Goal: Information Seeking & Learning: Compare options

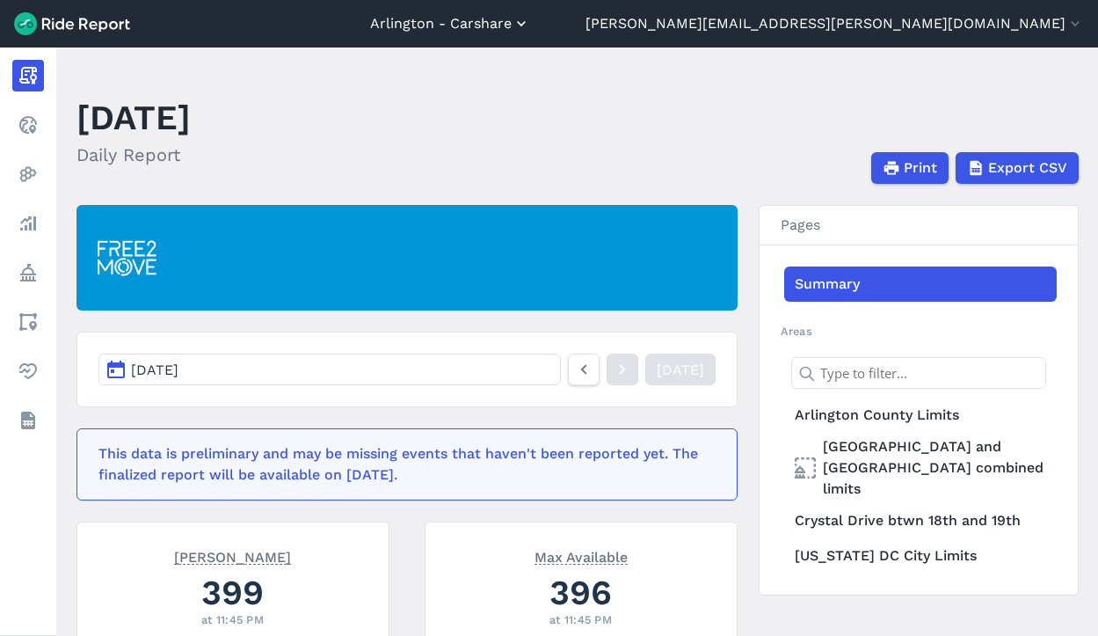
click at [530, 23] on button "Arlington - Carshare" at bounding box center [450, 23] width 160 height 21
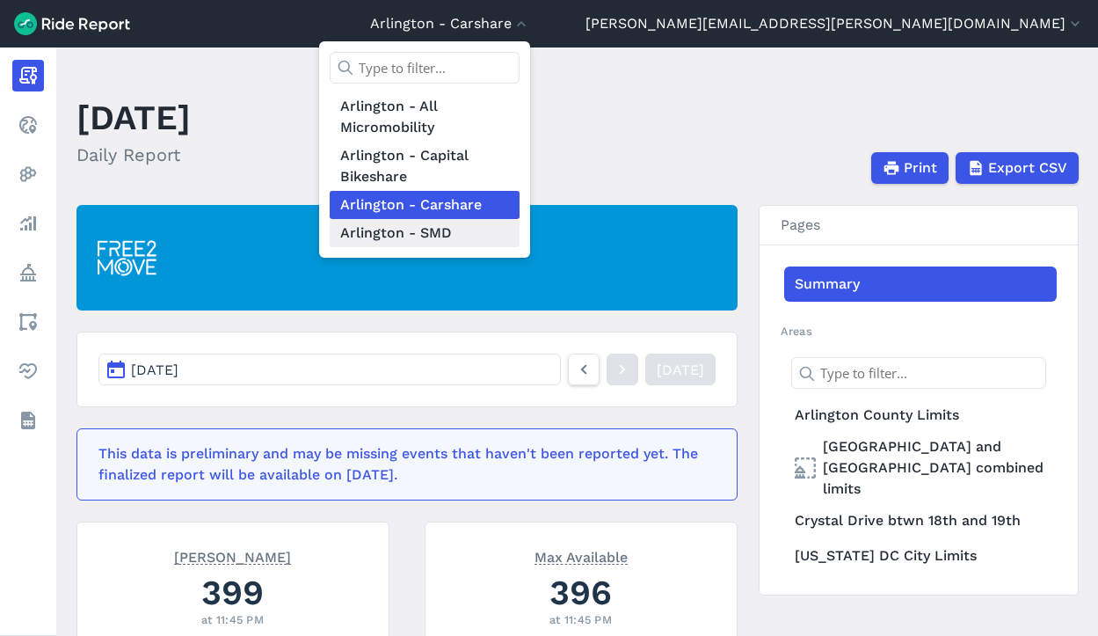
click at [520, 228] on link "Arlington - SMD" at bounding box center [425, 233] width 190 height 28
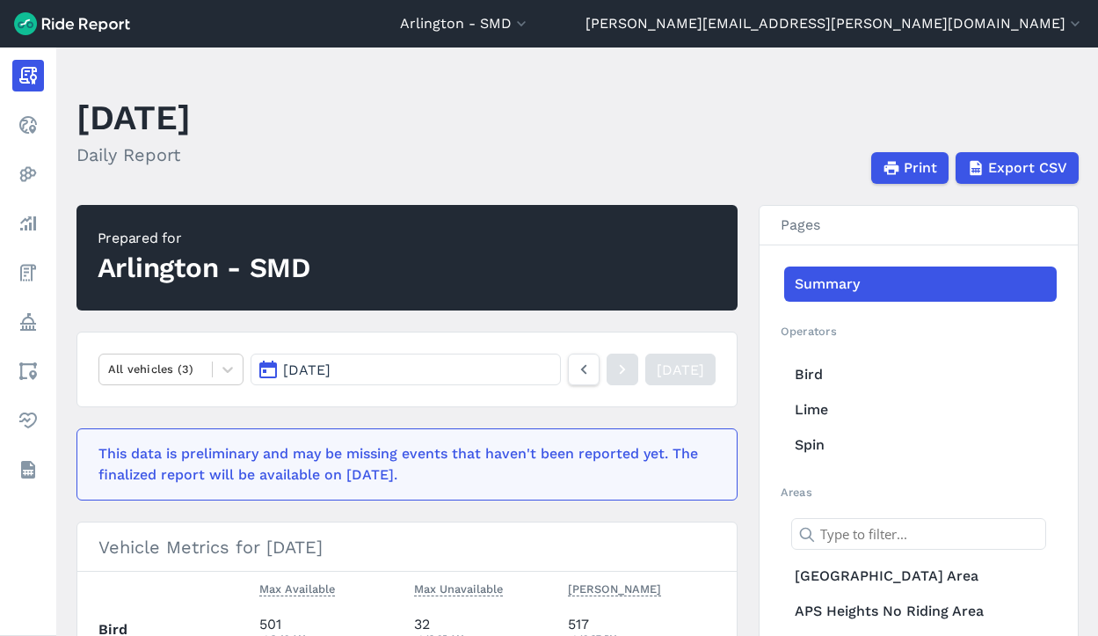
click at [426, 370] on button "[DATE]" at bounding box center [406, 369] width 310 height 32
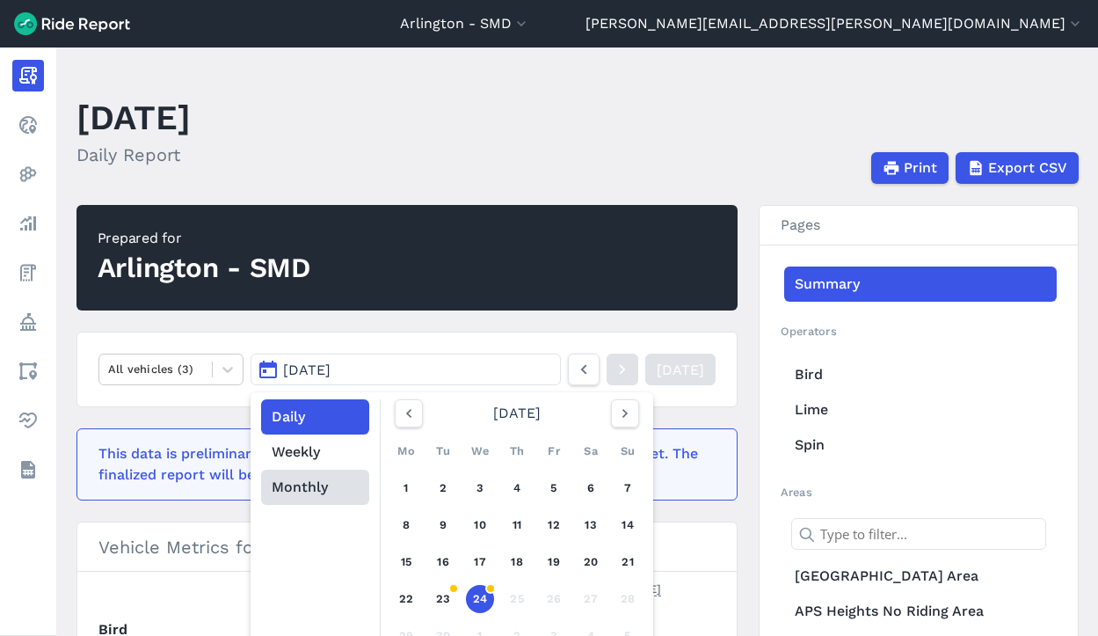
click at [302, 493] on button "Monthly" at bounding box center [315, 487] width 108 height 35
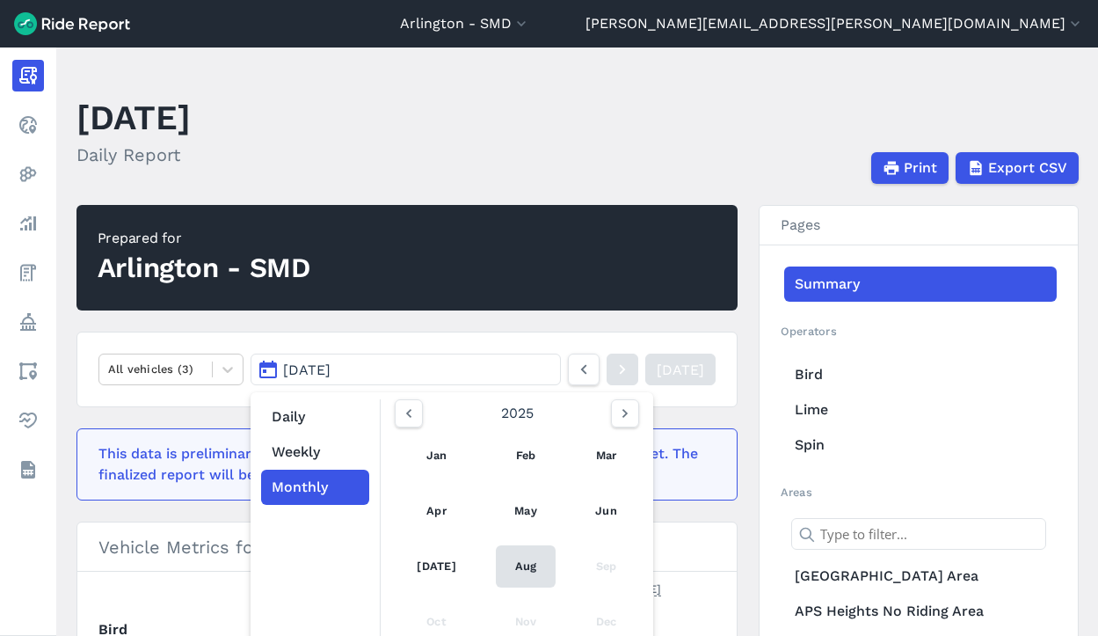
click at [508, 565] on link "Aug" at bounding box center [526, 566] width 61 height 42
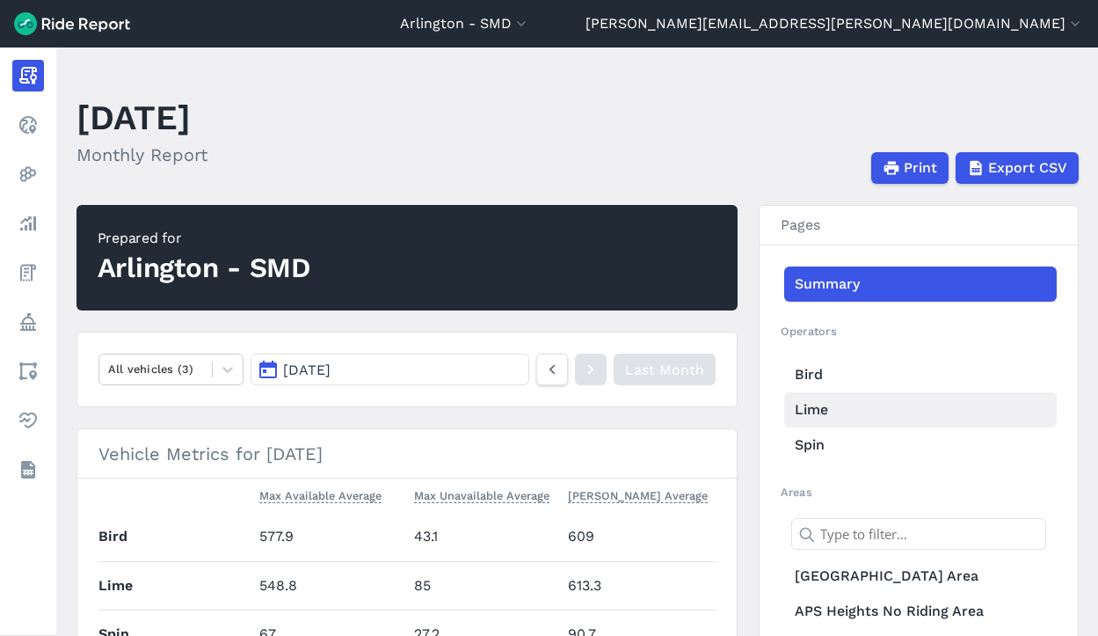
click at [805, 414] on link "Lime" at bounding box center [920, 409] width 273 height 35
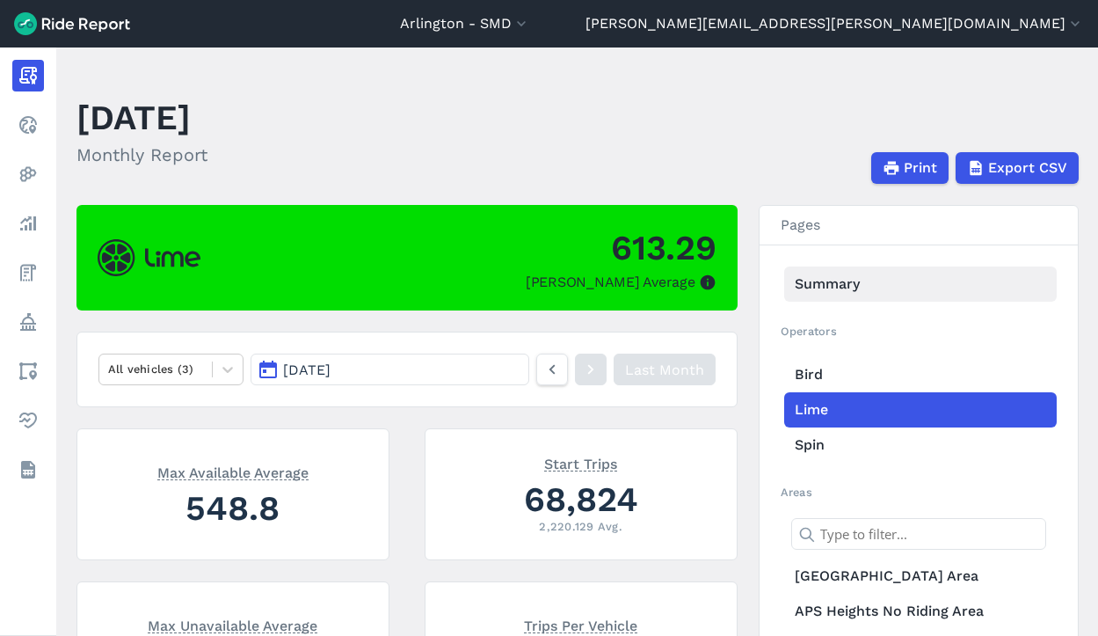
click at [836, 286] on link "Summary" at bounding box center [920, 283] width 273 height 35
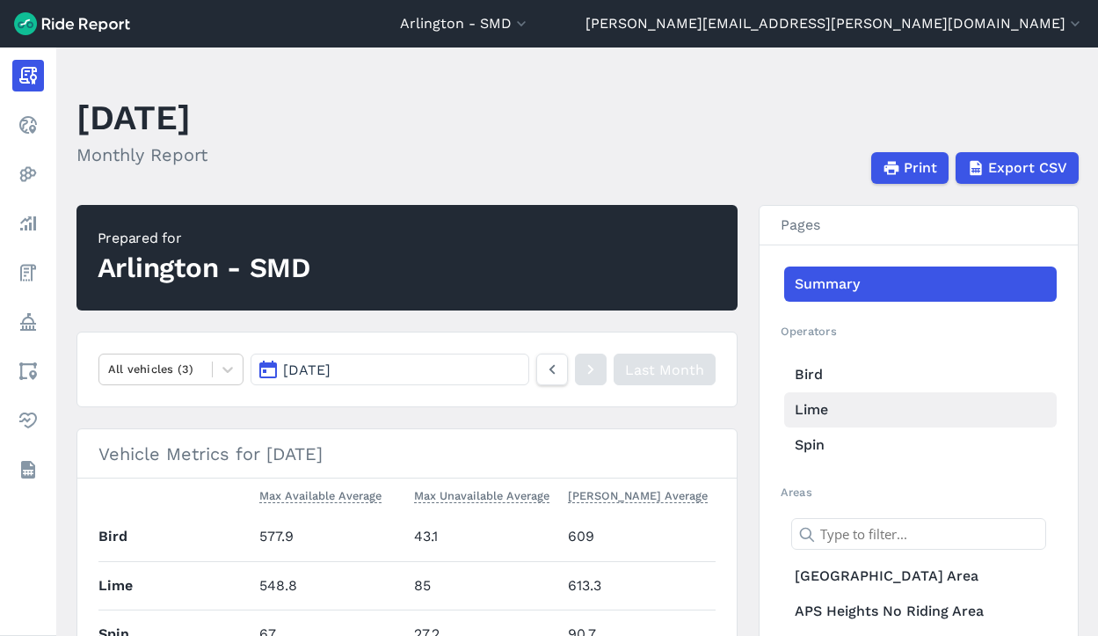
click at [805, 403] on link "Lime" at bounding box center [920, 409] width 273 height 35
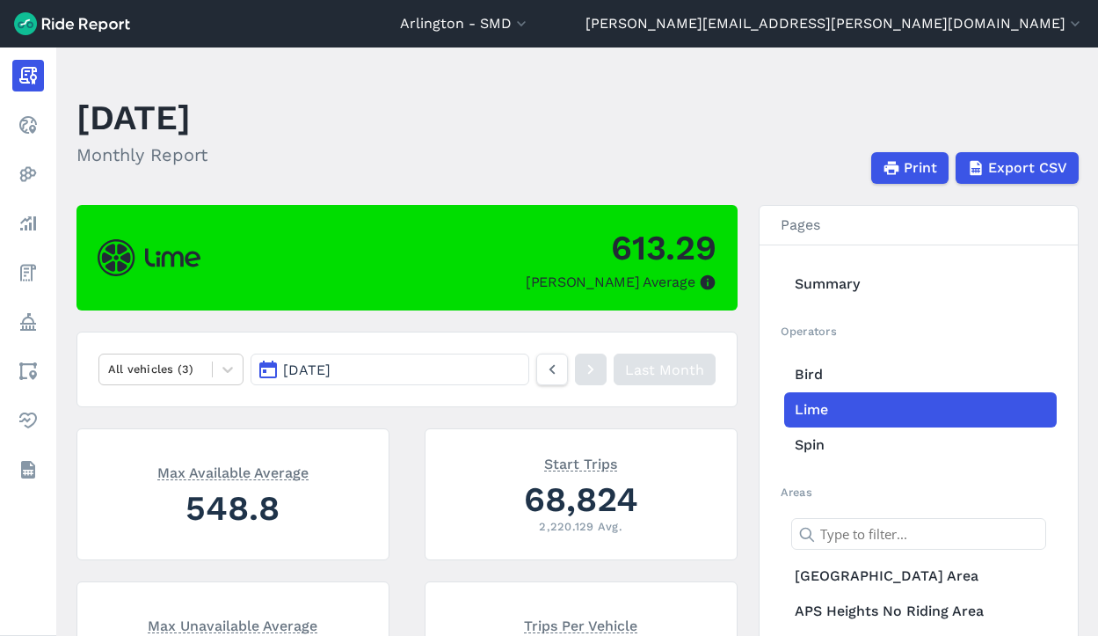
scroll to position [88, 0]
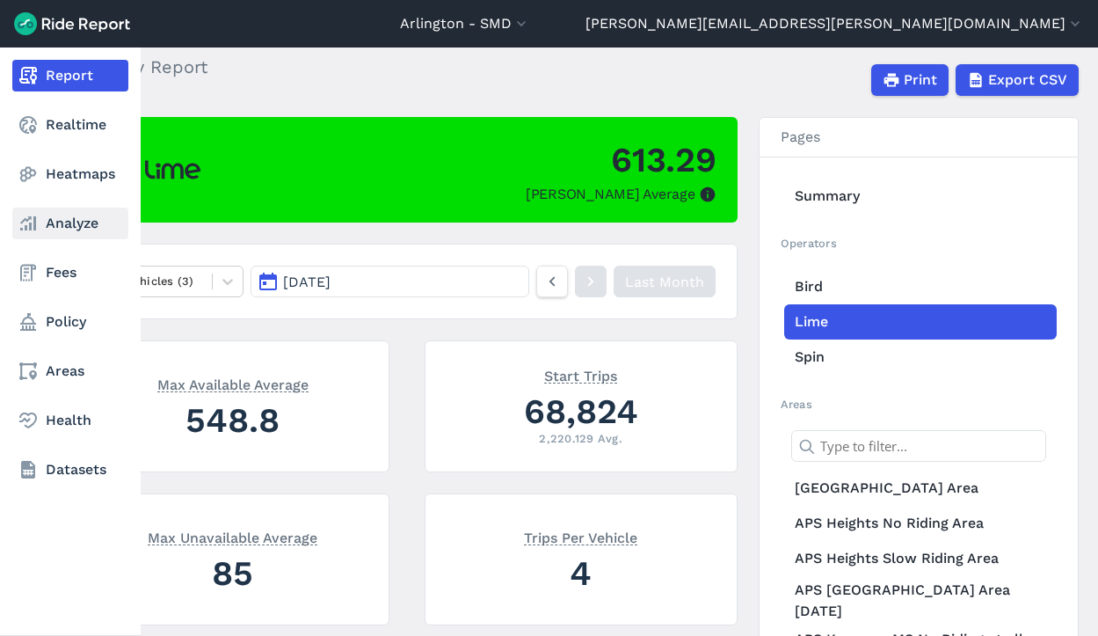
click at [56, 230] on link "Analyze" at bounding box center [70, 224] width 116 height 32
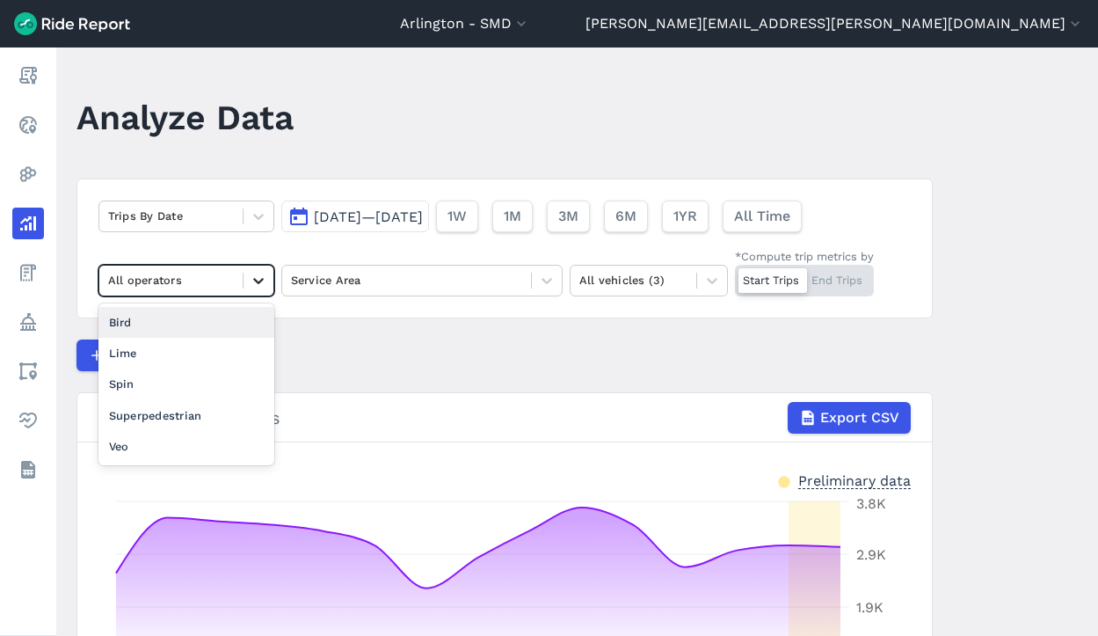
click at [253, 279] on icon at bounding box center [258, 281] width 11 height 6
click at [208, 357] on div "Lime" at bounding box center [186, 353] width 176 height 31
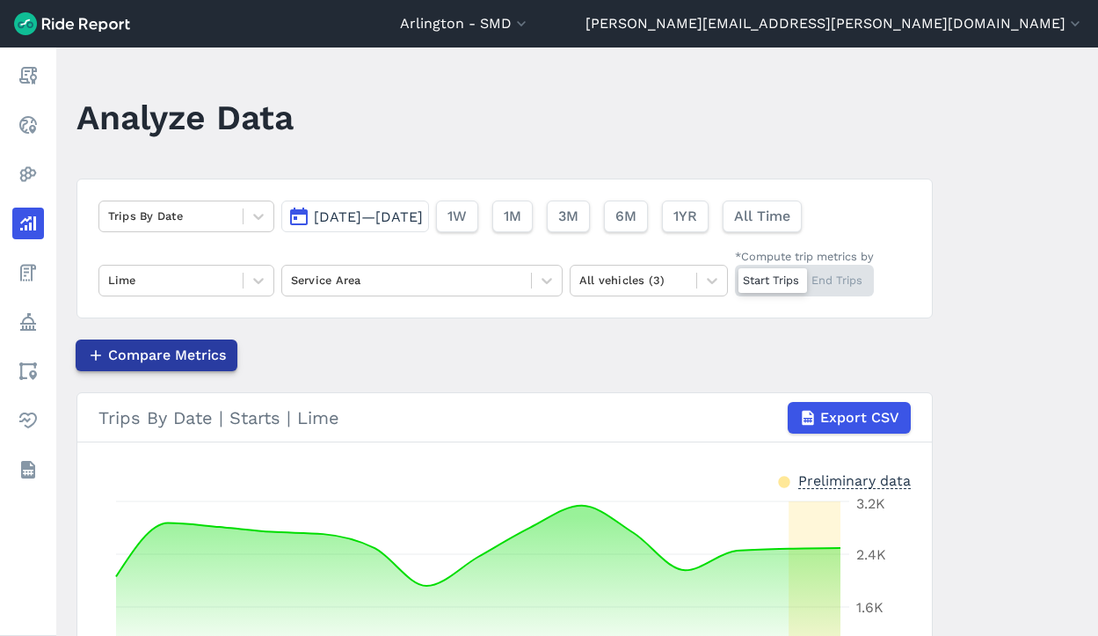
click at [200, 350] on span "Compare Metrics" at bounding box center [167, 355] width 118 height 21
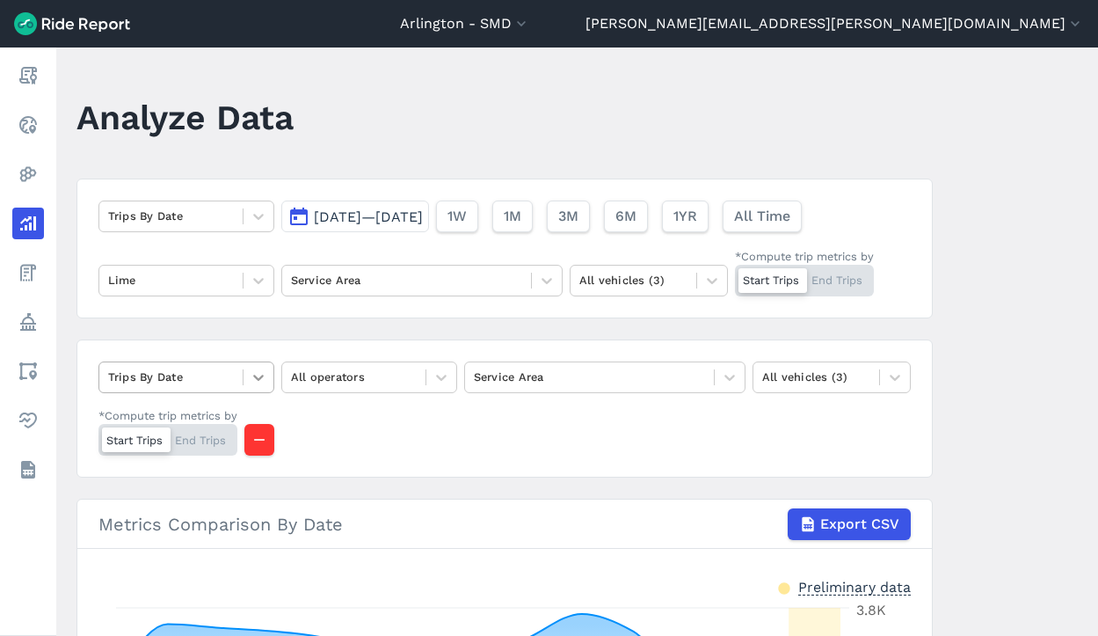
click at [253, 375] on icon at bounding box center [259, 377] width 18 height 18
click at [401, 411] on div "Trips By Date All operators Service Area All vehicles (3) *Compute trip metrics…" at bounding box center [505, 408] width 856 height 138
click at [703, 277] on icon at bounding box center [712, 281] width 18 height 18
click at [660, 329] on div "E-Bikes" at bounding box center [649, 322] width 158 height 31
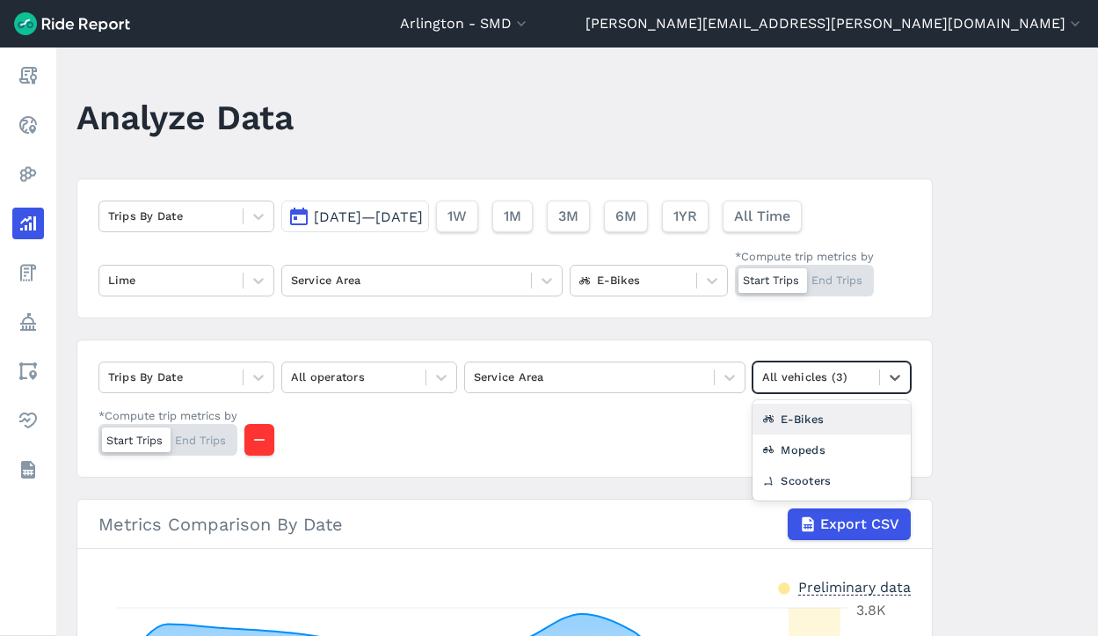
click at [871, 378] on div "All vehicles (3)" at bounding box center [817, 376] width 126 height 27
click at [849, 411] on div "E-Bikes" at bounding box center [832, 419] width 158 height 31
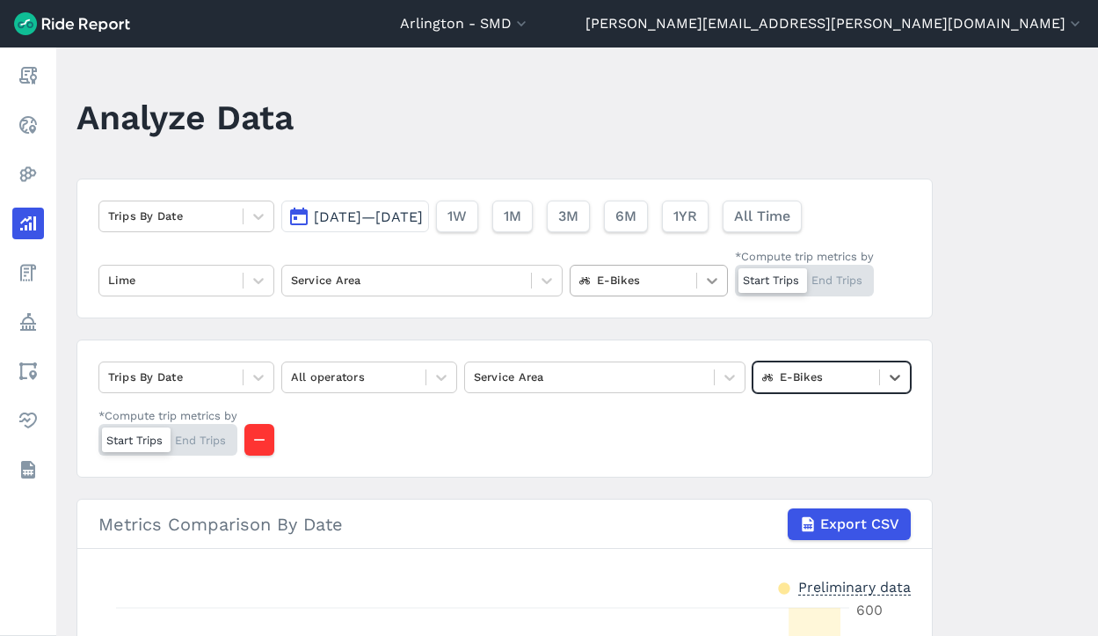
click at [703, 277] on icon at bounding box center [712, 281] width 18 height 18
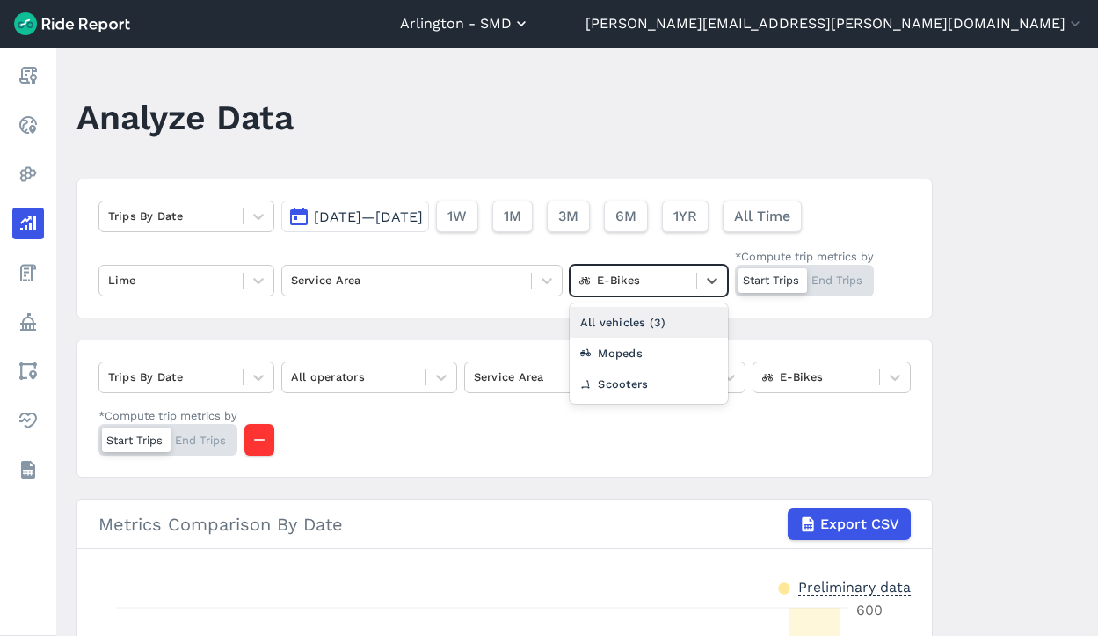
click at [530, 16] on icon "button" at bounding box center [522, 24] width 18 height 18
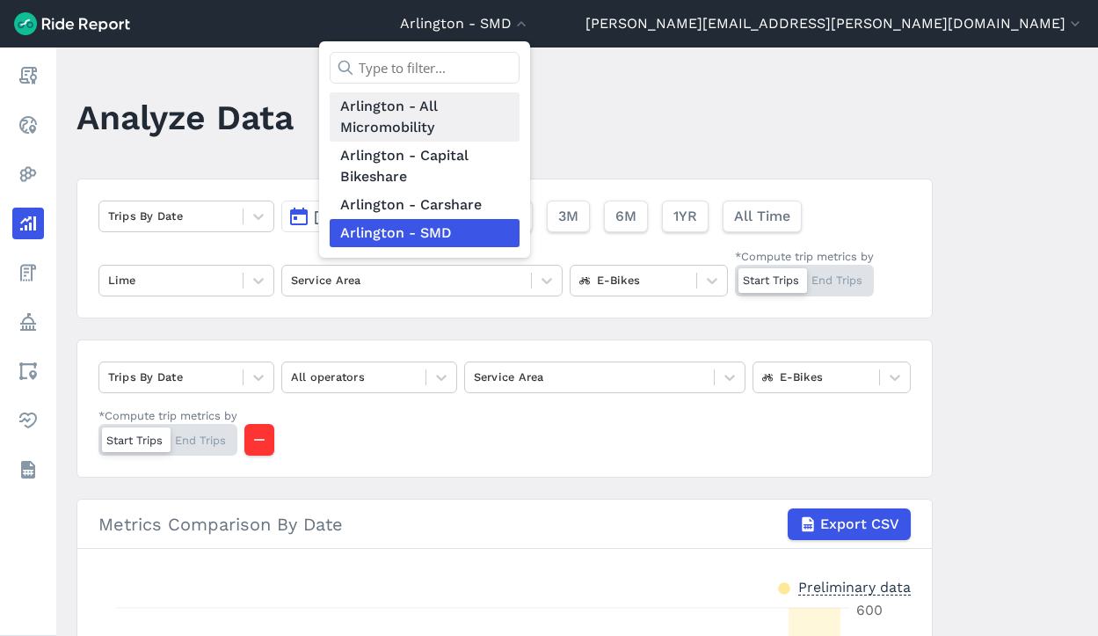
click at [520, 120] on link "Arlington - All Micromobility" at bounding box center [425, 116] width 190 height 49
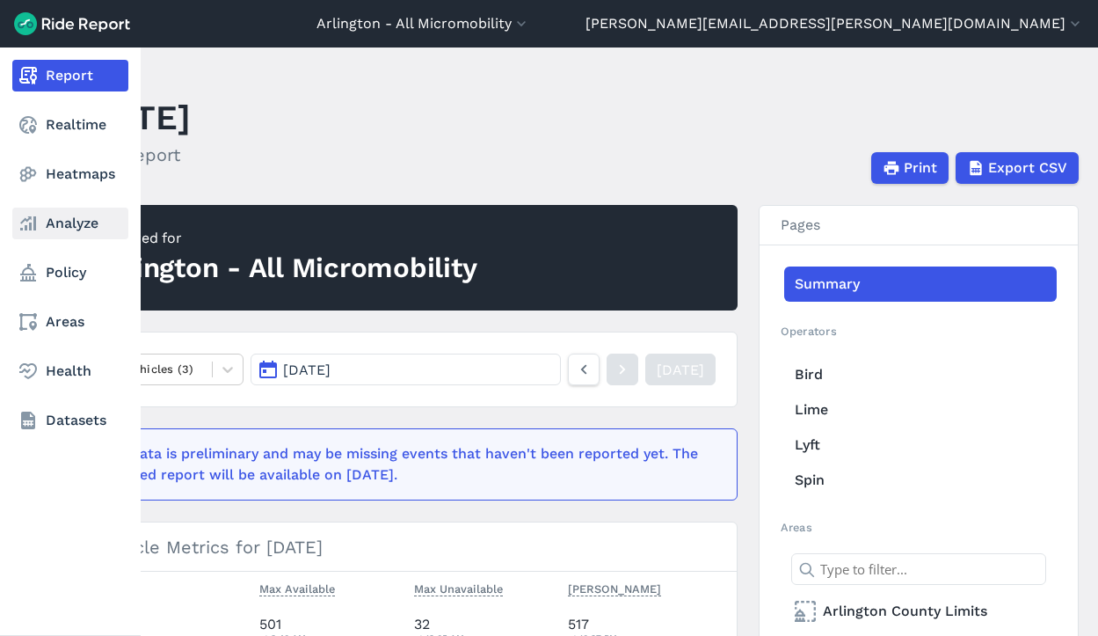
click at [77, 222] on link "Analyze" at bounding box center [70, 224] width 116 height 32
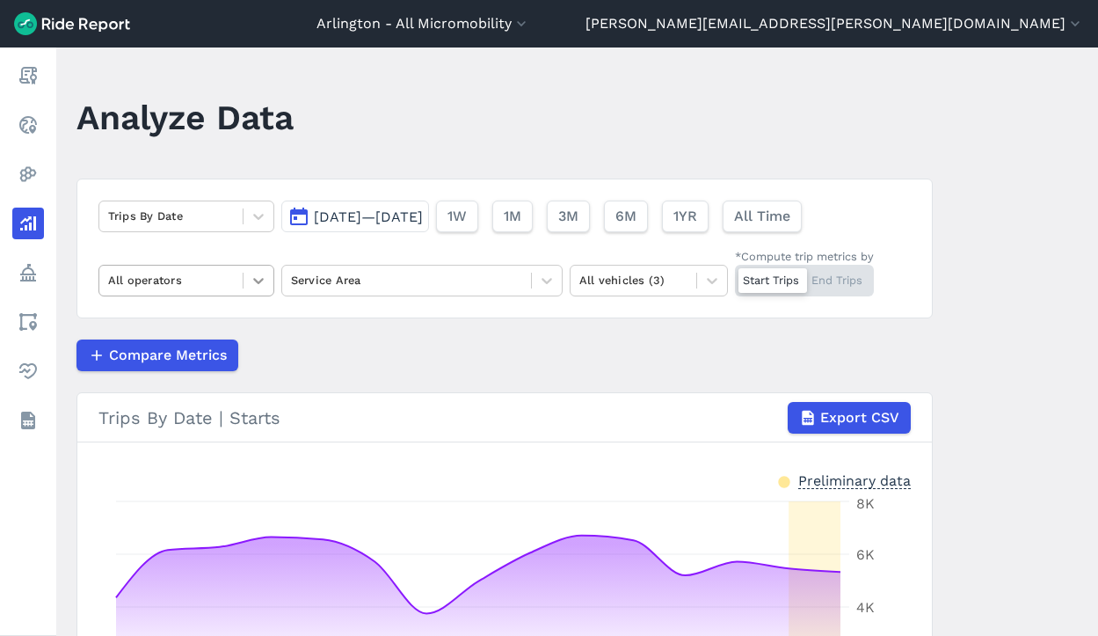
click at [244, 276] on div at bounding box center [259, 281] width 30 height 30
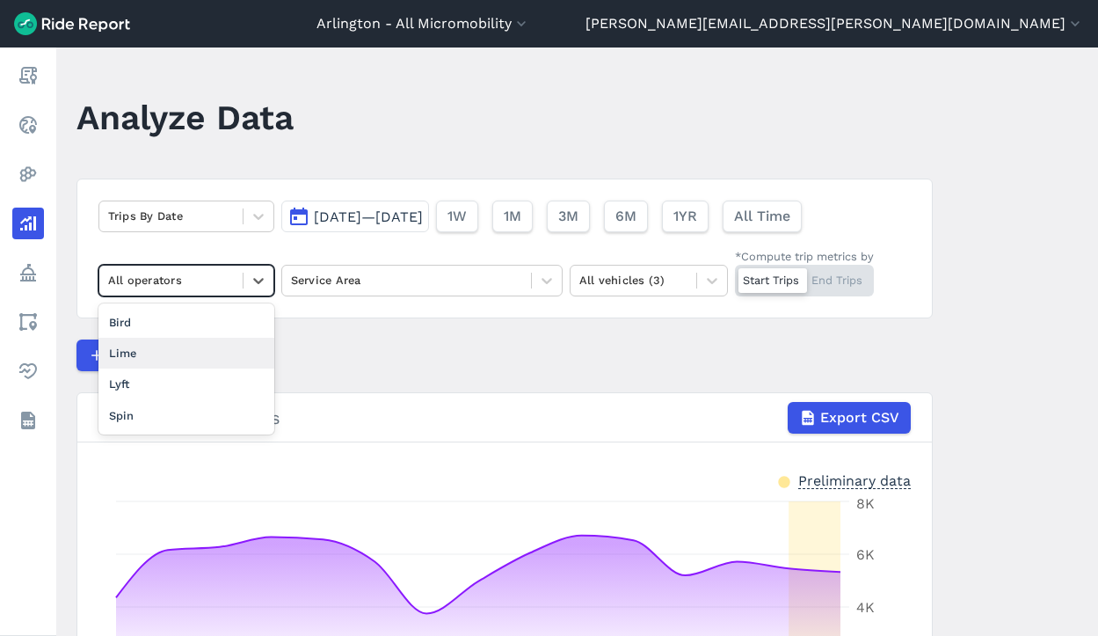
click at [242, 350] on div "Lime" at bounding box center [186, 353] width 176 height 31
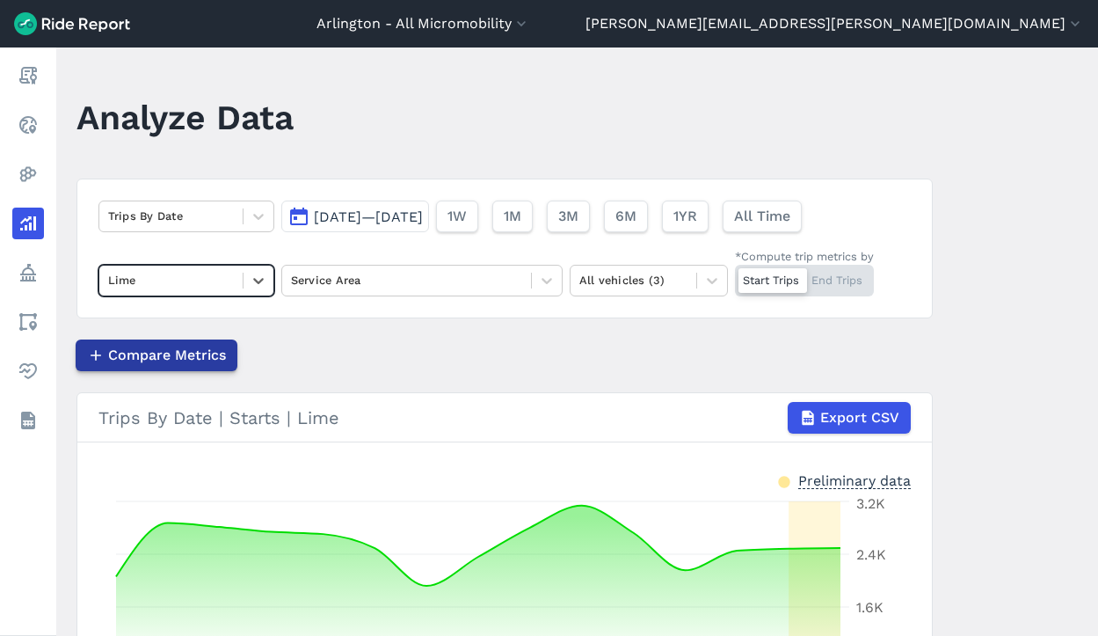
click at [197, 353] on span "Compare Metrics" at bounding box center [167, 355] width 118 height 21
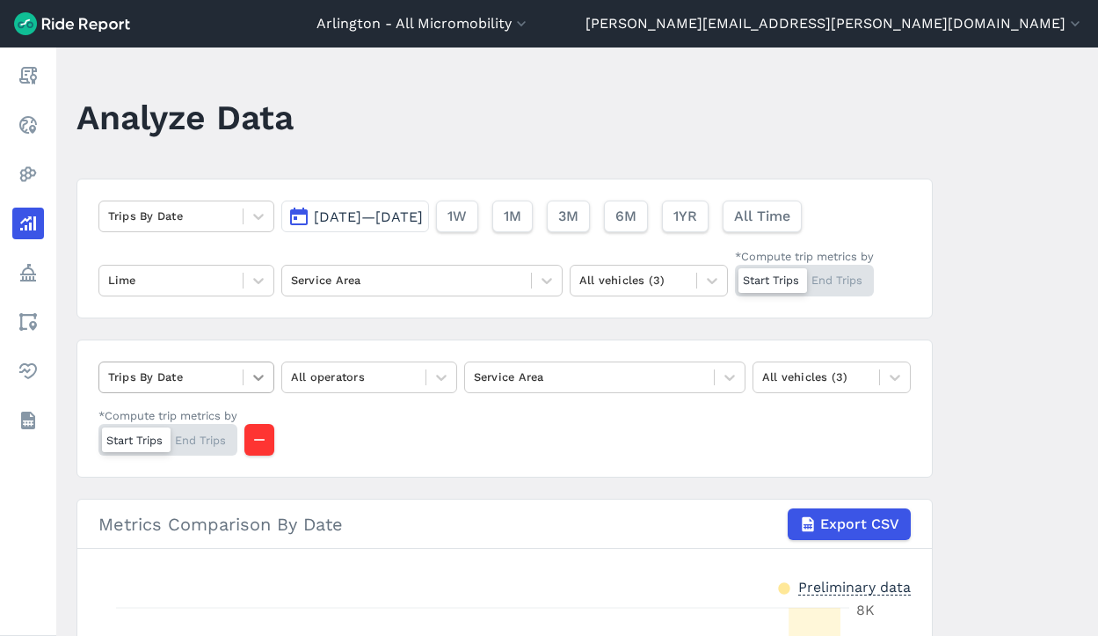
click at [250, 374] on icon at bounding box center [259, 377] width 18 height 18
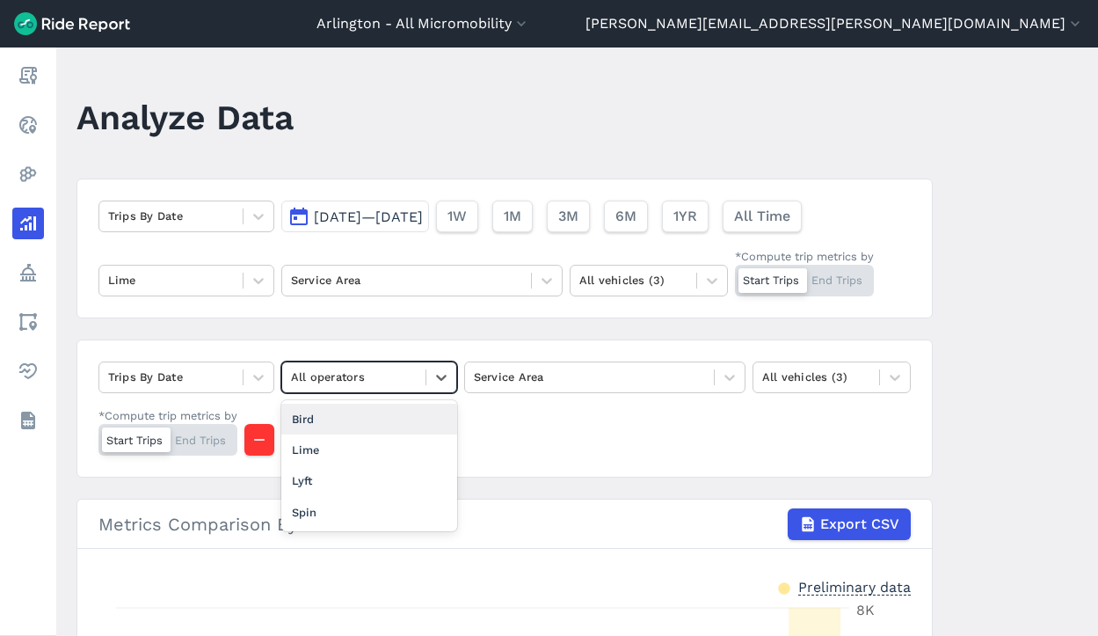
click at [369, 372] on div at bounding box center [354, 377] width 126 height 20
click at [339, 476] on div "Lyft" at bounding box center [369, 480] width 176 height 31
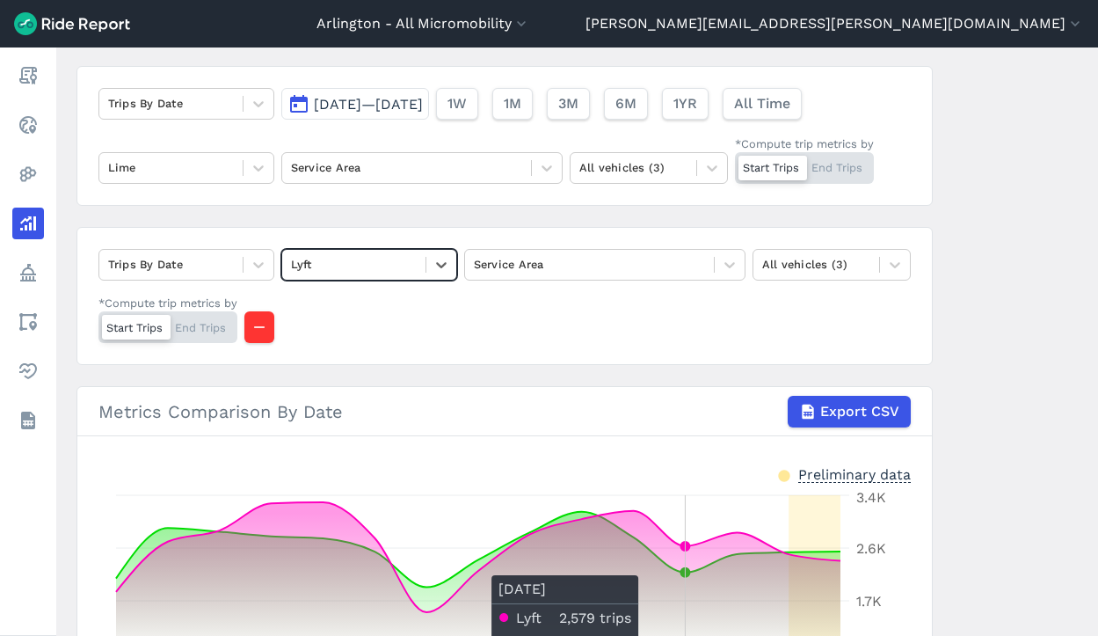
scroll to position [31, 0]
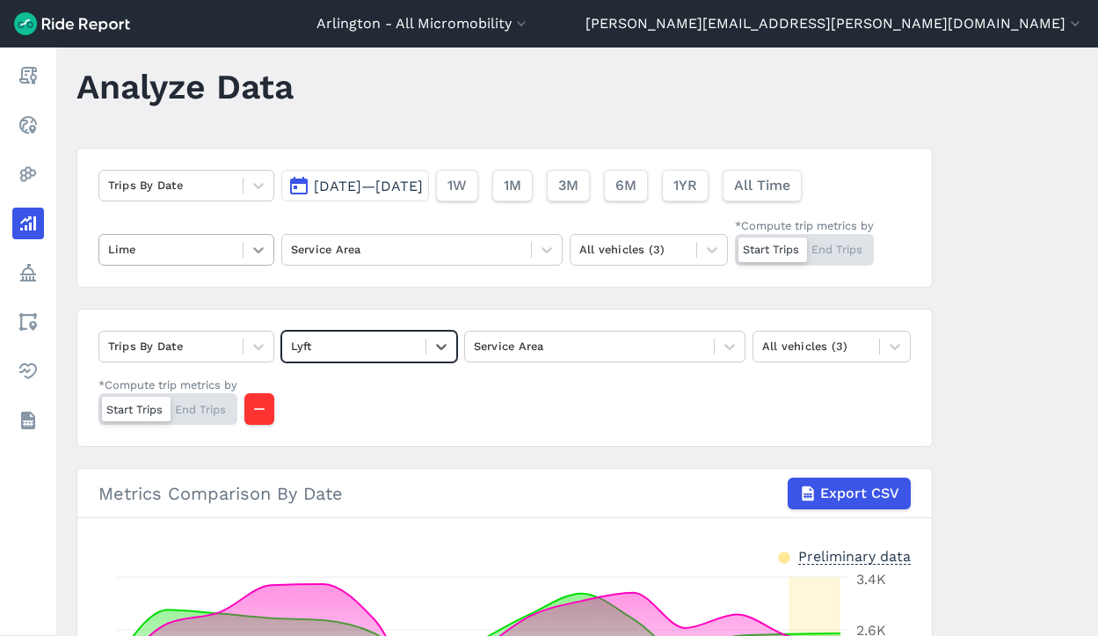
click at [254, 256] on icon at bounding box center [259, 250] width 18 height 18
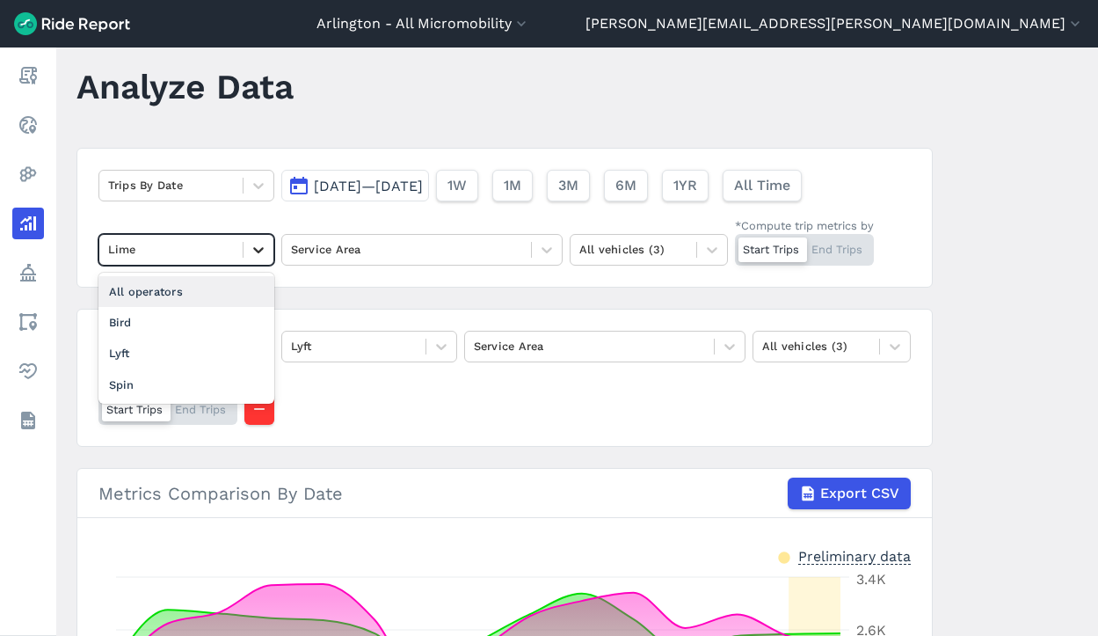
click at [254, 256] on icon at bounding box center [259, 250] width 18 height 18
click at [257, 251] on icon at bounding box center [258, 250] width 11 height 6
click at [222, 297] on div "All operators" at bounding box center [186, 291] width 176 height 31
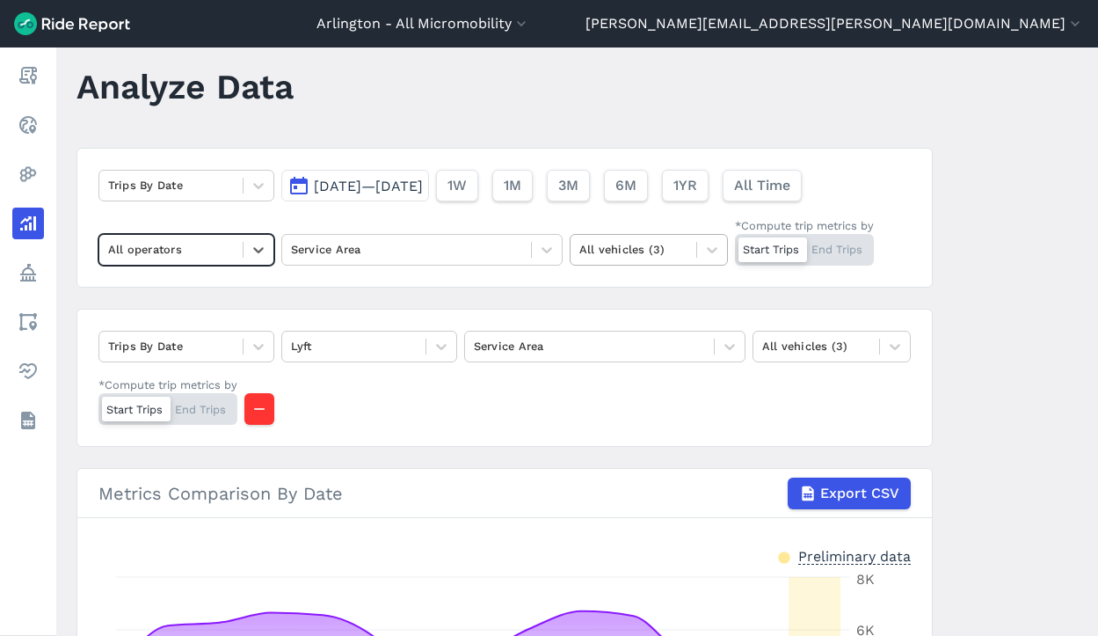
click at [651, 254] on div at bounding box center [633, 249] width 108 height 20
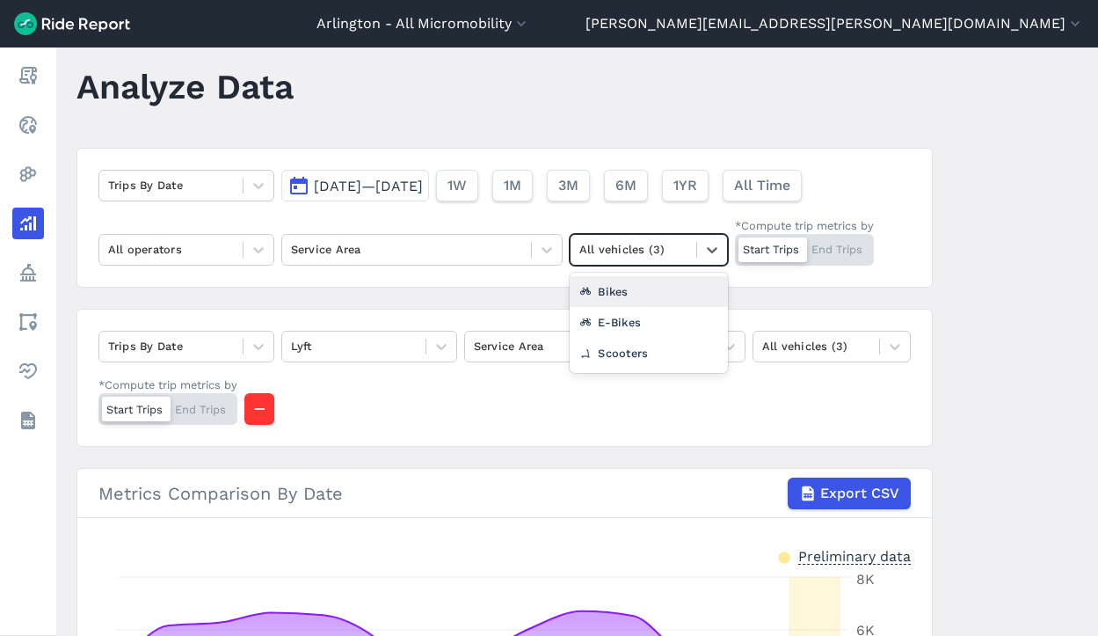
click at [647, 289] on div "Bikes" at bounding box center [649, 291] width 158 height 31
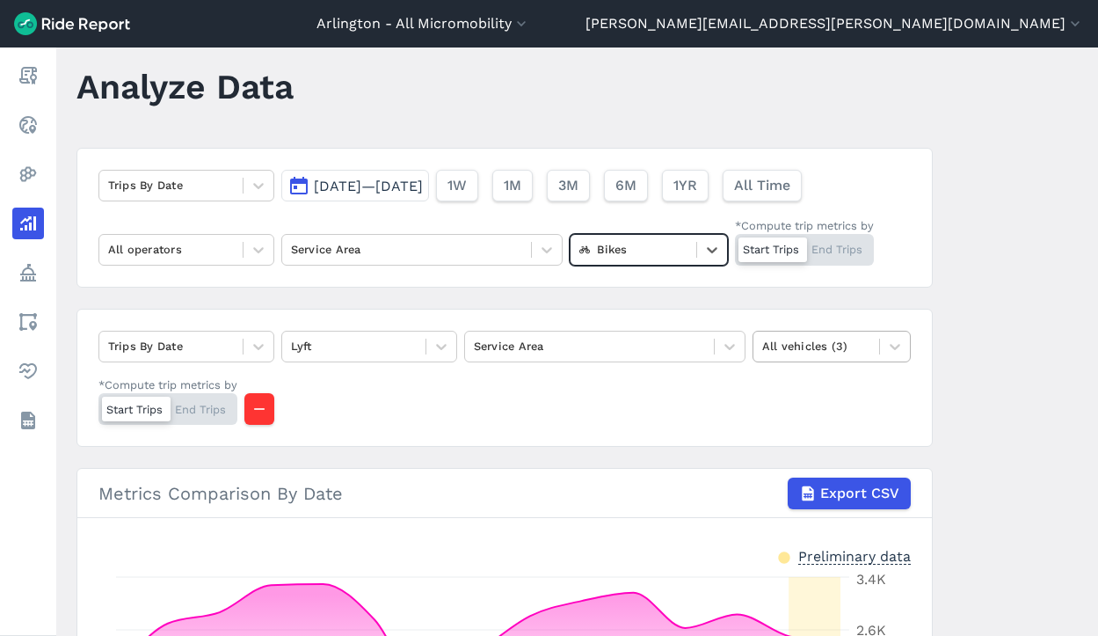
click at [810, 339] on div at bounding box center [816, 346] width 108 height 20
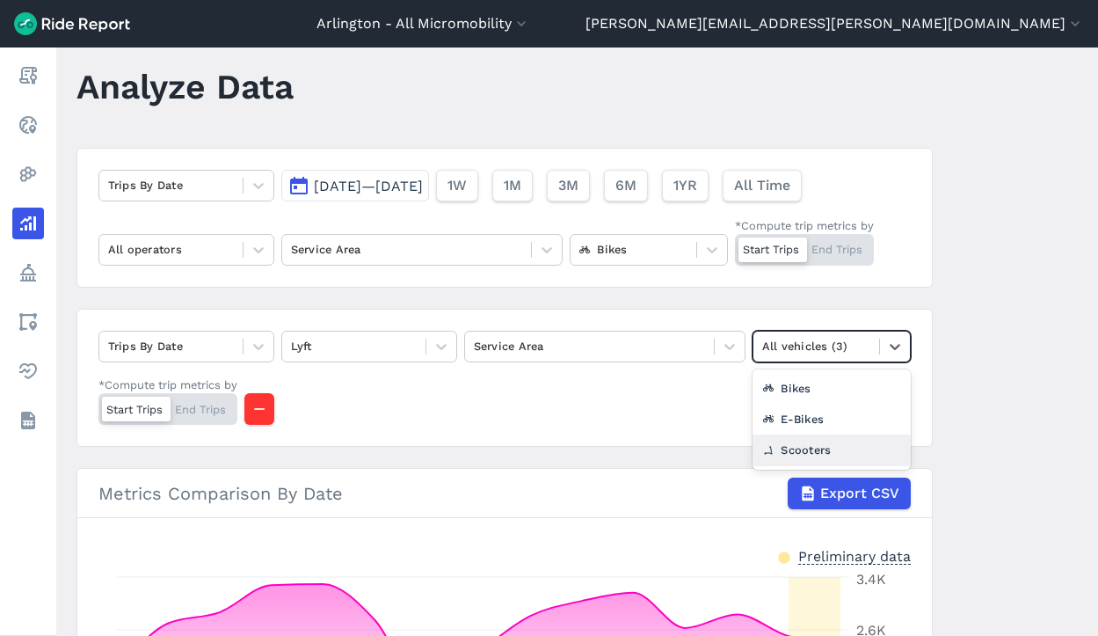
click at [808, 447] on div "Scooters" at bounding box center [832, 449] width 158 height 31
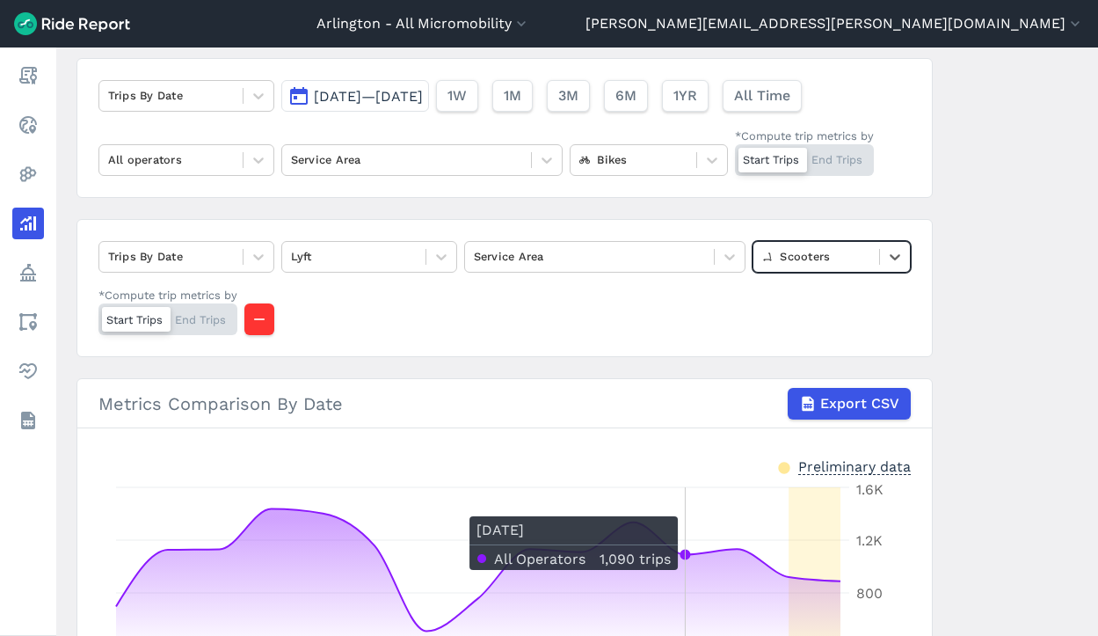
scroll to position [31, 0]
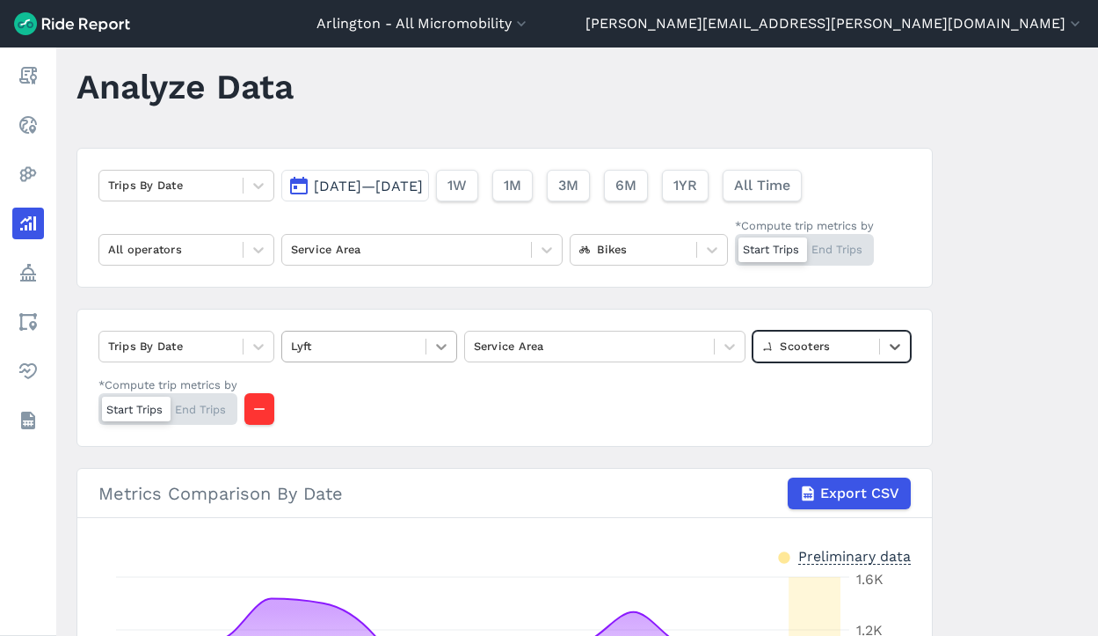
click at [433, 332] on div at bounding box center [441, 347] width 30 height 30
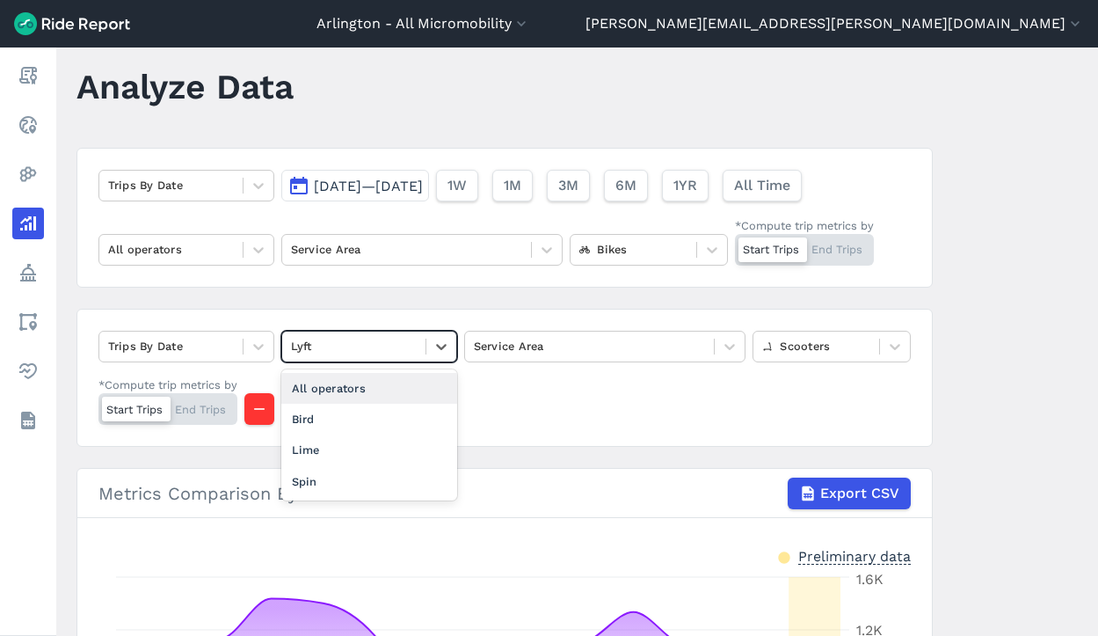
click at [394, 396] on div "All operators" at bounding box center [369, 388] width 176 height 31
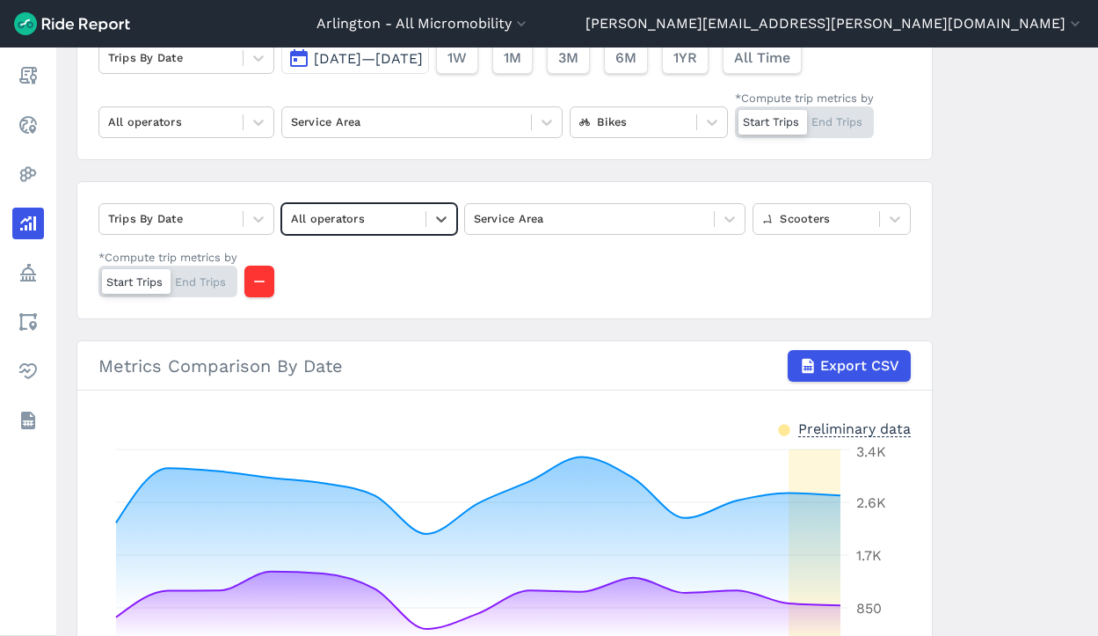
scroll to position [119, 0]
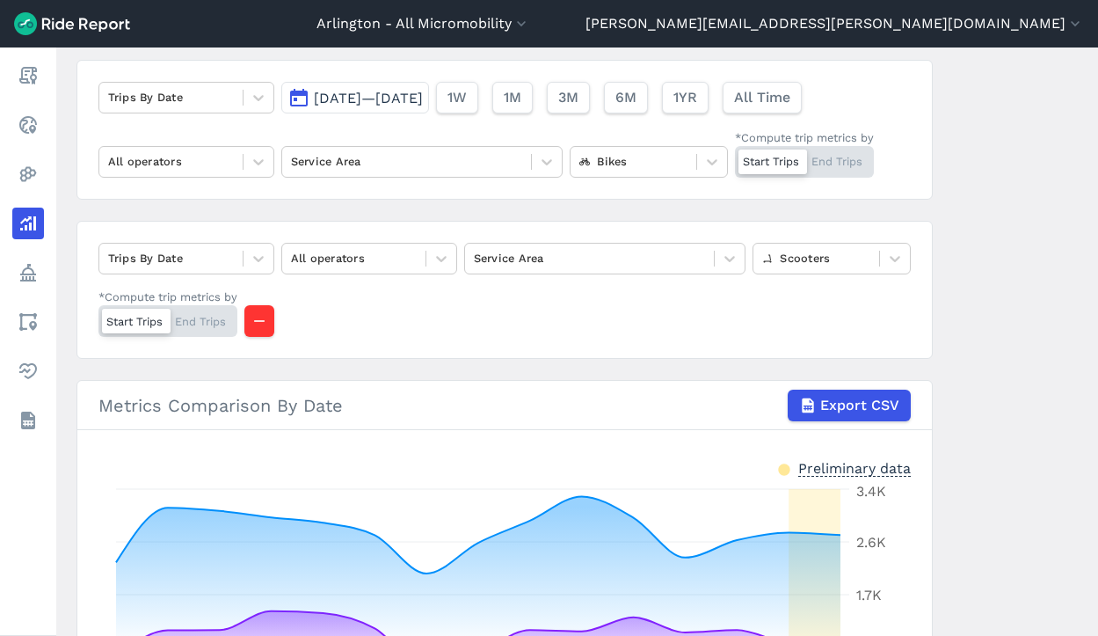
click at [843, 164] on div "Start Trips End Trips" at bounding box center [804, 162] width 139 height 32
click at [735, 157] on input "*Compute trip metrics by Start Trips End Trips" at bounding box center [735, 151] width 0 height 11
click at [764, 161] on div "Start Trips End Trips" at bounding box center [804, 162] width 139 height 32
click at [735, 157] on input "*Compute trip metrics by Start Trips End Trips" at bounding box center [735, 151] width 0 height 11
click at [250, 157] on icon at bounding box center [259, 162] width 18 height 18
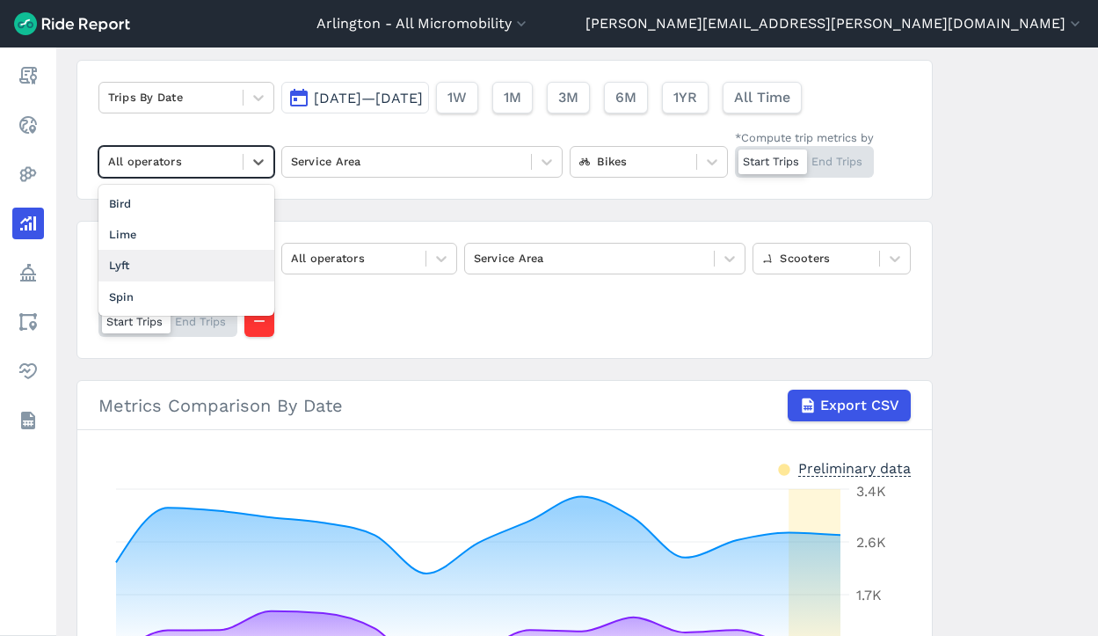
click at [233, 252] on div "Lyft" at bounding box center [186, 265] width 176 height 31
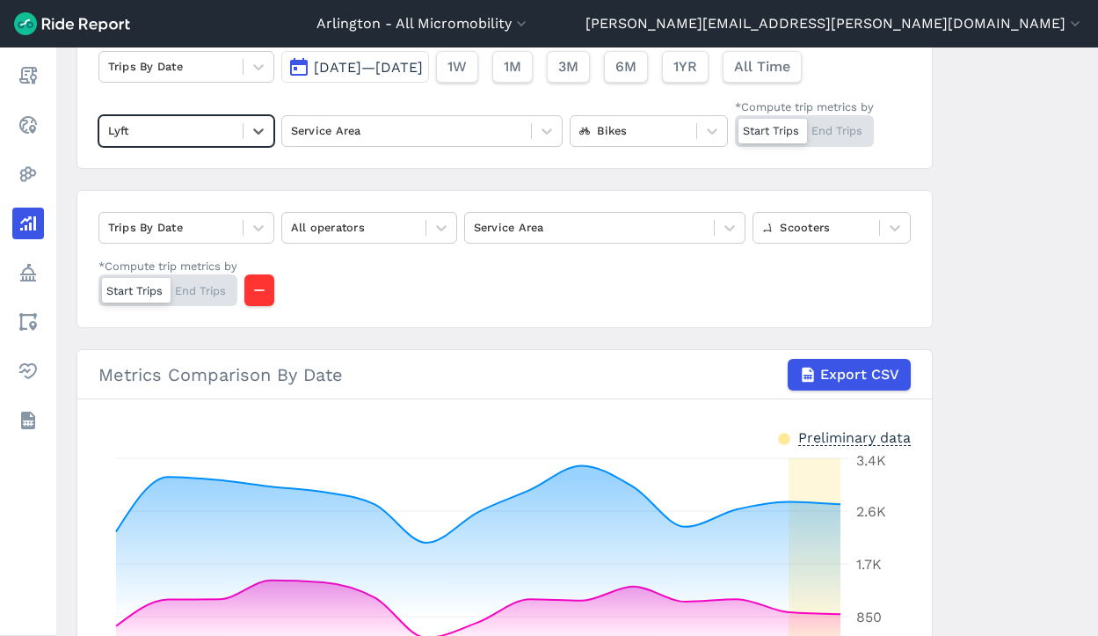
scroll to position [119, 0]
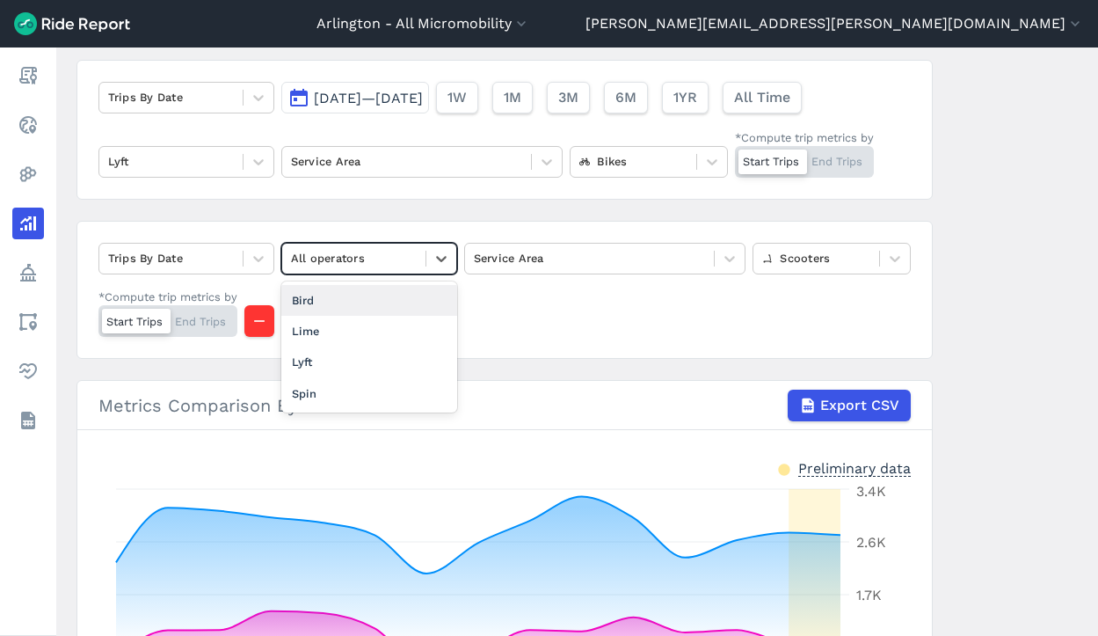
click at [330, 258] on div at bounding box center [354, 258] width 126 height 20
click at [326, 335] on div "Lime" at bounding box center [369, 331] width 176 height 31
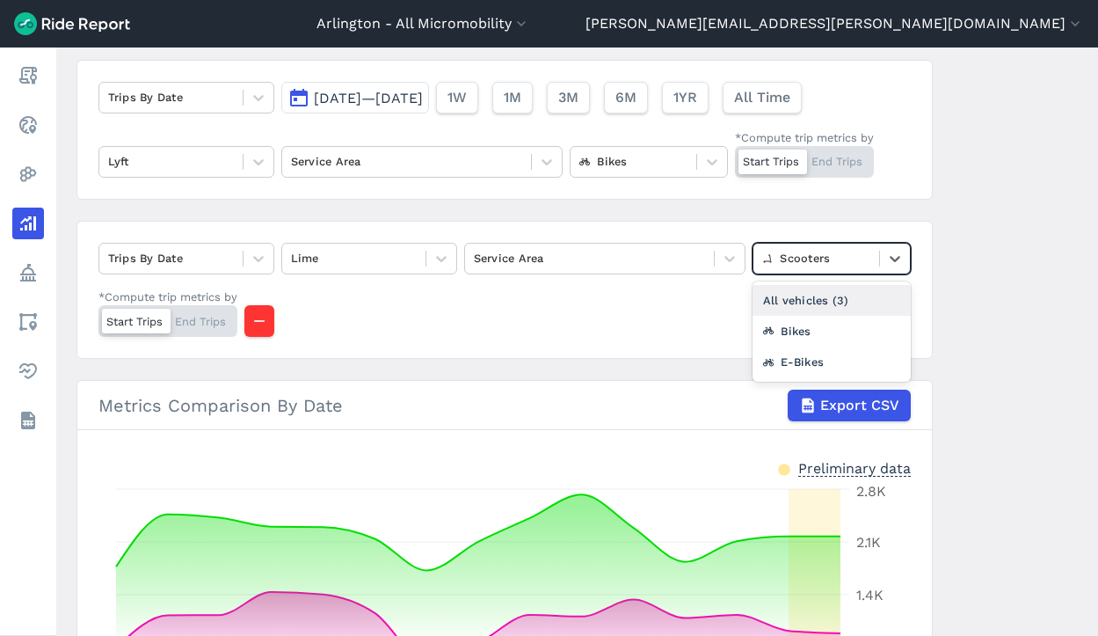
click at [805, 253] on div at bounding box center [816, 258] width 108 height 20
click at [807, 330] on div "Bikes" at bounding box center [832, 331] width 158 height 31
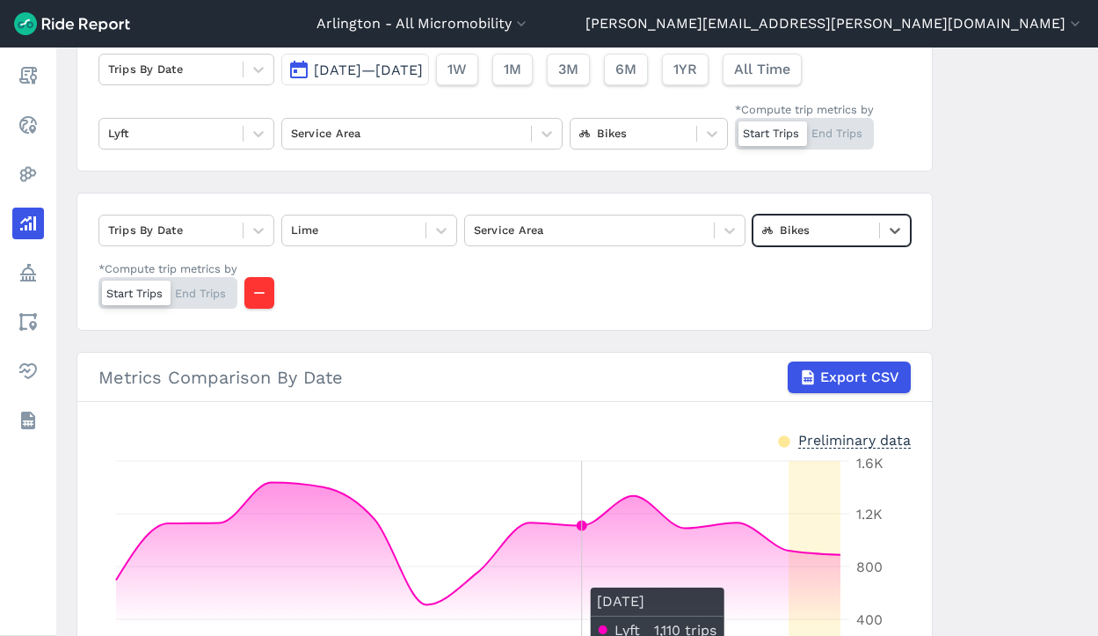
scroll to position [119, 0]
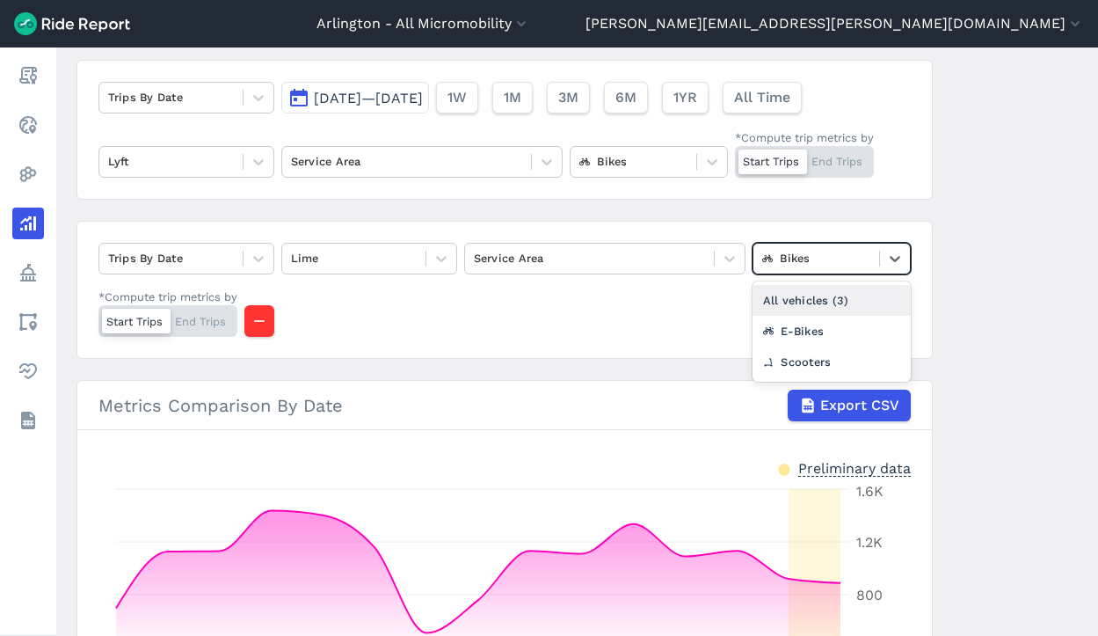
click at [814, 259] on div at bounding box center [816, 258] width 108 height 20
click at [269, 316] on button "button" at bounding box center [259, 321] width 30 height 32
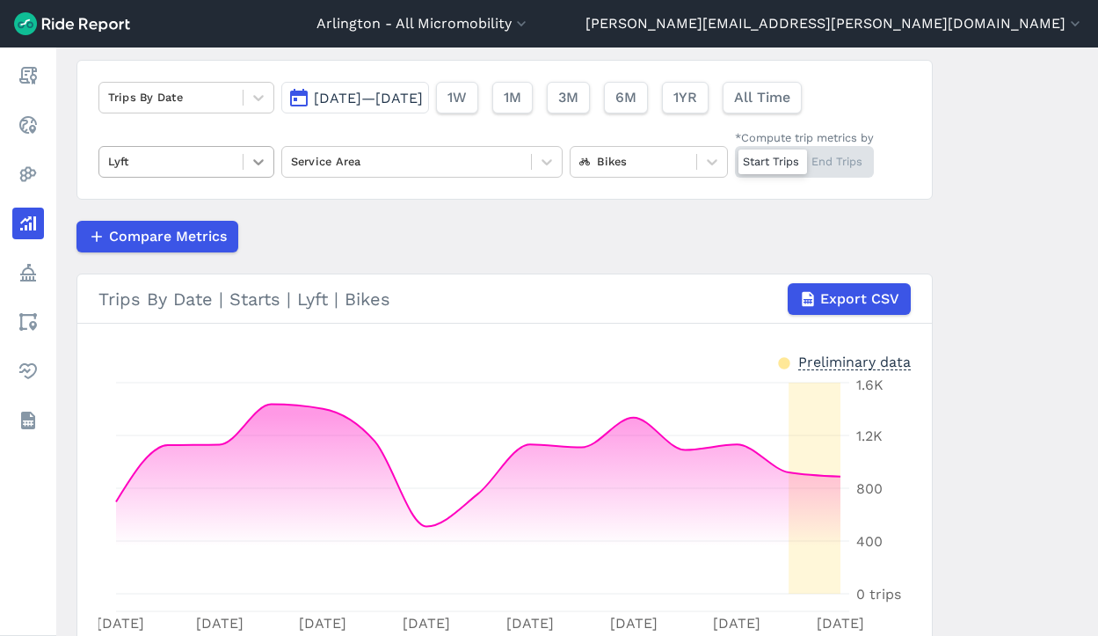
click at [256, 166] on icon at bounding box center [259, 162] width 18 height 18
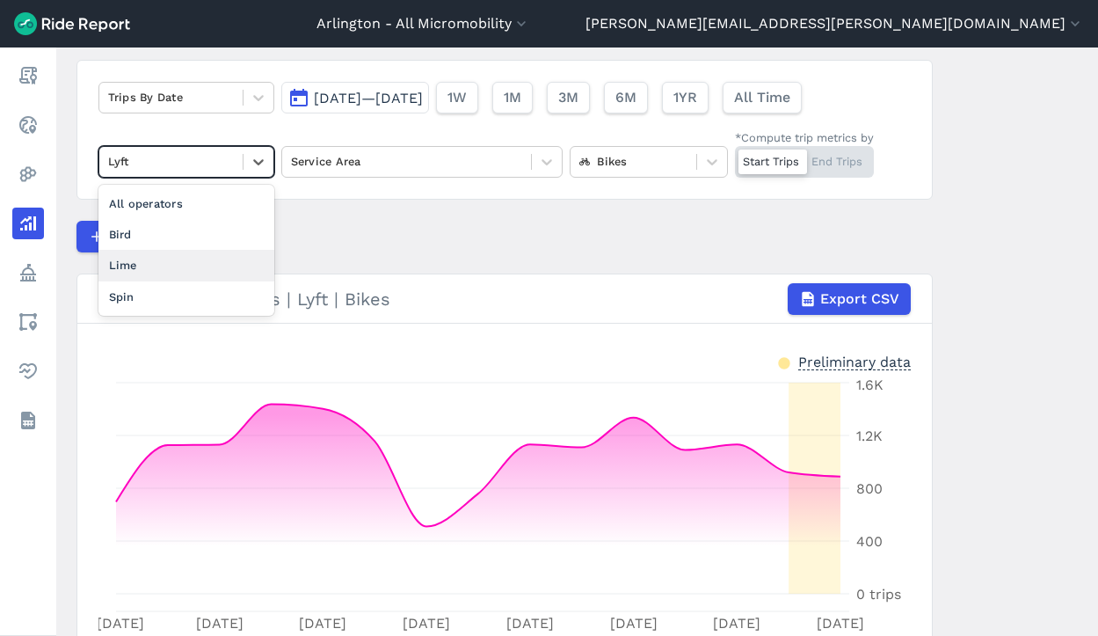
click at [213, 258] on div "Lime" at bounding box center [186, 265] width 176 height 31
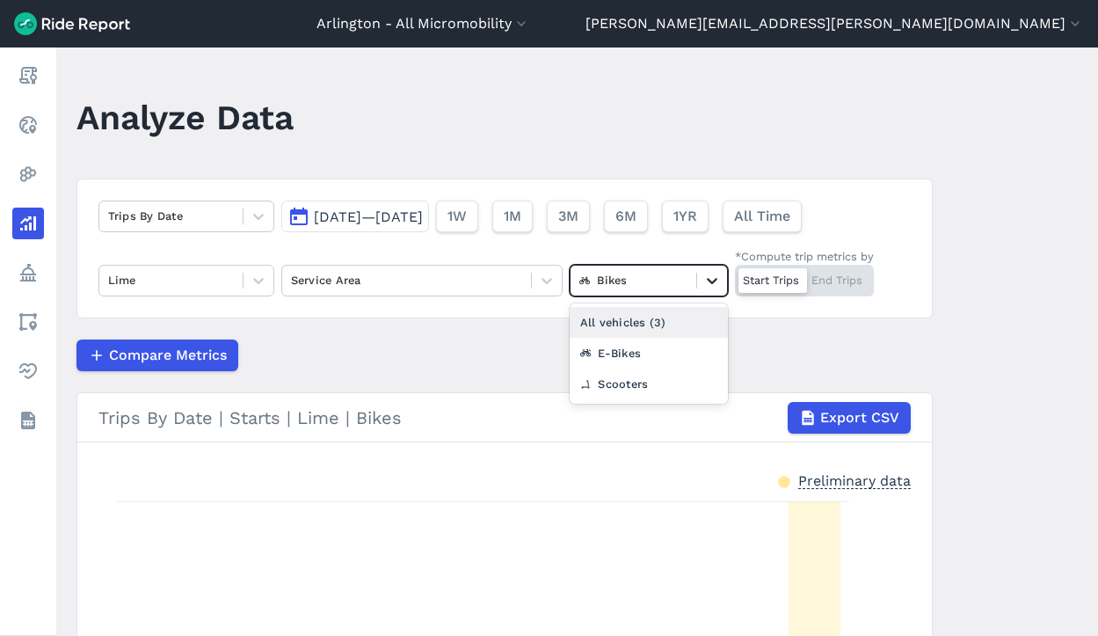
click at [703, 277] on icon at bounding box center [712, 281] width 18 height 18
click at [659, 376] on div "Scooters" at bounding box center [649, 383] width 158 height 31
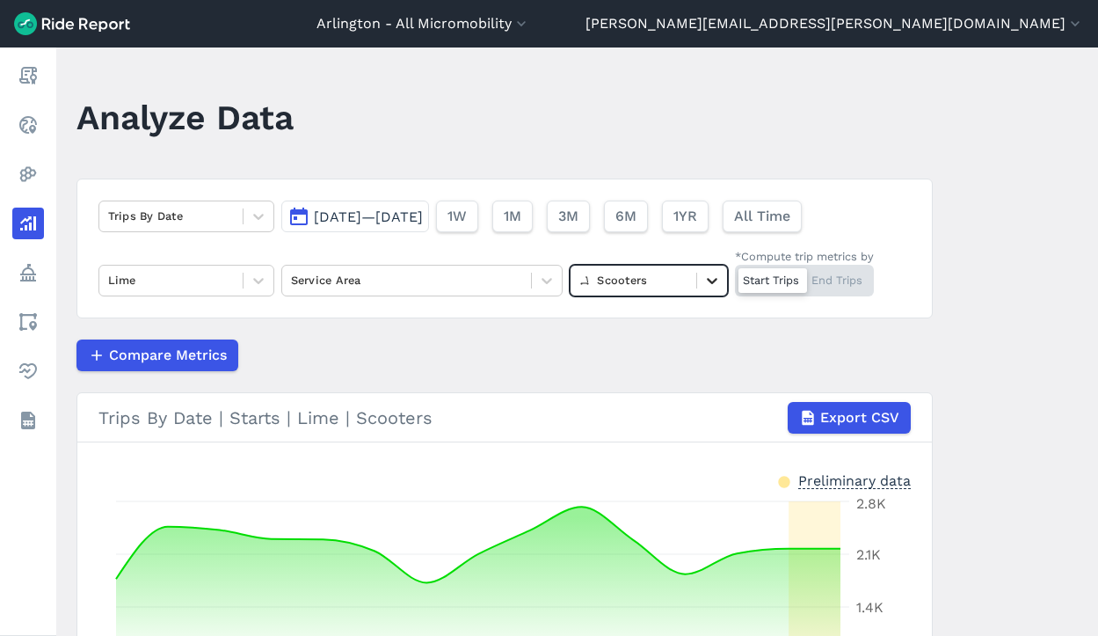
click at [703, 273] on icon at bounding box center [712, 281] width 18 height 18
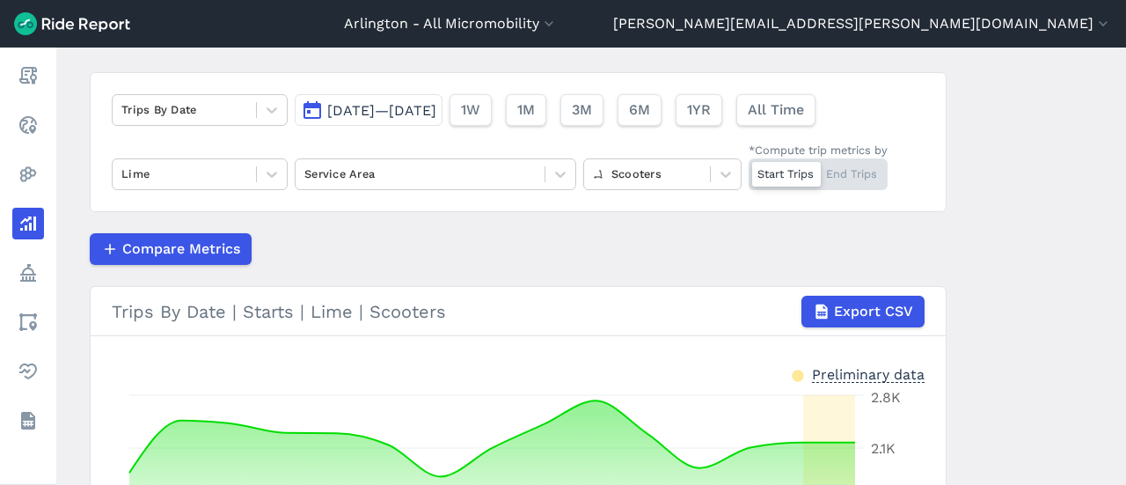
scroll to position [55, 0]
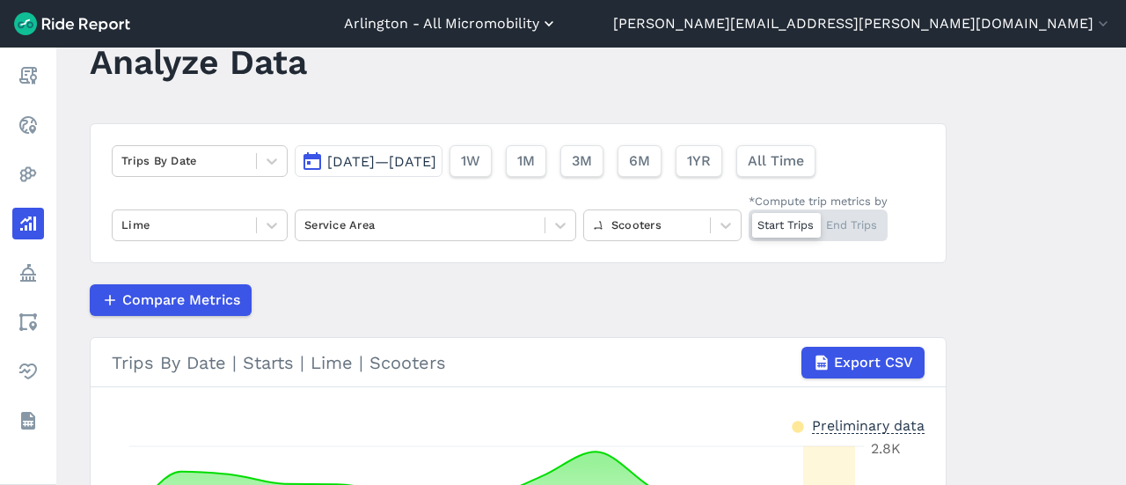
click at [558, 22] on button "Arlington - All Micromobility" at bounding box center [451, 23] width 214 height 21
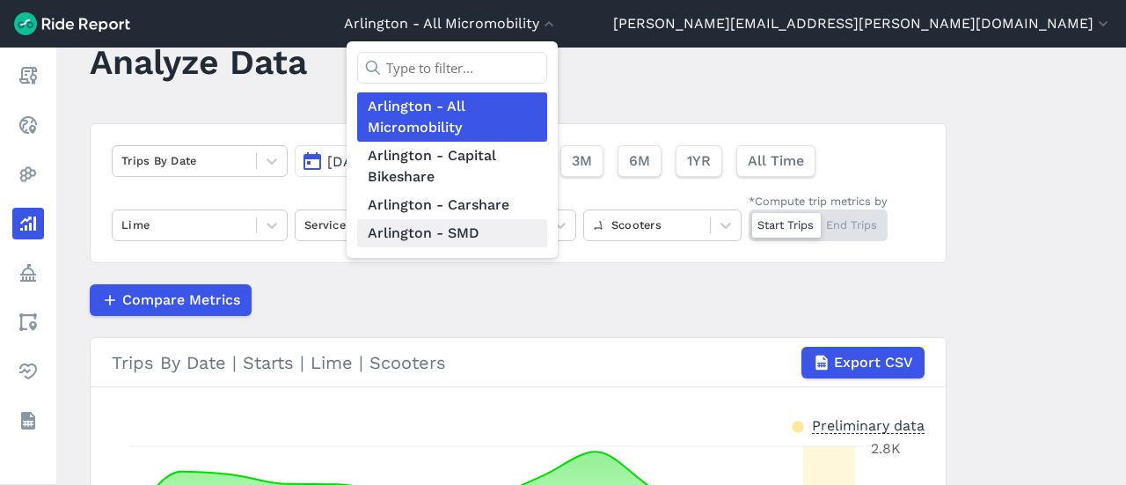
click at [547, 224] on link "Arlington - SMD" at bounding box center [452, 233] width 190 height 28
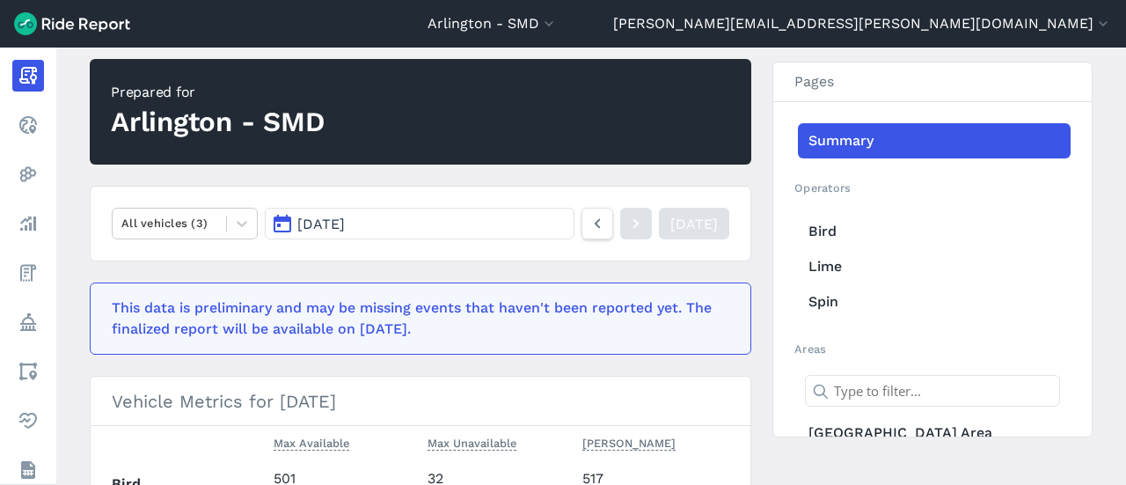
scroll to position [176, 0]
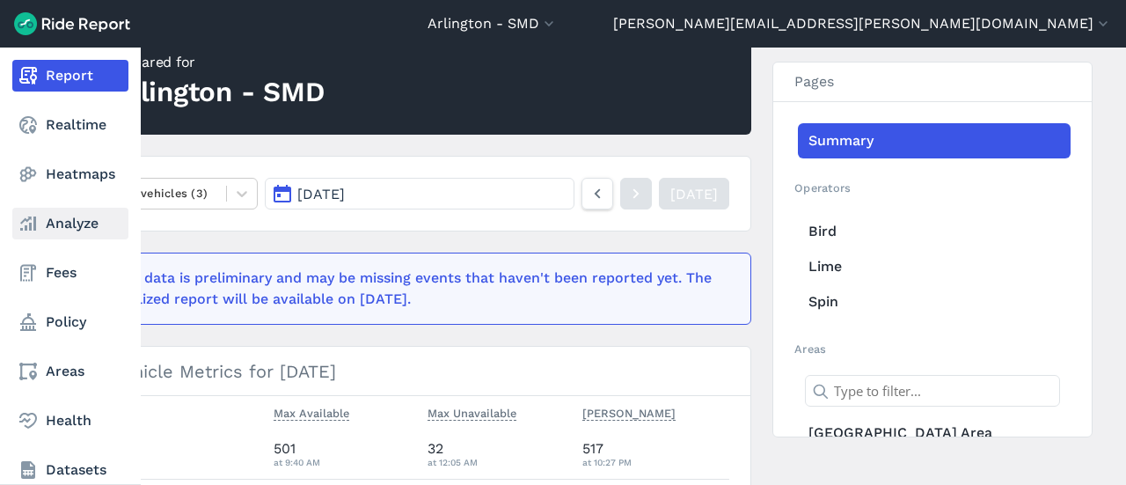
click at [33, 228] on use at bounding box center [28, 223] width 16 height 14
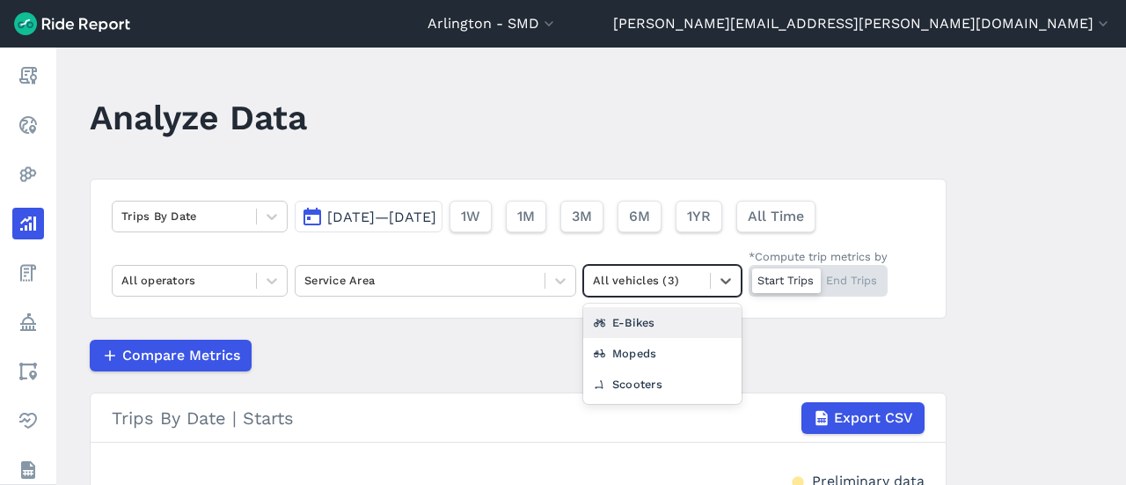
click at [634, 282] on div at bounding box center [647, 280] width 108 height 20
click at [621, 320] on div "E-Bikes" at bounding box center [662, 322] width 158 height 31
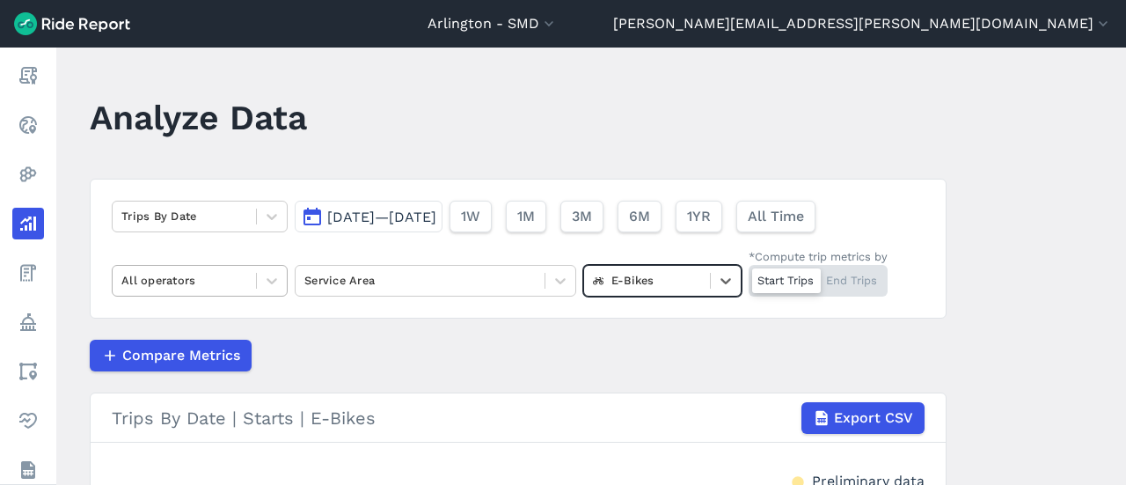
click at [231, 268] on div "All operators" at bounding box center [184, 279] width 143 height 27
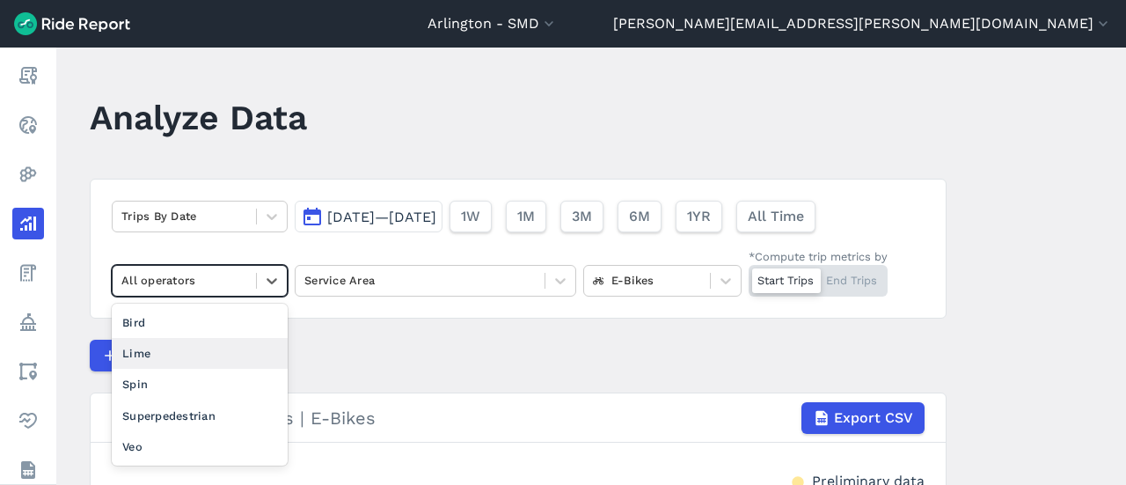
click at [187, 339] on div "Lime" at bounding box center [200, 353] width 176 height 31
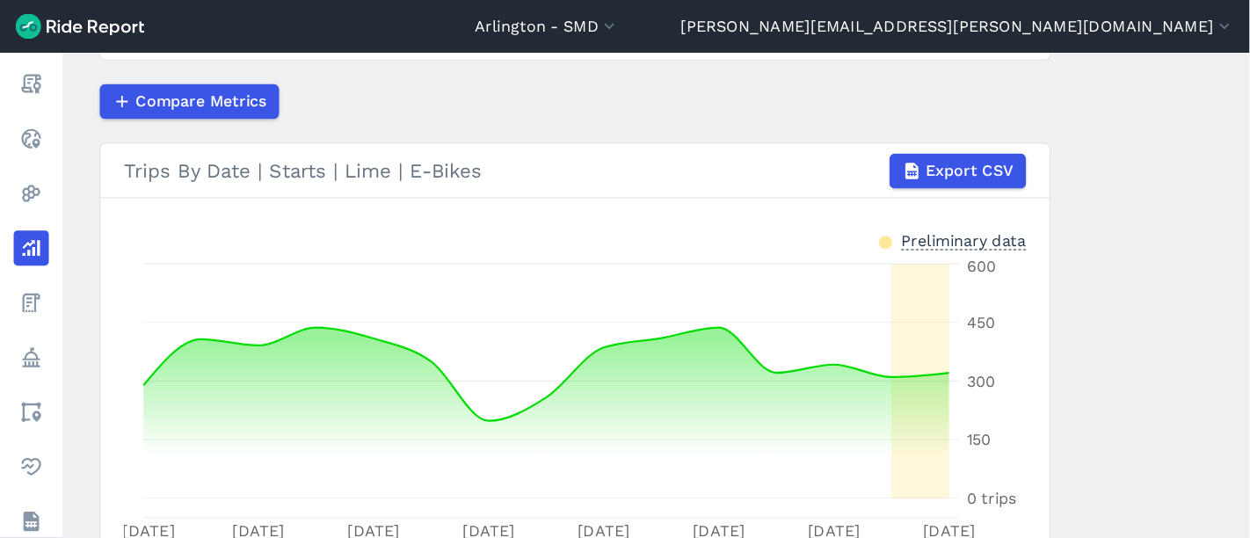
scroll to position [264, 0]
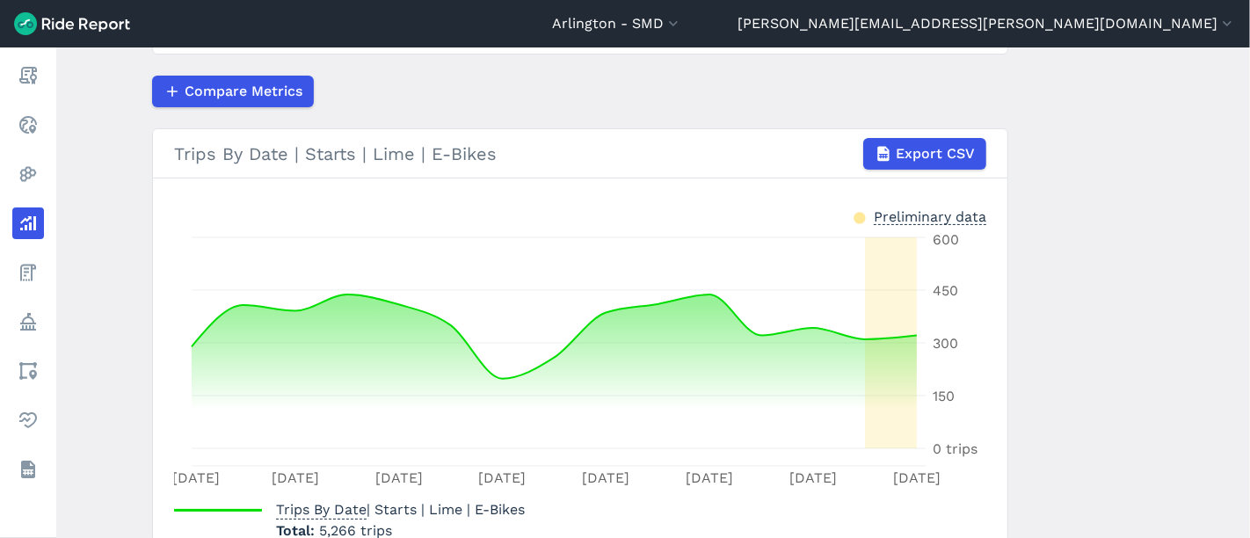
drag, startPoint x: 1125, startPoint y: 1, endPoint x: 581, endPoint y: 106, distance: 553.4
click at [581, 106] on div "Compare Metrics" at bounding box center [580, 92] width 856 height 32
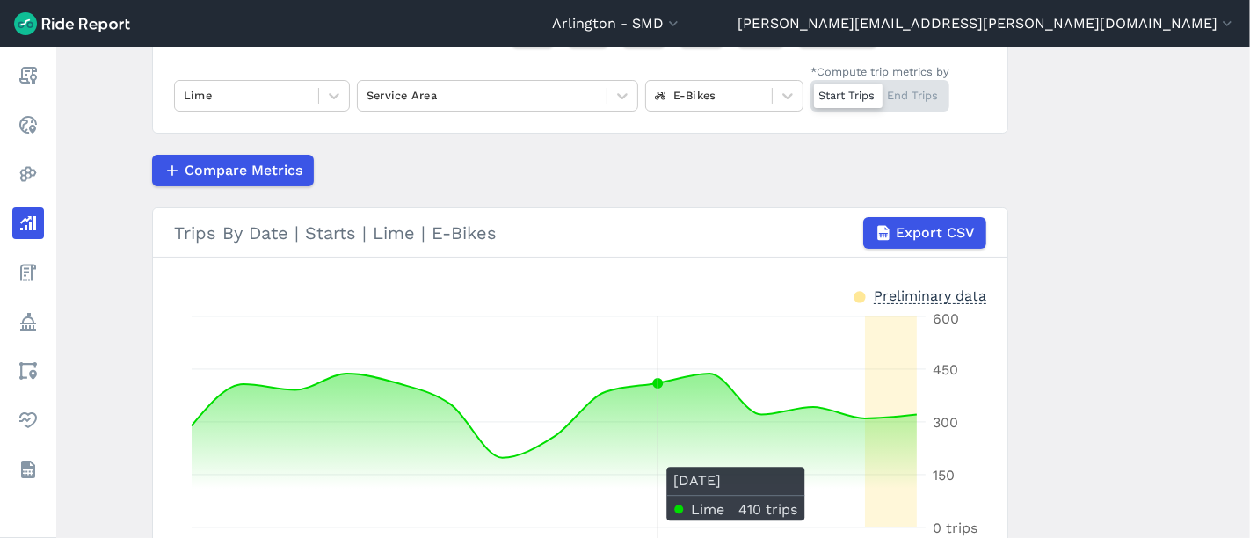
scroll to position [165, 0]
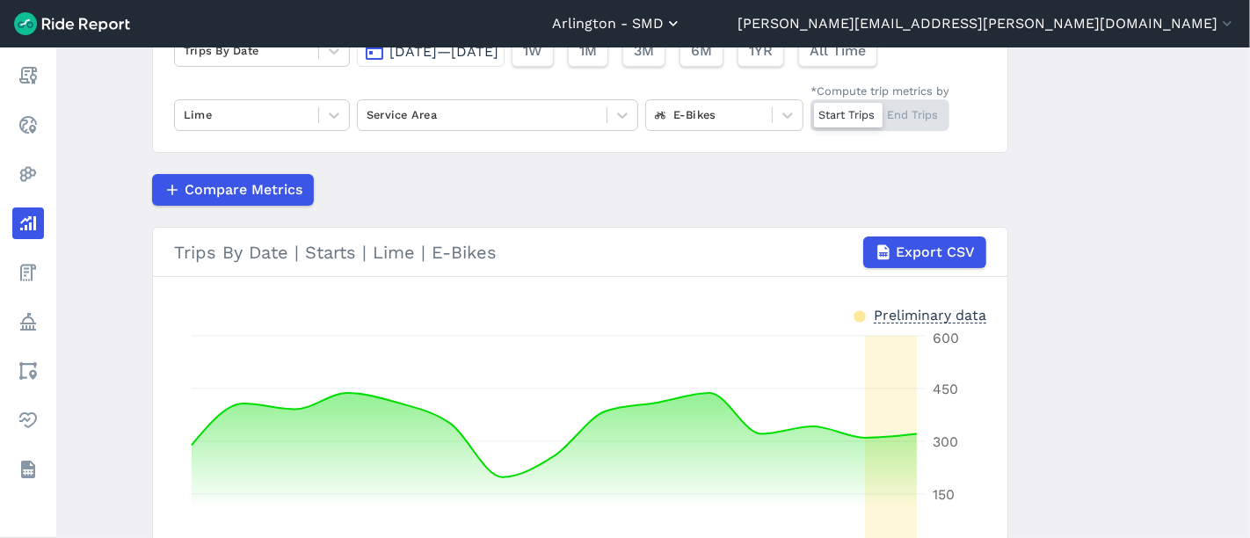
click at [682, 26] on icon "button" at bounding box center [674, 24] width 18 height 18
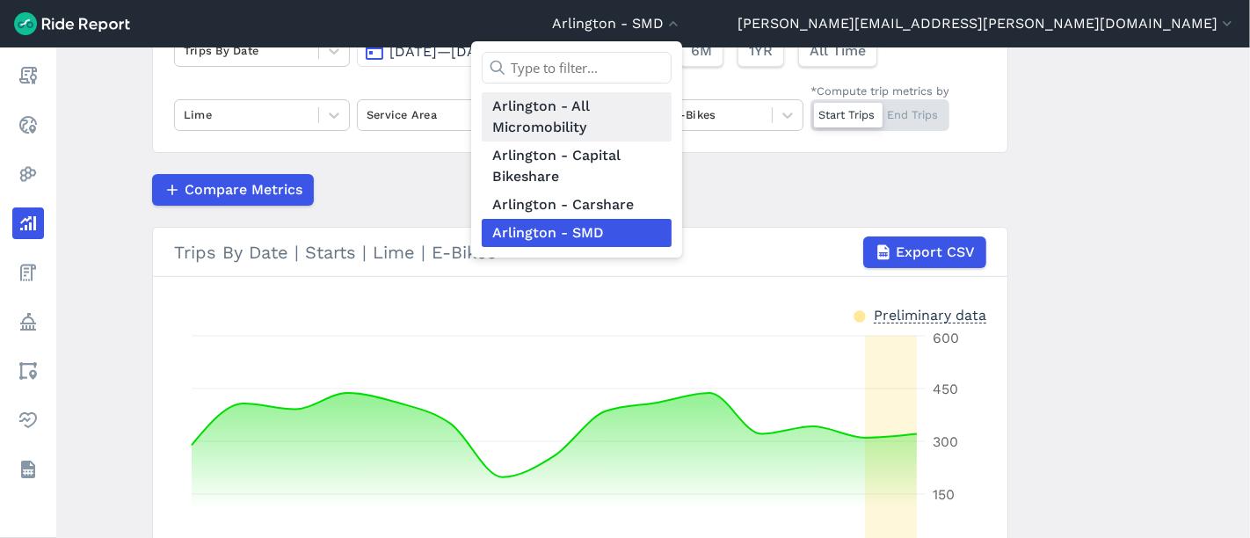
click at [672, 117] on link "Arlington - All Micromobility" at bounding box center [577, 116] width 190 height 49
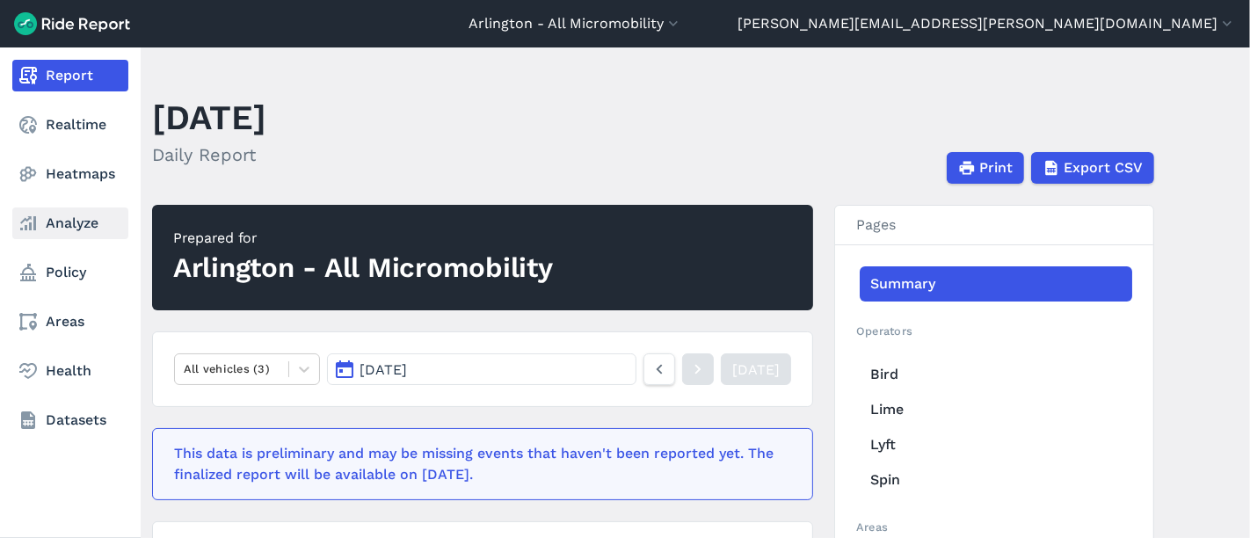
click at [27, 227] on icon at bounding box center [28, 223] width 21 height 21
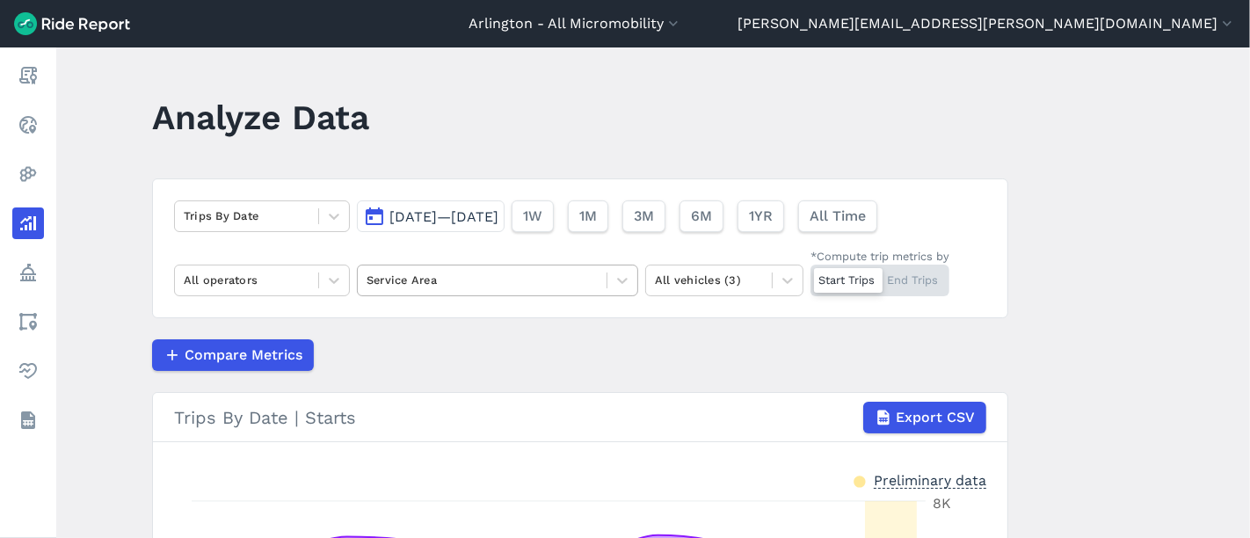
click at [413, 273] on div at bounding box center [482, 280] width 231 height 20
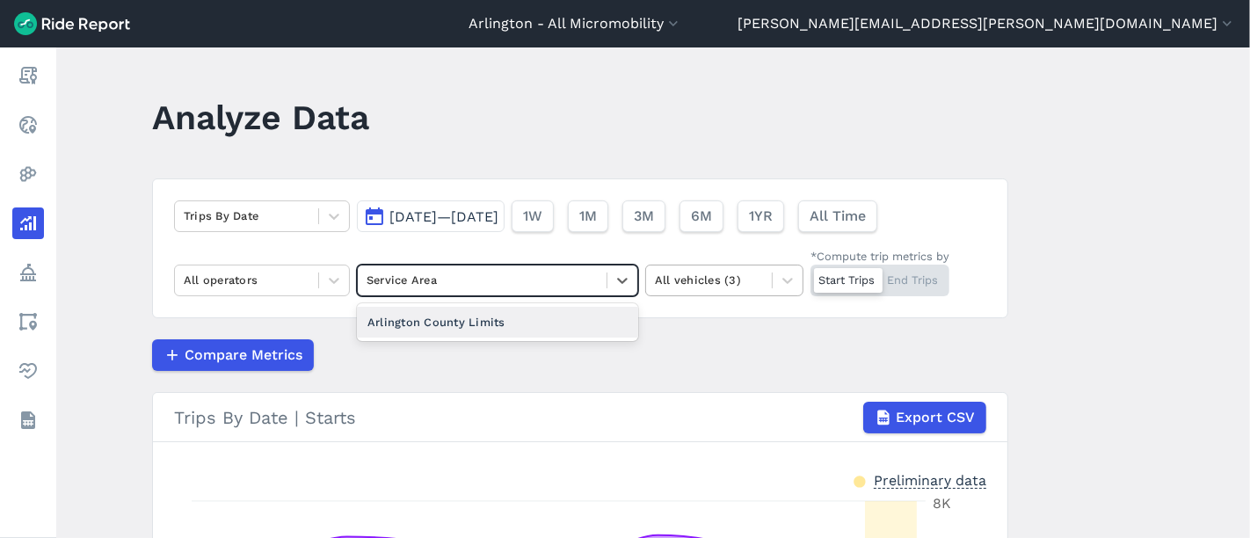
click at [732, 287] on div at bounding box center [709, 280] width 108 height 20
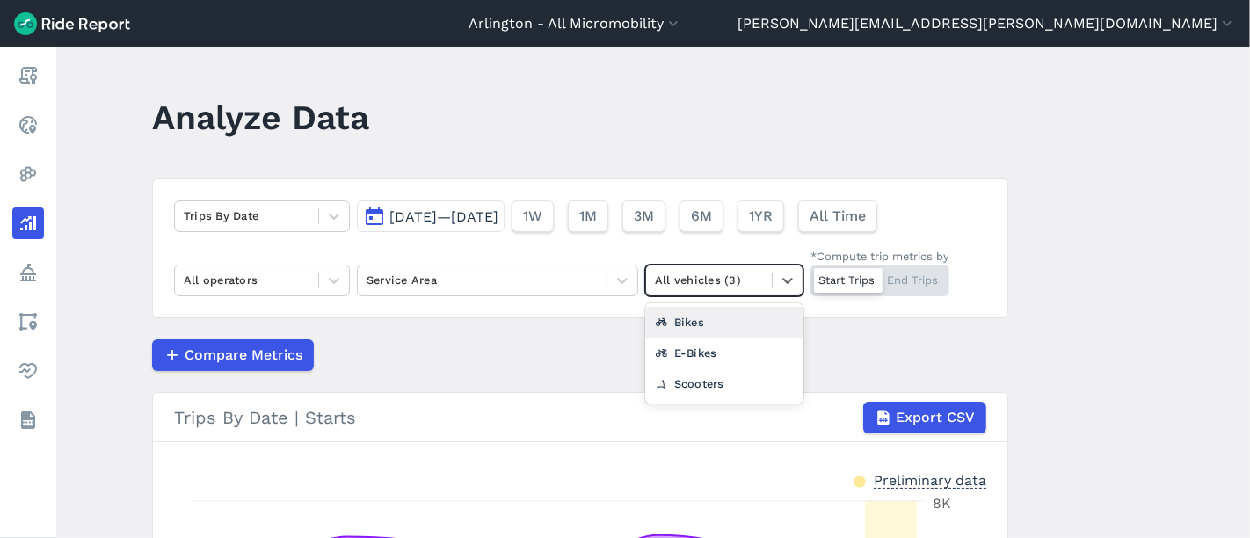
click at [700, 324] on div "Bikes" at bounding box center [724, 322] width 158 height 31
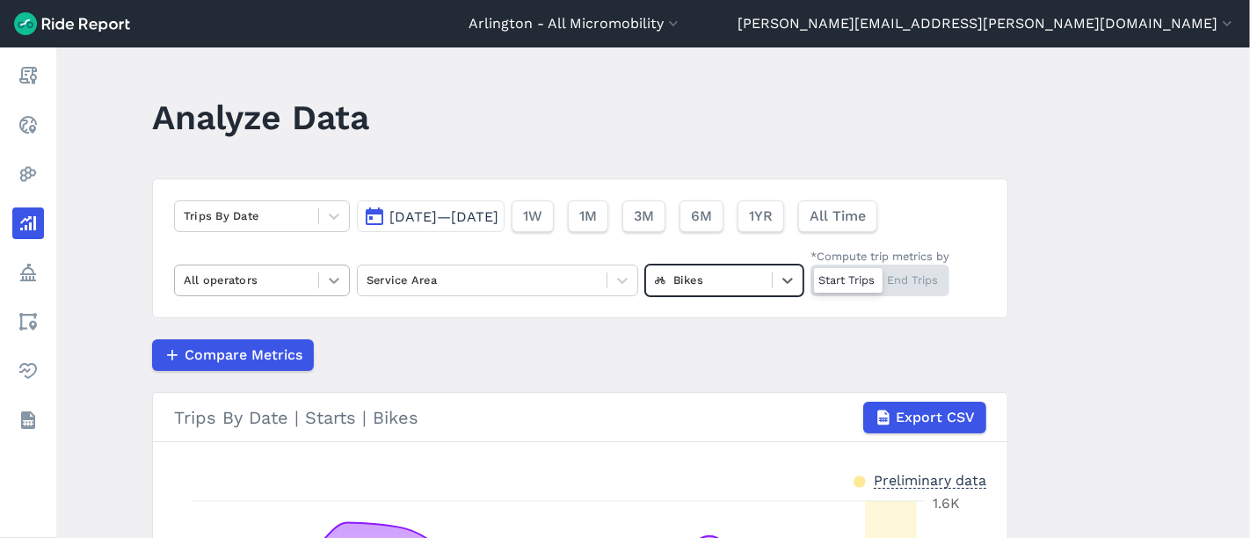
click at [326, 278] on icon at bounding box center [334, 281] width 18 height 18
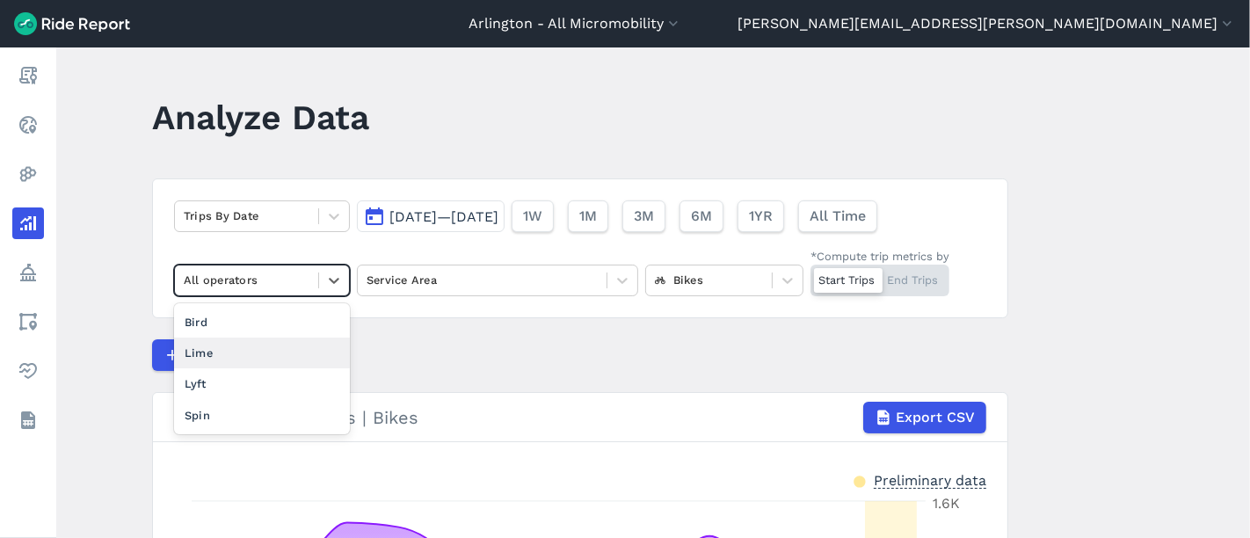
click at [244, 353] on div "Lime" at bounding box center [262, 353] width 176 height 31
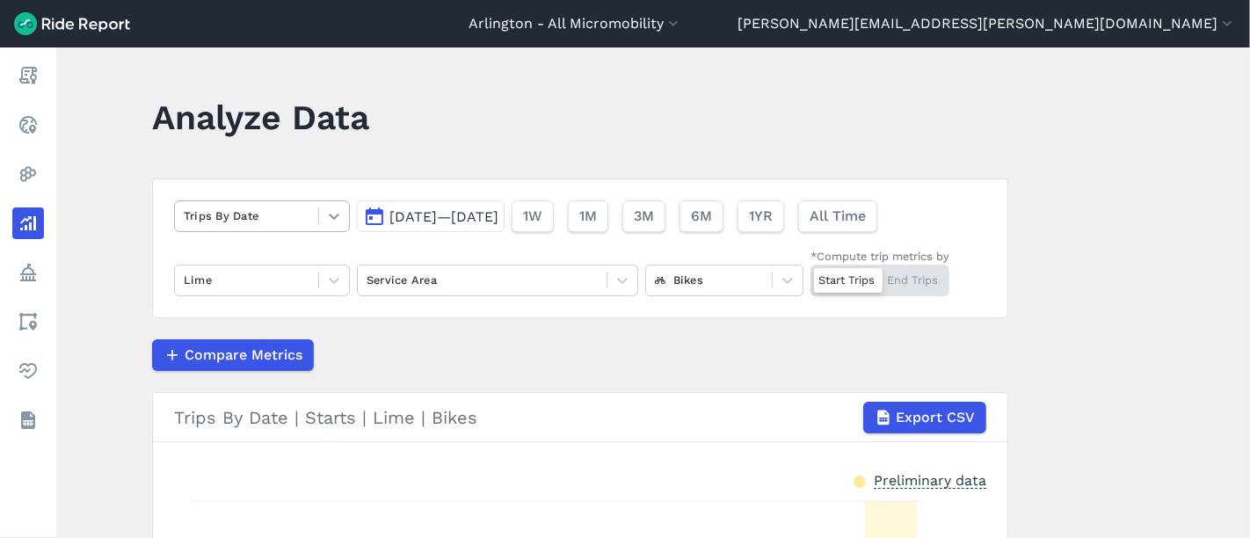
click at [341, 222] on div at bounding box center [334, 216] width 30 height 30
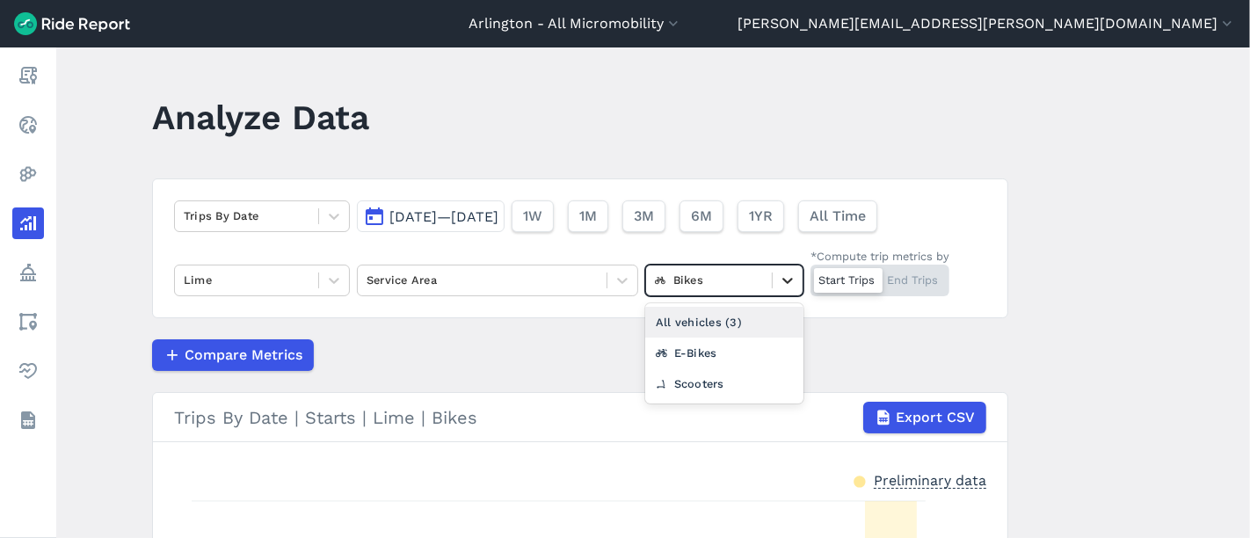
click at [783, 284] on icon at bounding box center [788, 281] width 18 height 18
click at [696, 348] on div "E-Bikes" at bounding box center [724, 353] width 158 height 31
click at [609, 277] on div at bounding box center [623, 281] width 30 height 30
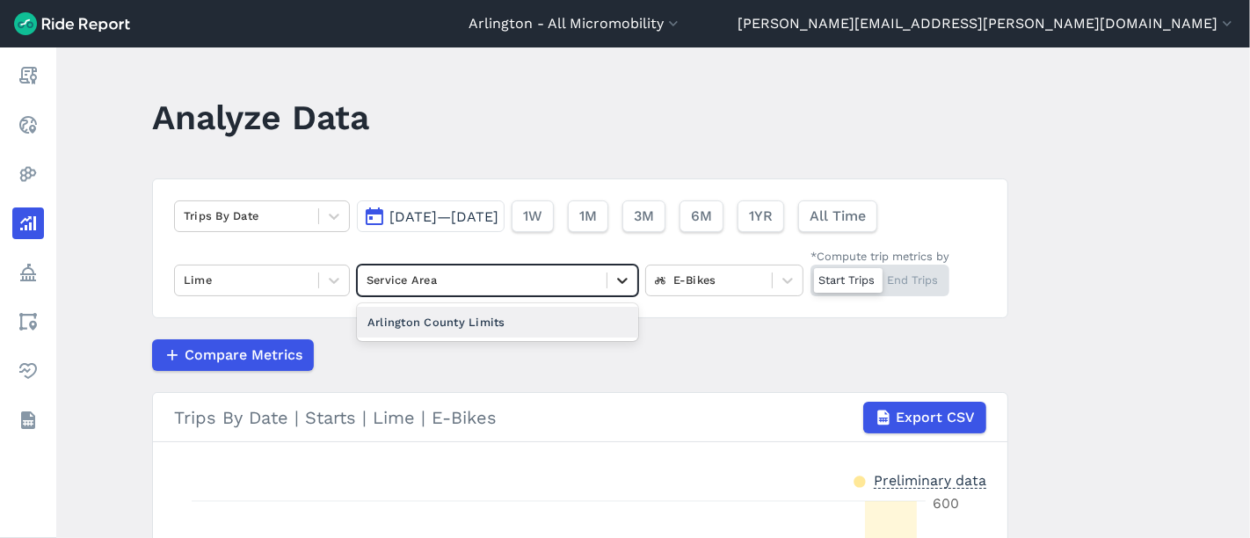
click at [609, 277] on div at bounding box center [623, 281] width 30 height 30
click at [319, 285] on div at bounding box center [334, 281] width 30 height 30
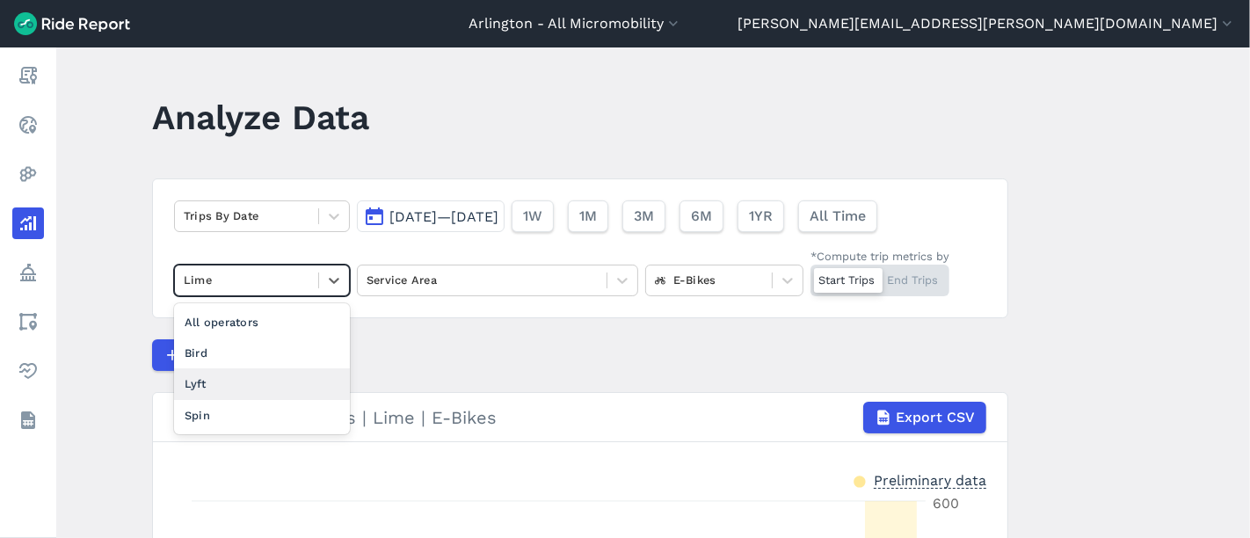
click at [279, 383] on div "Lyft" at bounding box center [262, 383] width 176 height 31
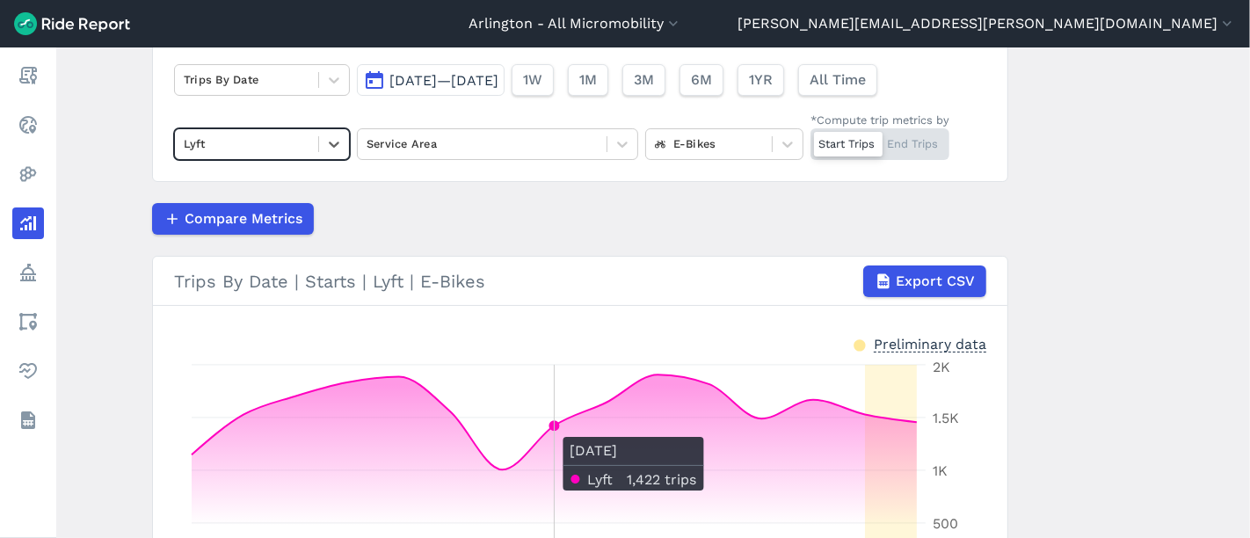
scroll to position [98, 0]
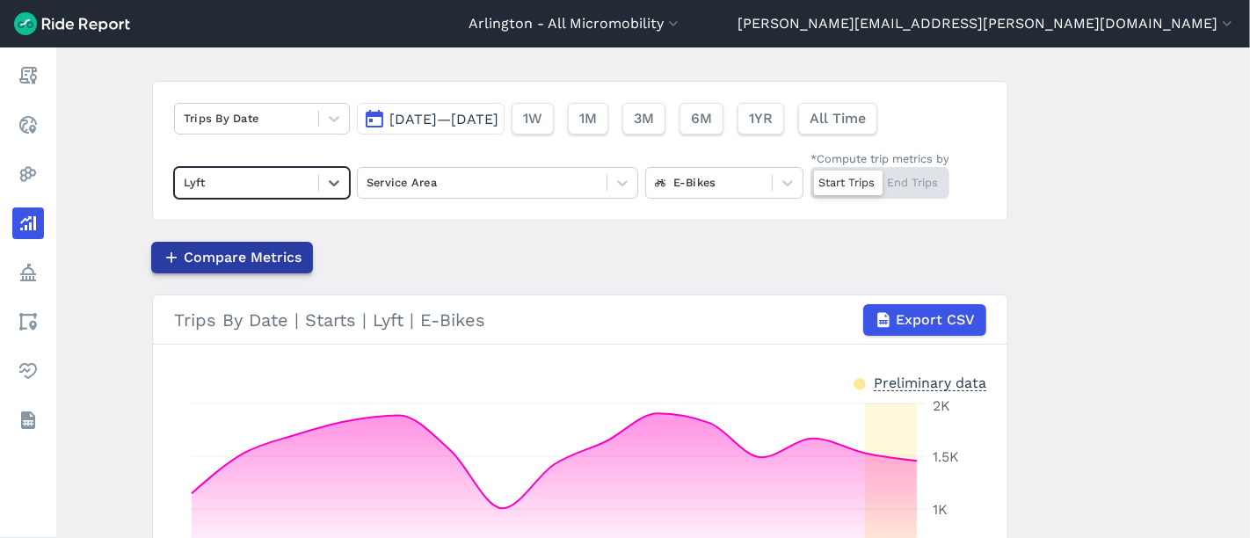
click at [260, 247] on span "Compare Metrics" at bounding box center [243, 257] width 118 height 21
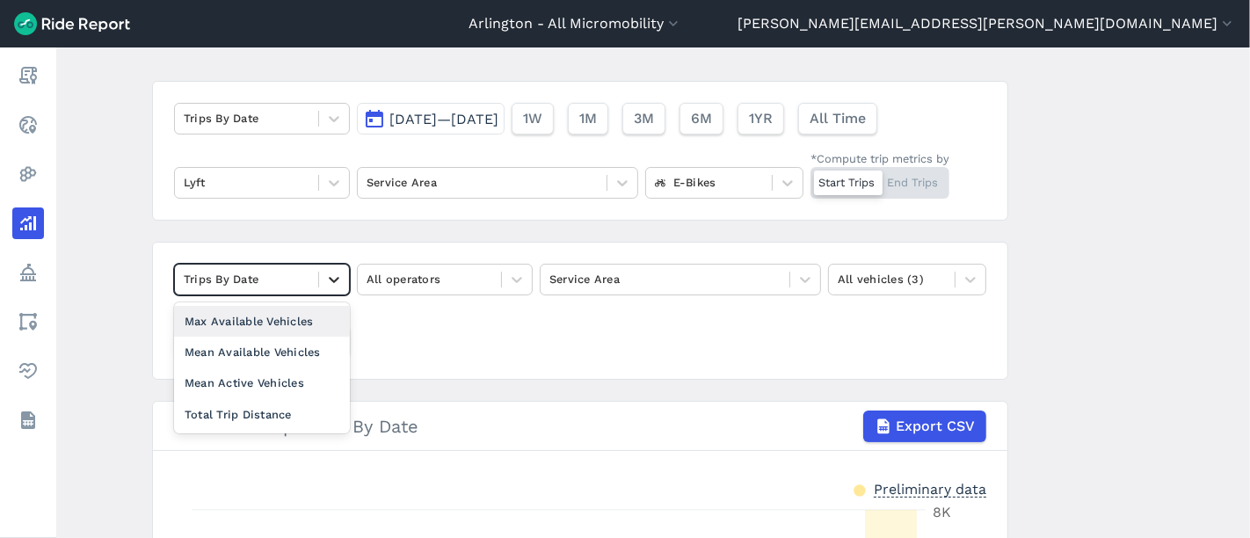
click at [338, 275] on icon at bounding box center [334, 280] width 18 height 18
click at [314, 350] on div "Mean Available Vehicles" at bounding box center [262, 352] width 176 height 31
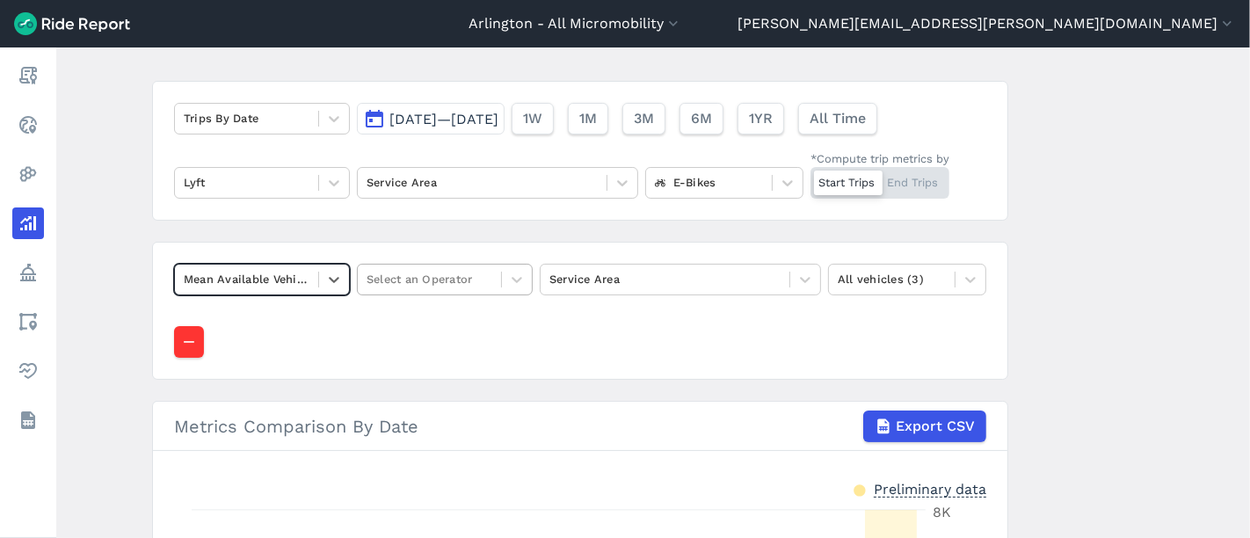
click at [460, 276] on div at bounding box center [430, 279] width 126 height 20
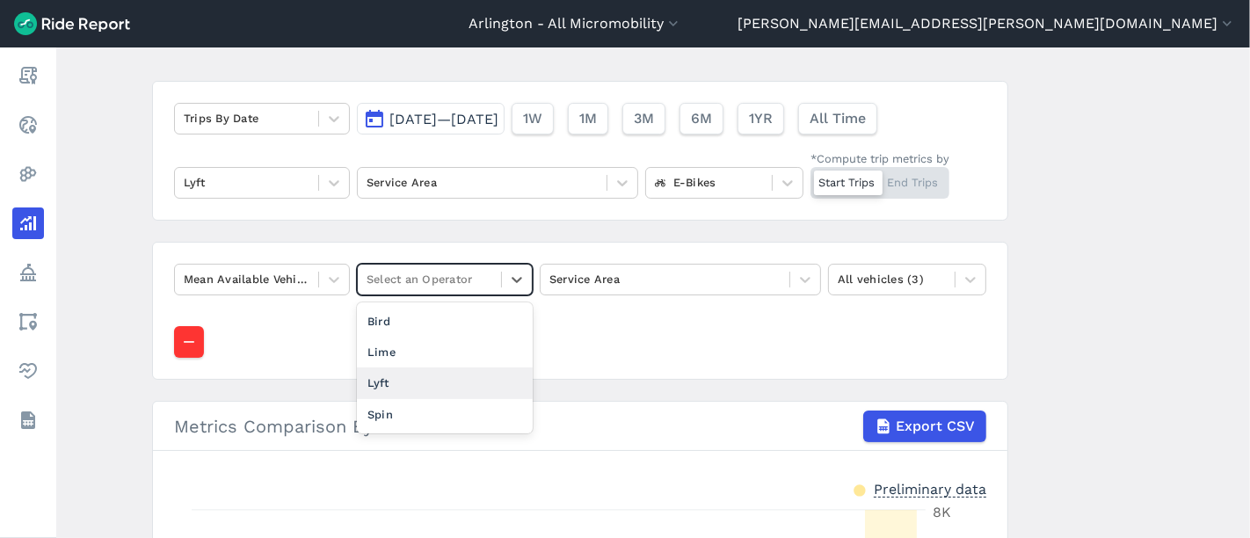
click at [444, 388] on div "Lyft" at bounding box center [445, 383] width 176 height 31
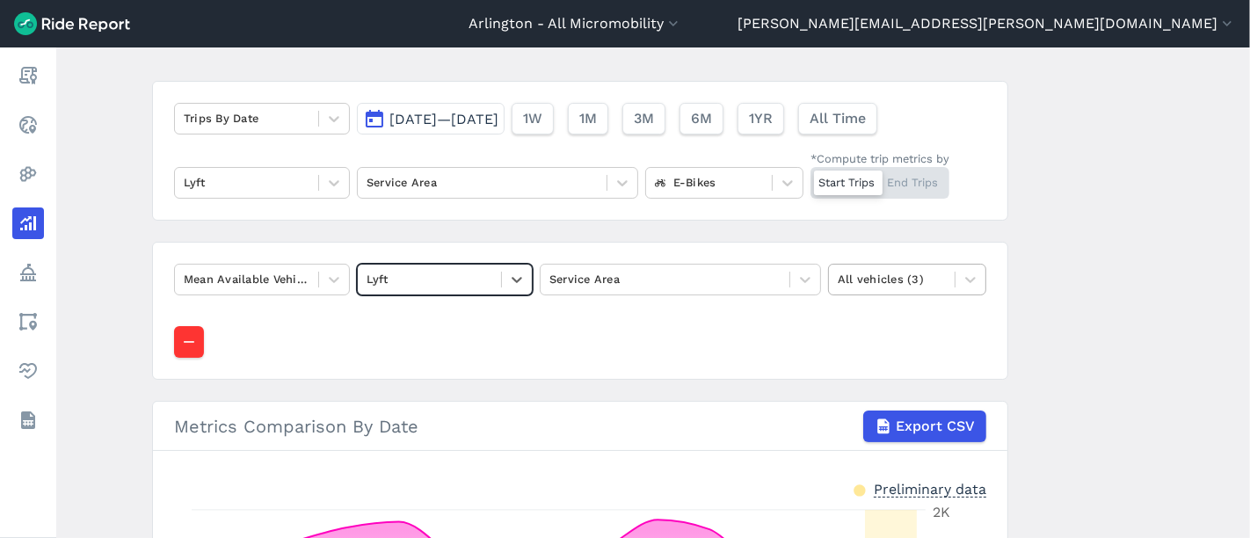
click at [920, 277] on div at bounding box center [892, 279] width 108 height 20
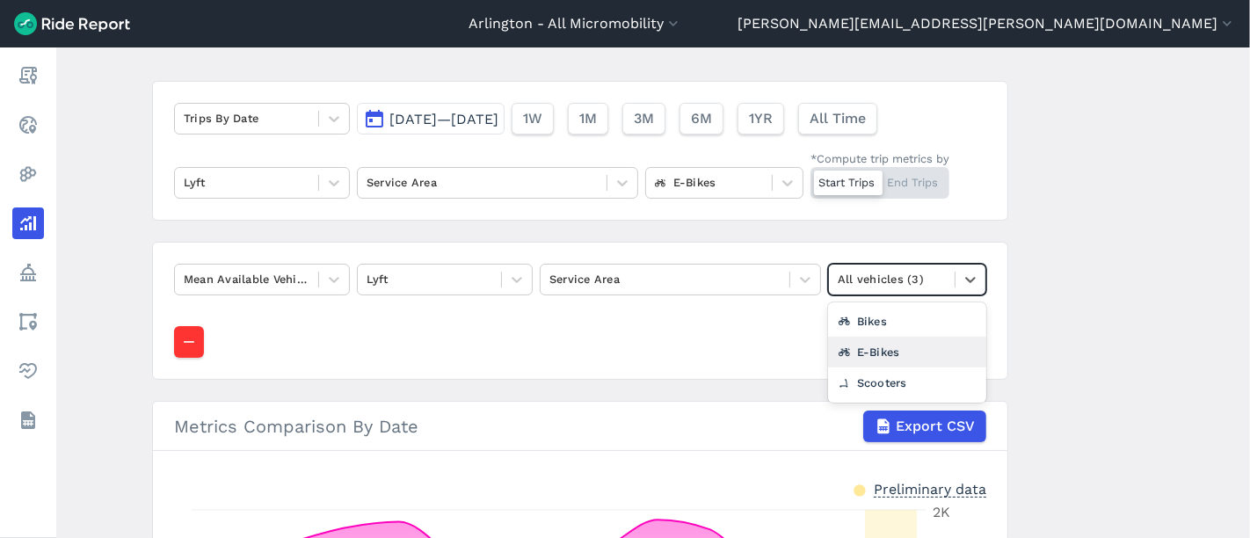
click at [919, 345] on div "E-Bikes" at bounding box center [907, 352] width 158 height 31
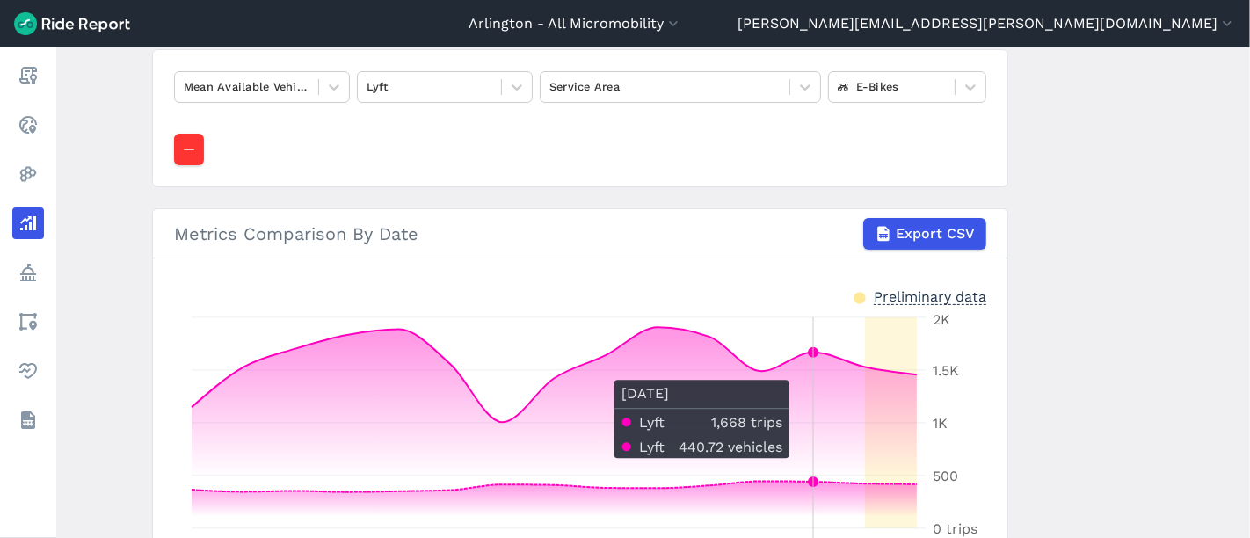
scroll to position [195, 0]
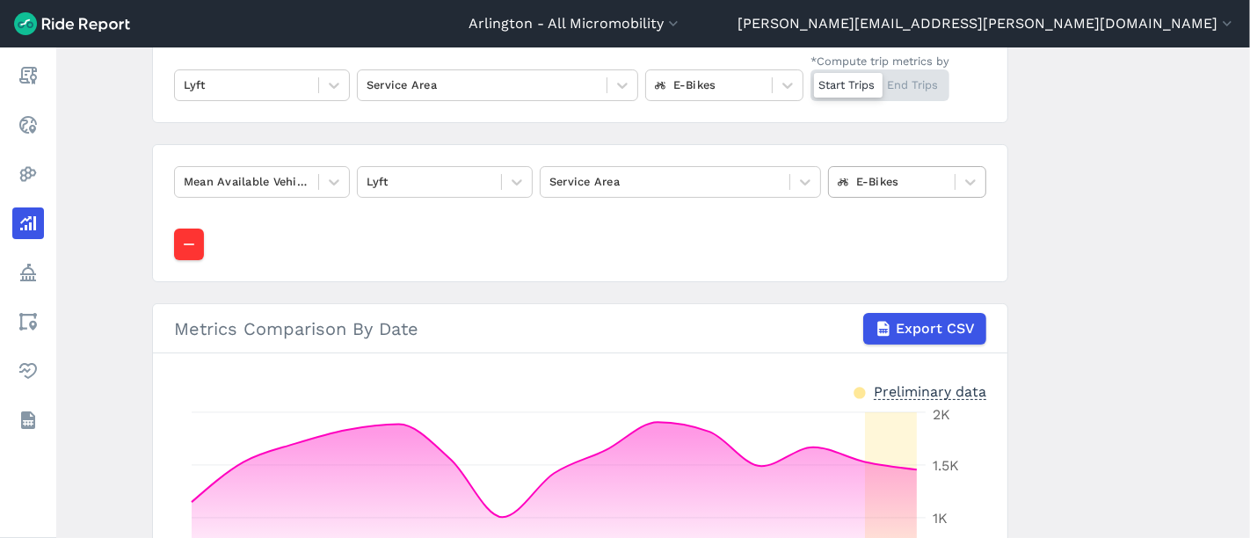
click at [928, 183] on div at bounding box center [892, 181] width 108 height 20
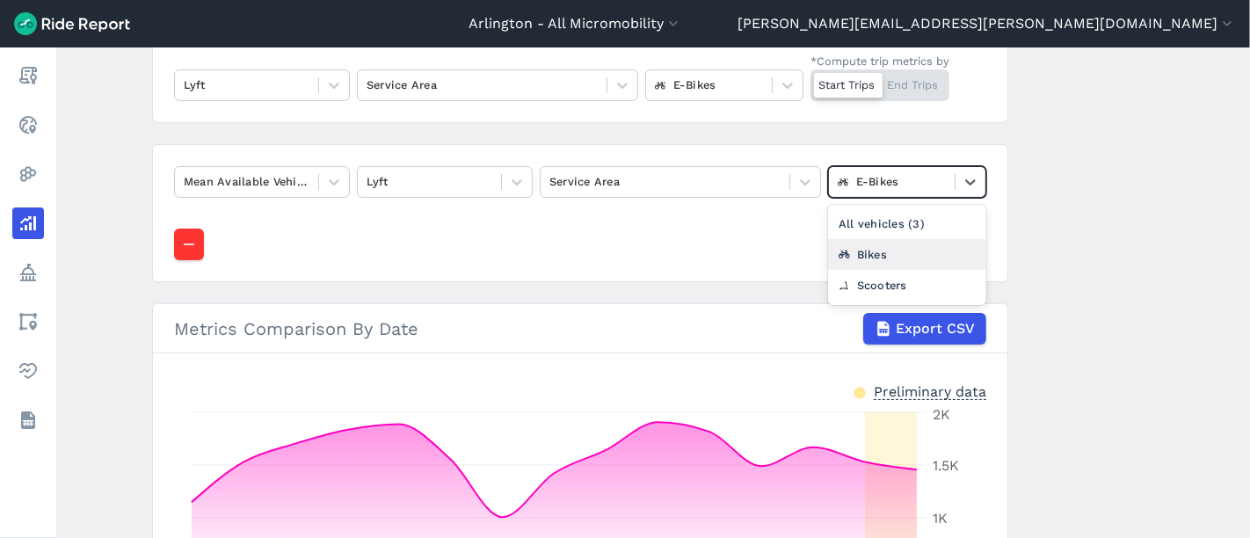
click at [914, 256] on div "Bikes" at bounding box center [907, 254] width 158 height 31
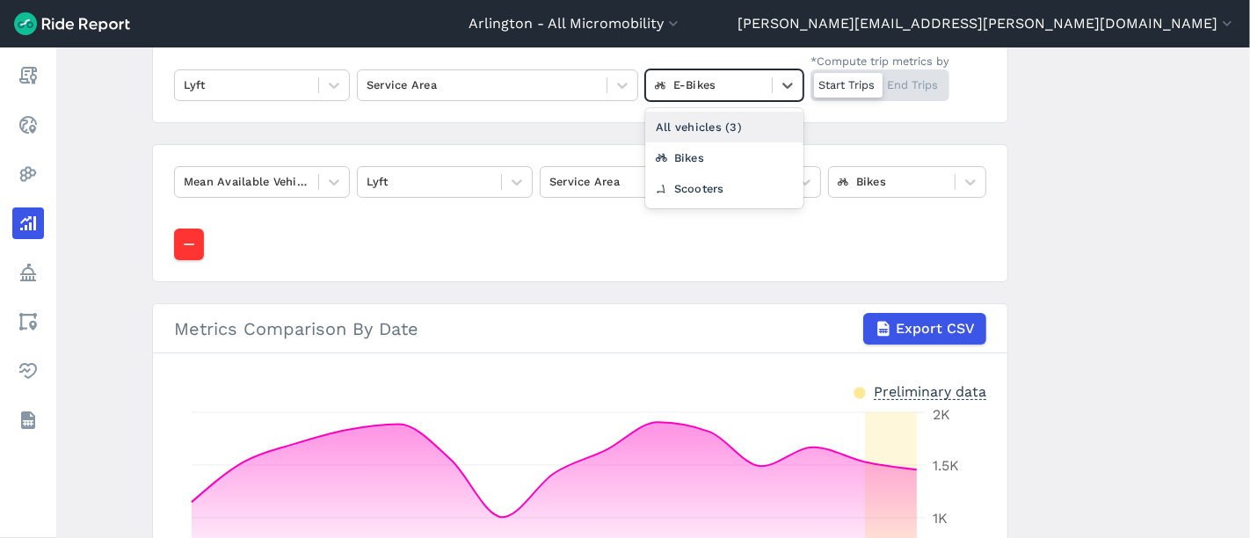
click at [738, 94] on div at bounding box center [709, 85] width 108 height 20
click at [723, 146] on div "Bikes" at bounding box center [724, 157] width 158 height 31
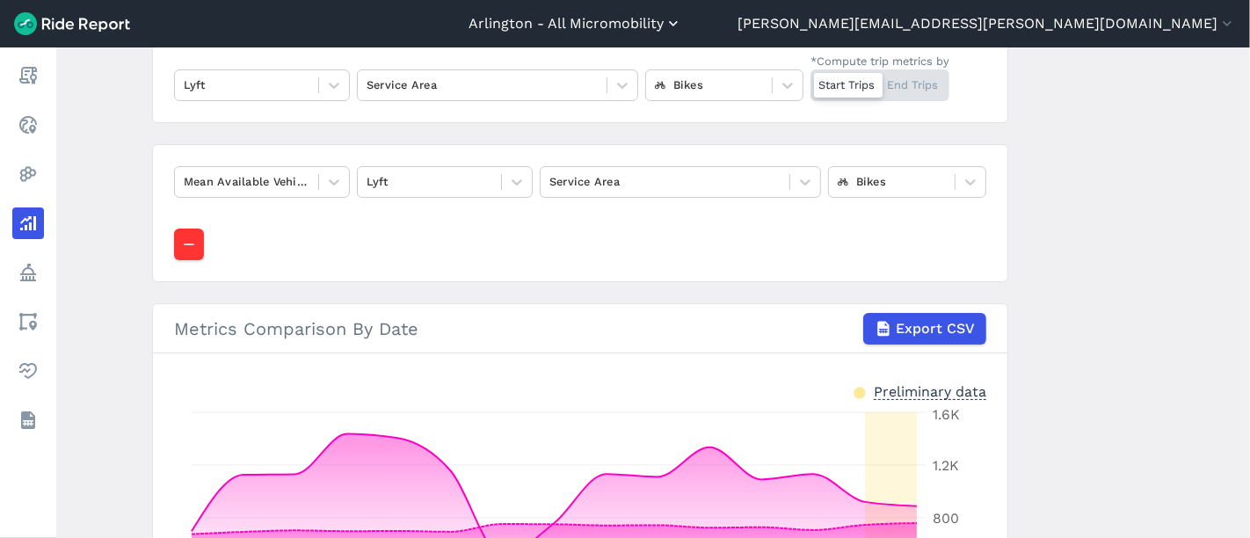
click at [682, 20] on button "Arlington - All Micromobility" at bounding box center [576, 23] width 214 height 21
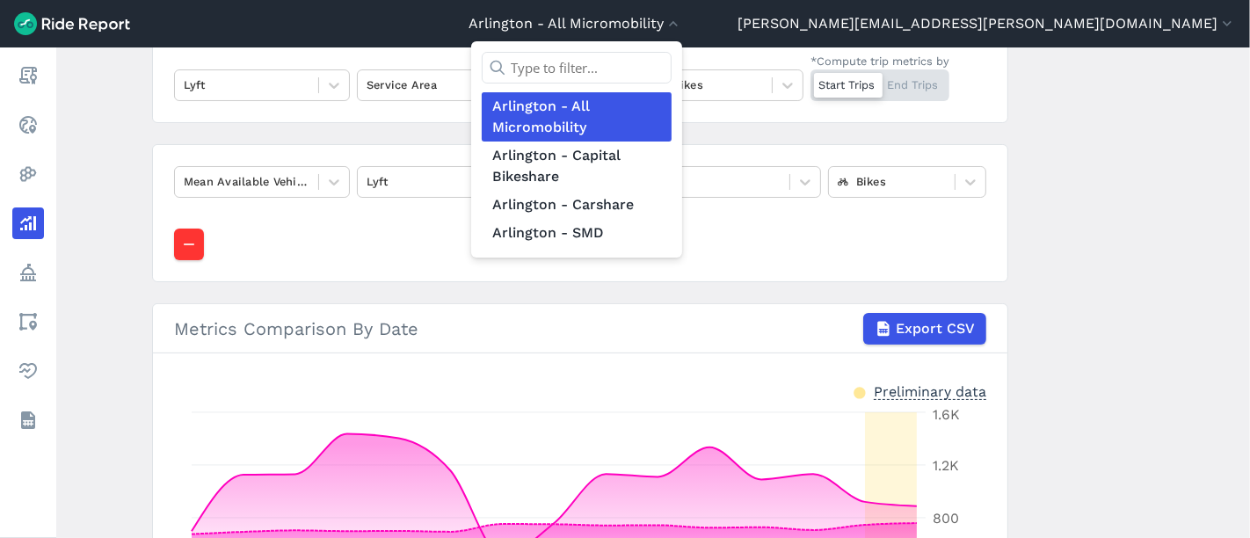
click at [423, 244] on div at bounding box center [625, 269] width 1250 height 538
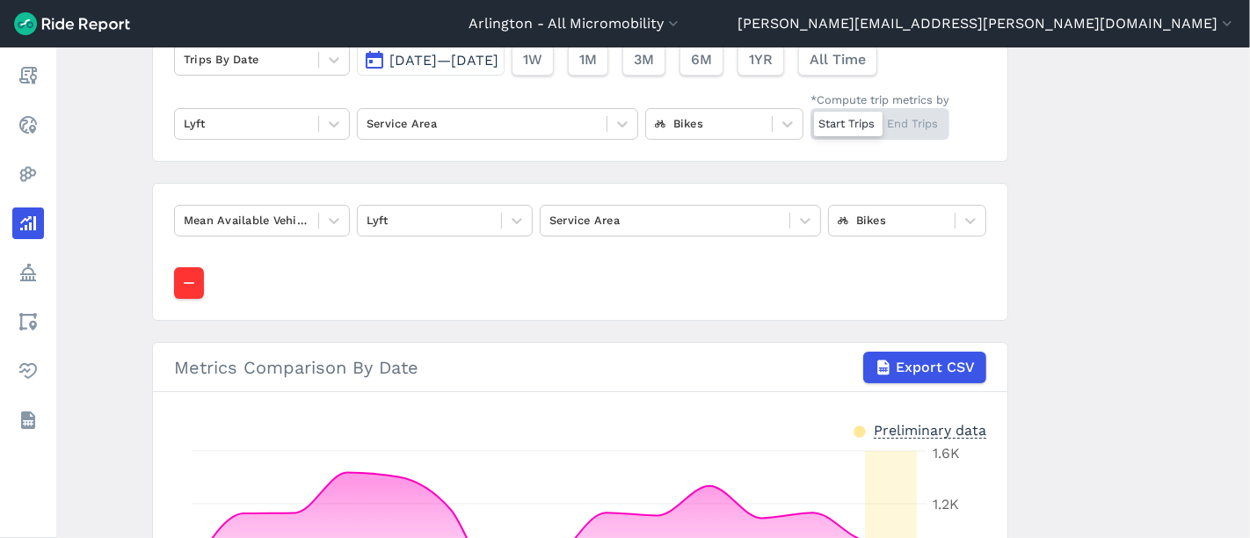
scroll to position [98, 0]
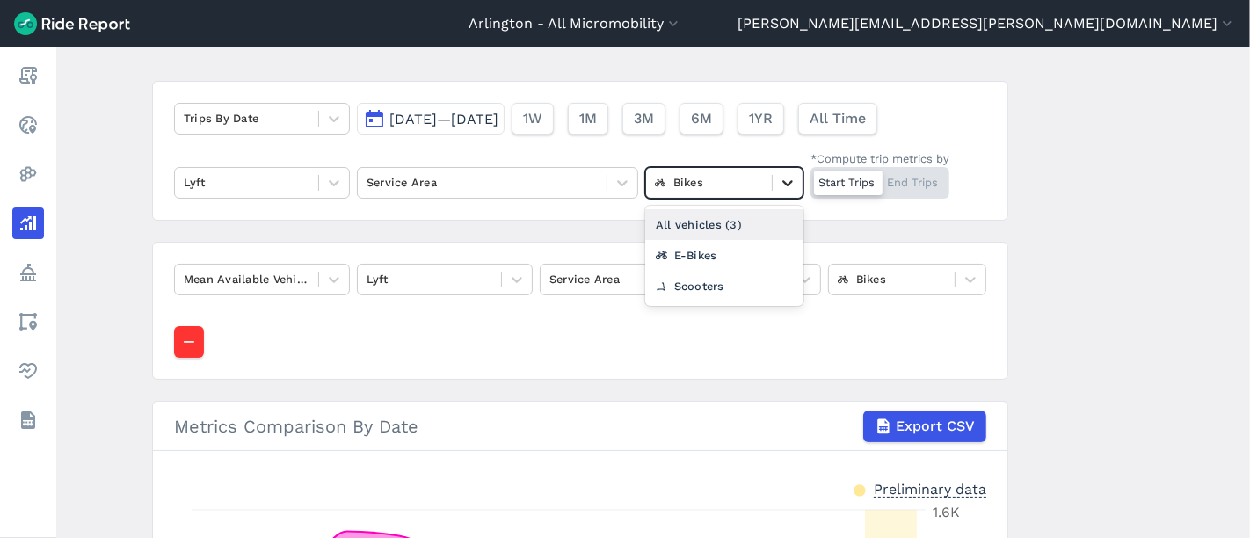
click at [774, 189] on div at bounding box center [788, 183] width 30 height 30
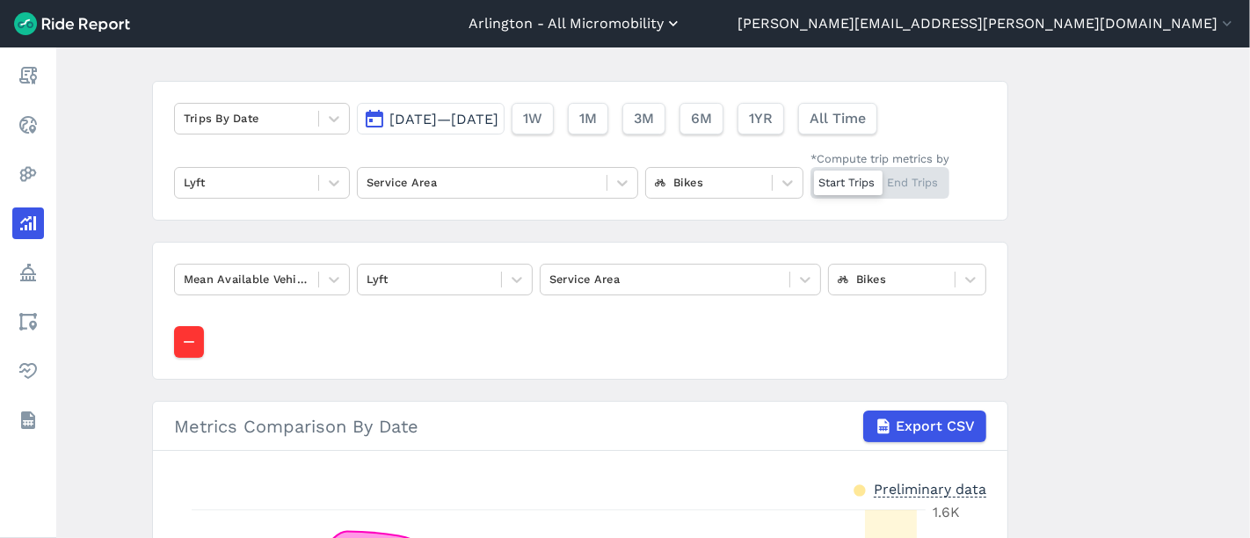
click at [682, 18] on button "Arlington - All Micromobility" at bounding box center [576, 23] width 214 height 21
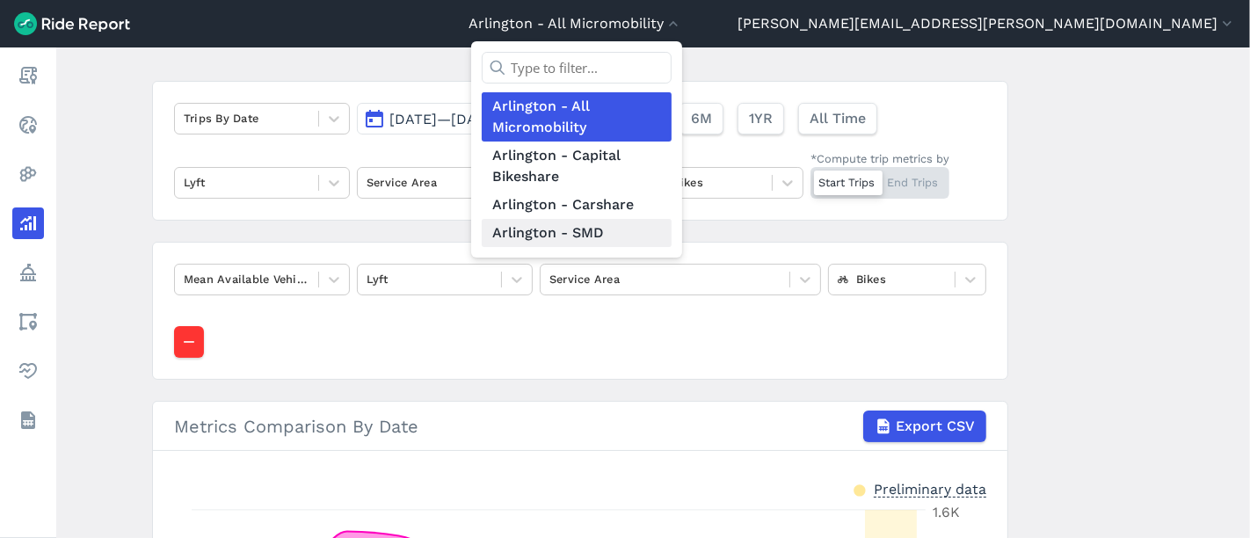
click at [672, 229] on link "Arlington - SMD" at bounding box center [577, 233] width 190 height 28
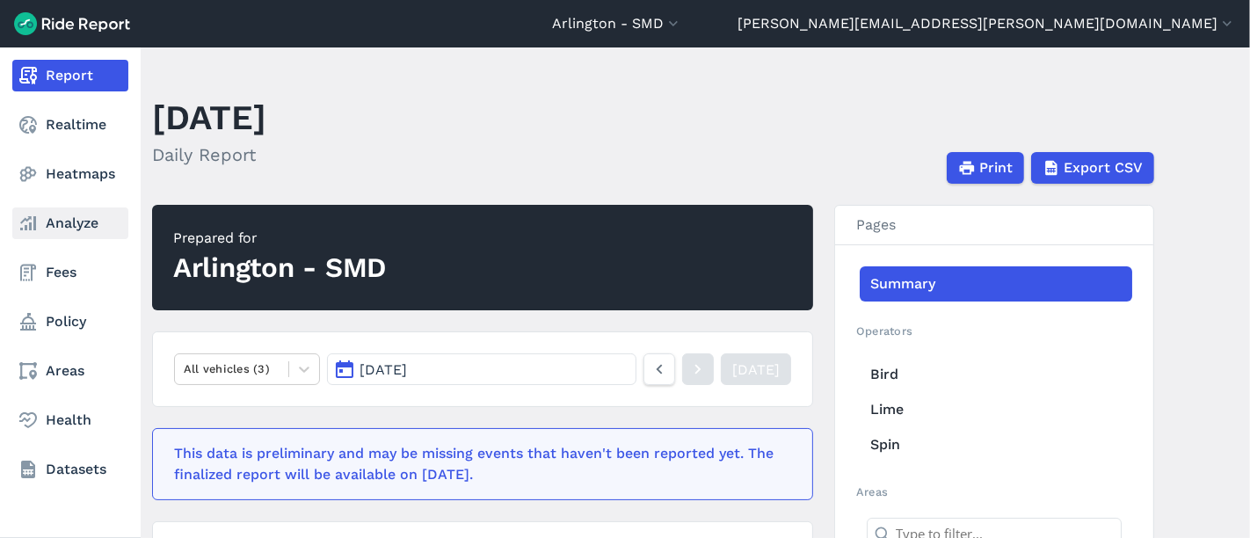
click at [57, 219] on link "Analyze" at bounding box center [70, 224] width 116 height 32
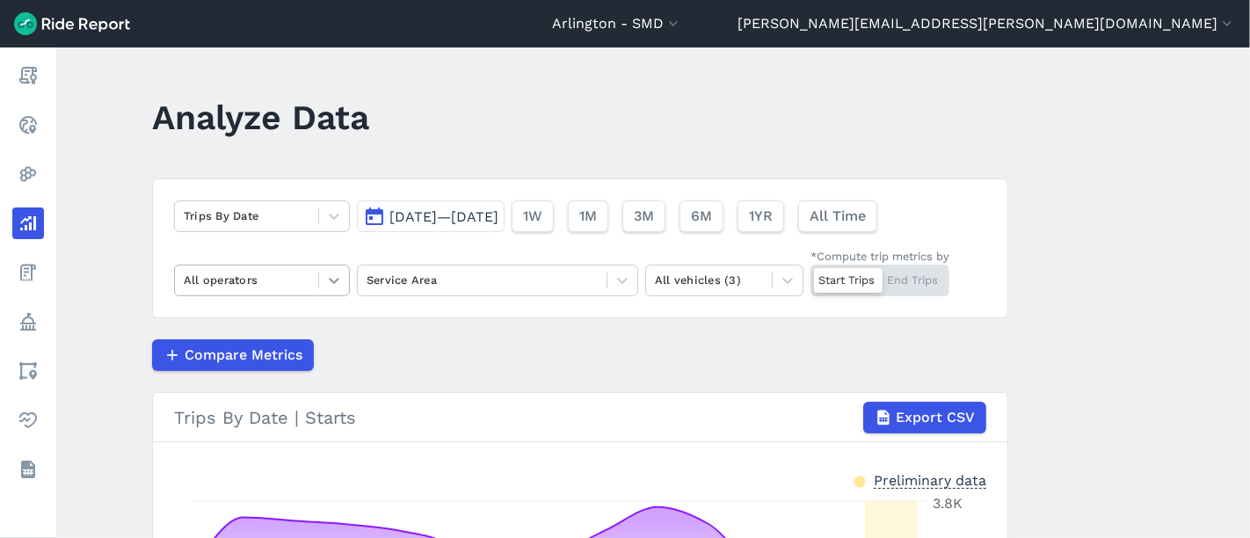
click at [320, 273] on div at bounding box center [334, 281] width 30 height 30
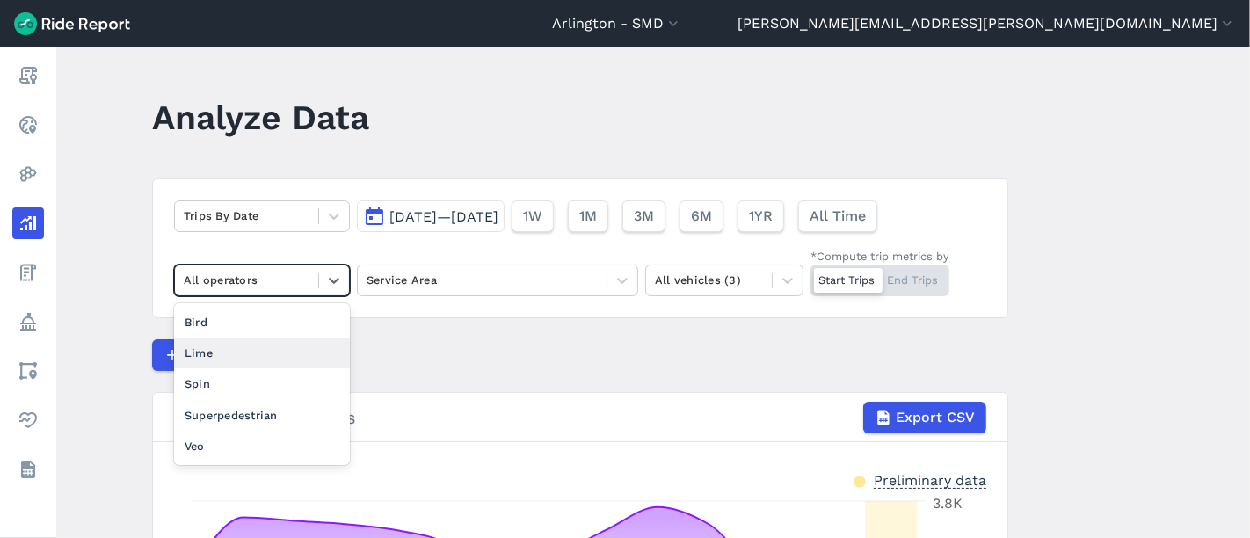
click at [284, 358] on div "Lime" at bounding box center [262, 353] width 176 height 31
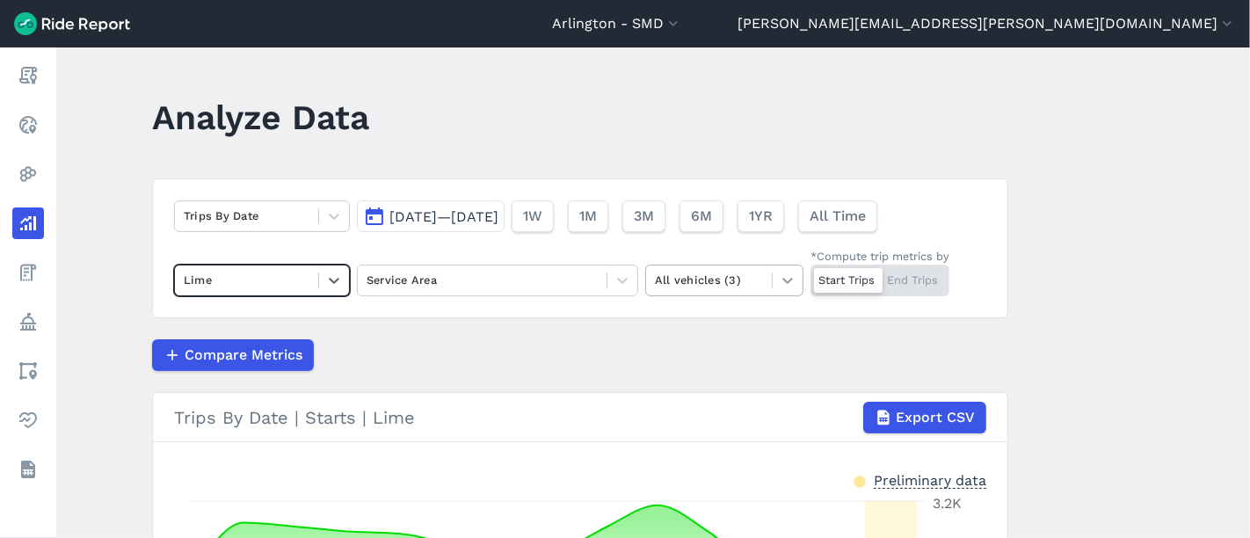
click at [784, 283] on icon at bounding box center [788, 281] width 18 height 18
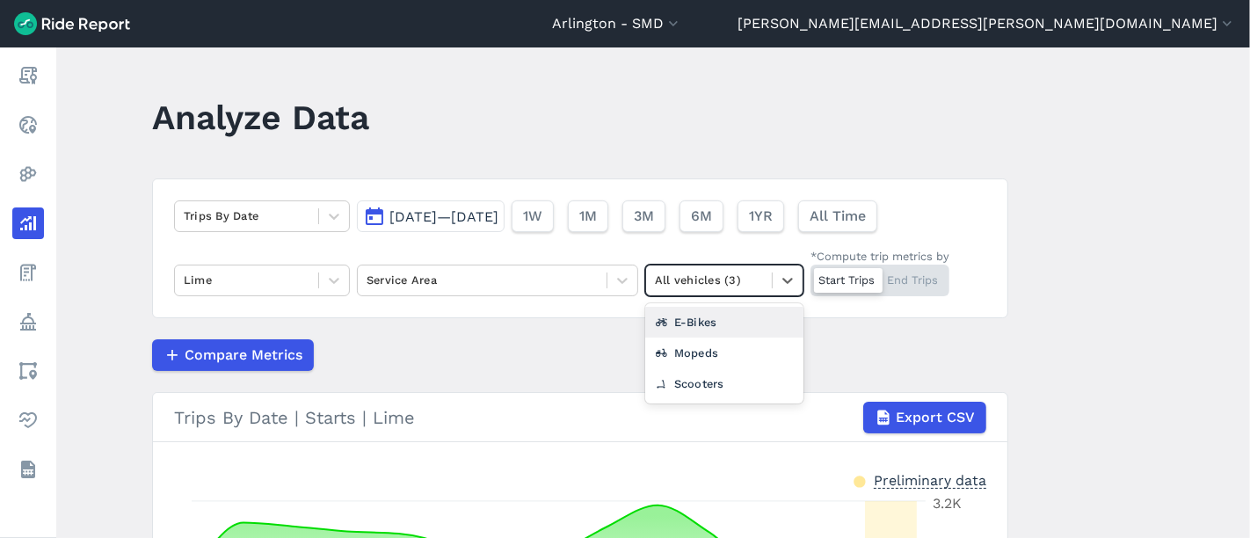
click at [754, 325] on div "E-Bikes" at bounding box center [724, 322] width 158 height 31
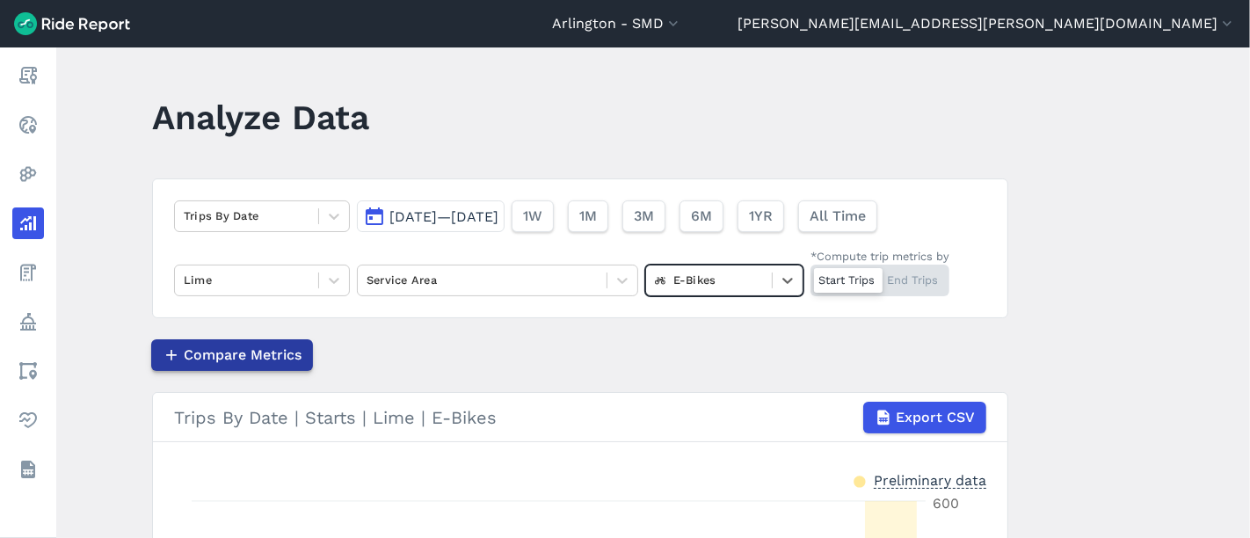
click at [227, 345] on span "Compare Metrics" at bounding box center [243, 355] width 118 height 21
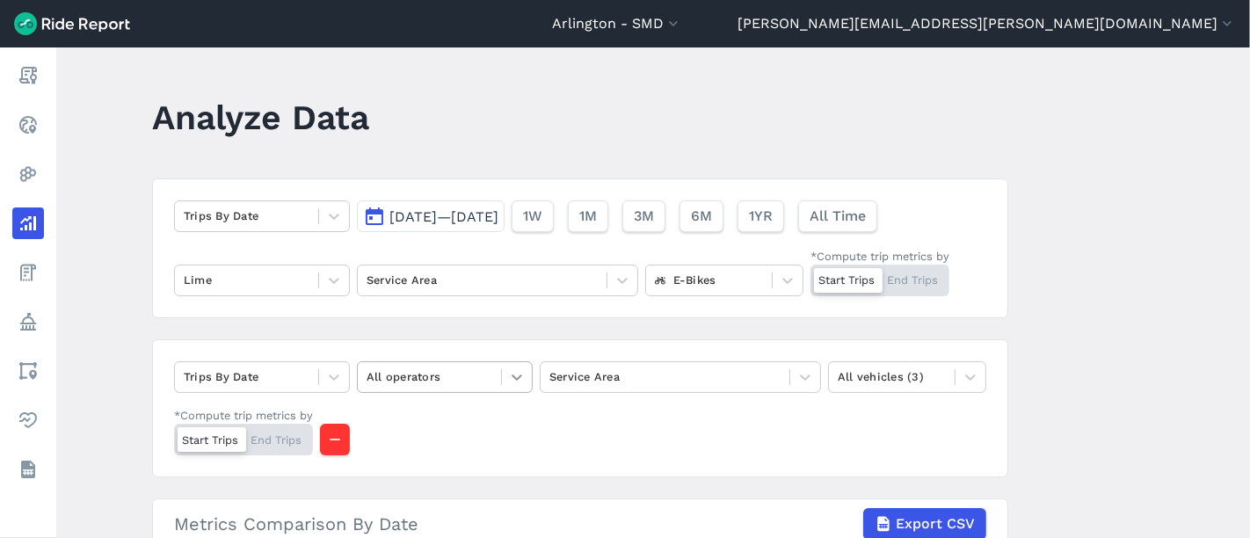
click at [510, 368] on icon at bounding box center [517, 377] width 18 height 18
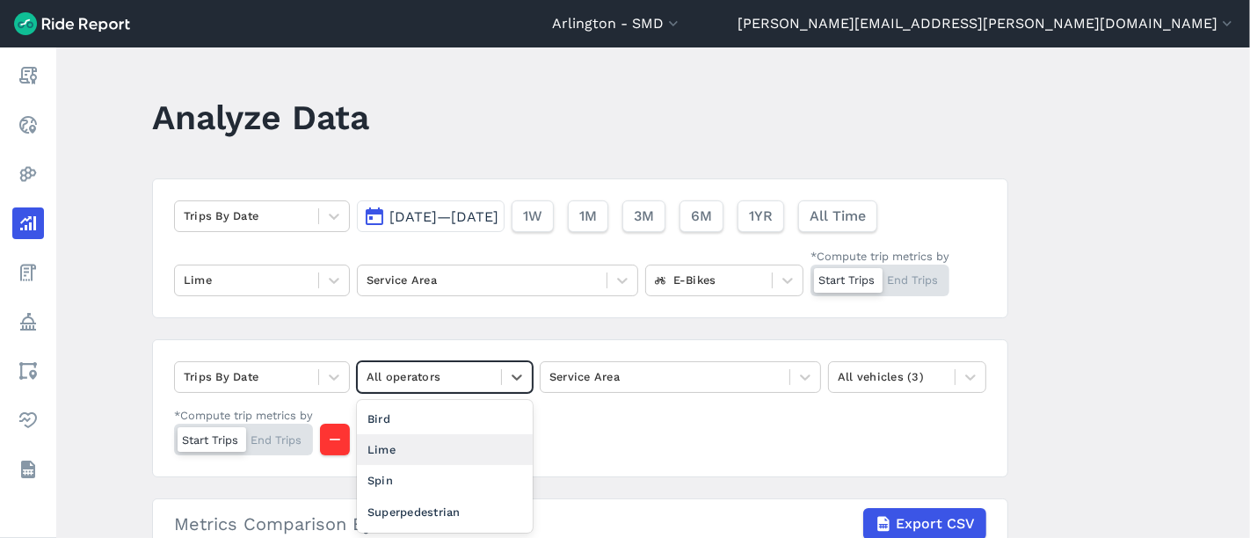
click at [466, 450] on div "Lime" at bounding box center [445, 449] width 176 height 31
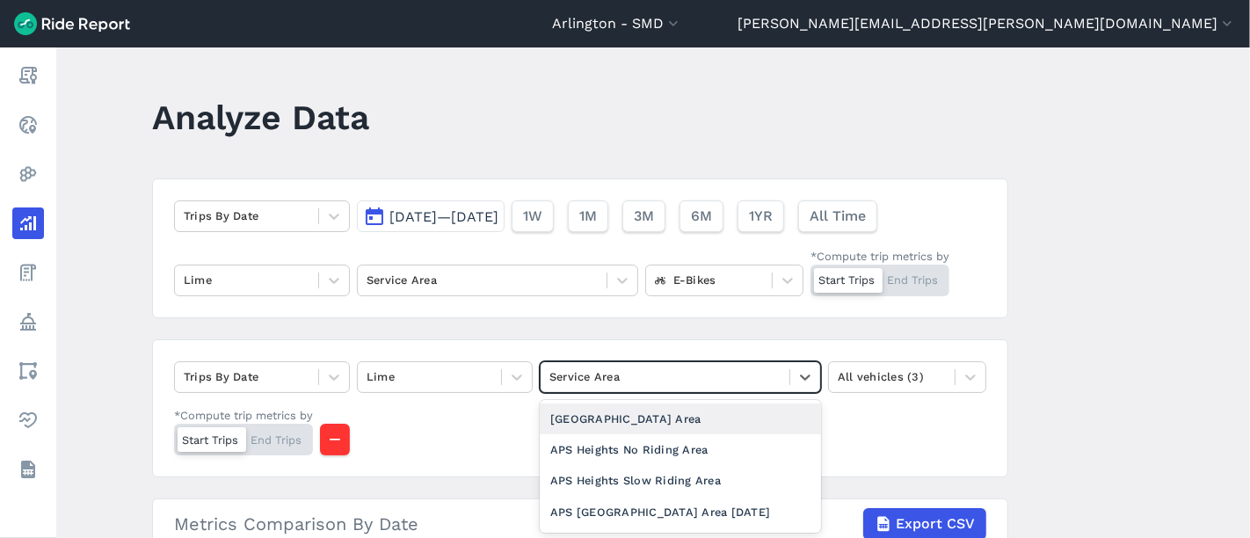
click at [628, 376] on div at bounding box center [665, 377] width 231 height 20
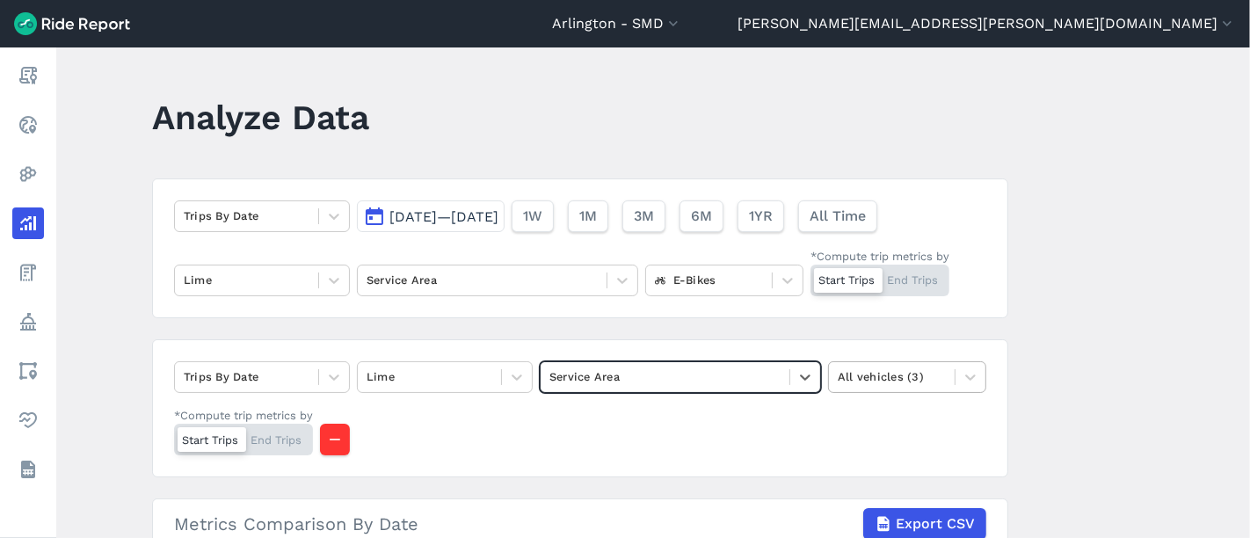
click at [942, 375] on div at bounding box center [892, 377] width 108 height 20
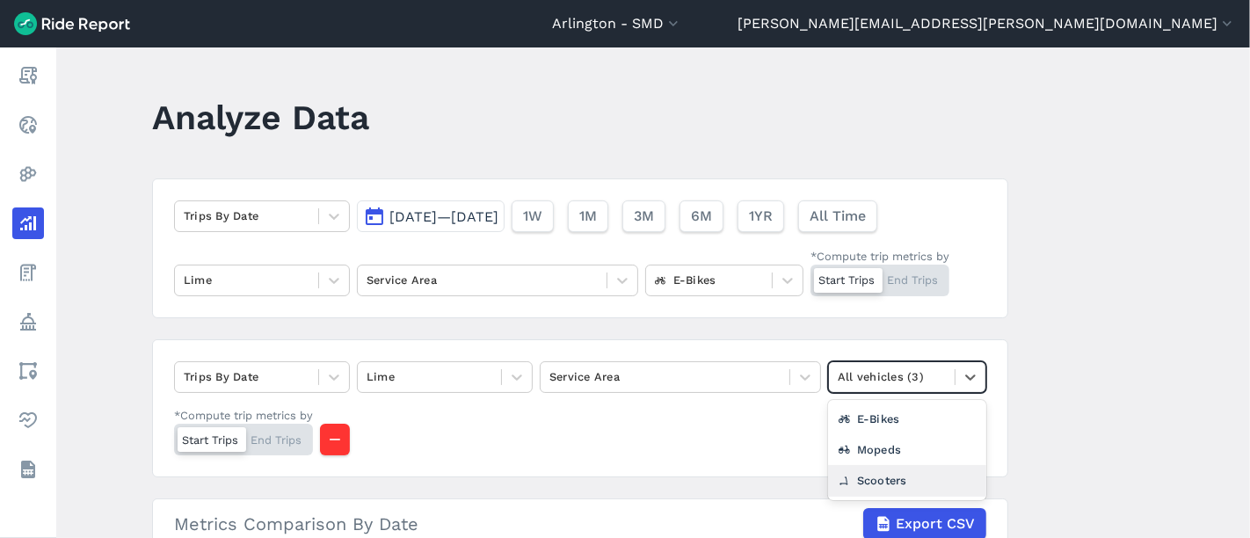
click at [936, 466] on div "Scooters" at bounding box center [907, 480] width 158 height 31
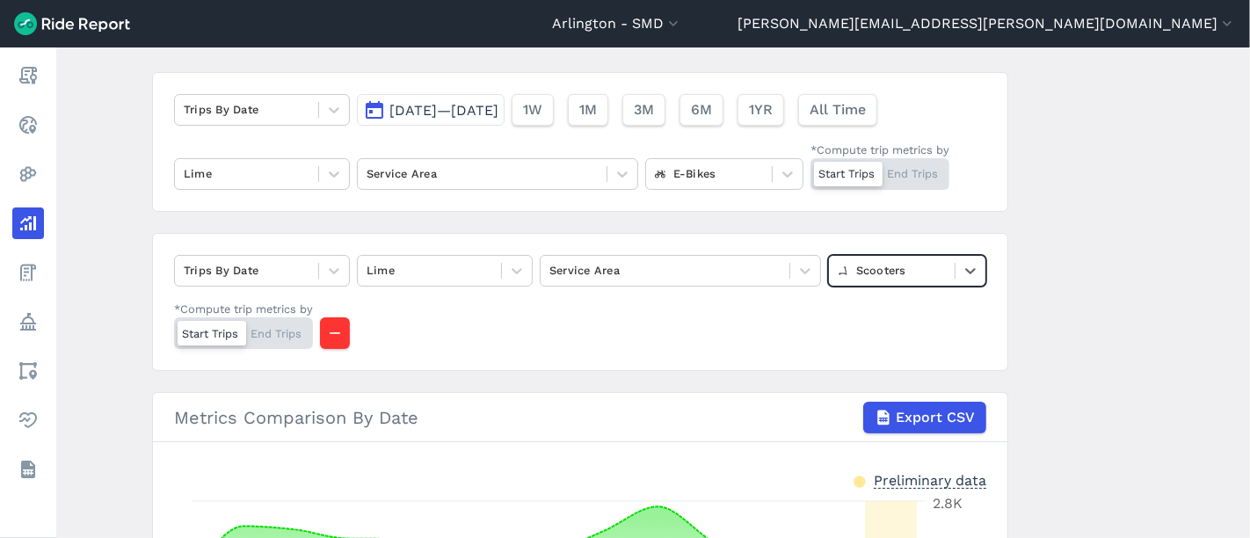
scroll to position [98, 0]
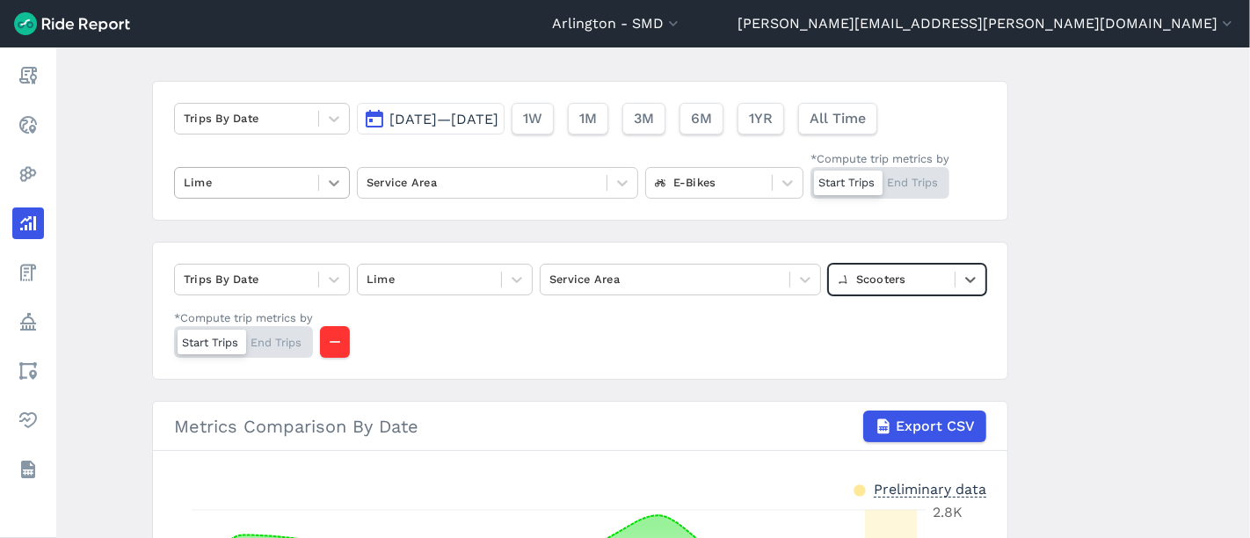
click at [327, 176] on icon at bounding box center [334, 183] width 18 height 18
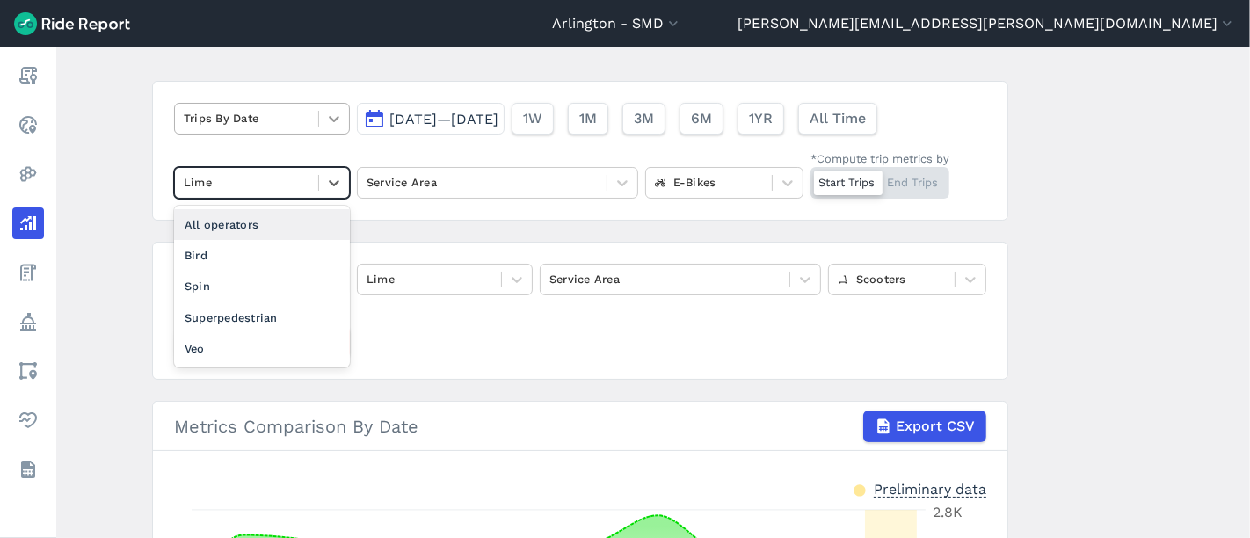
click at [340, 120] on div at bounding box center [334, 119] width 30 height 30
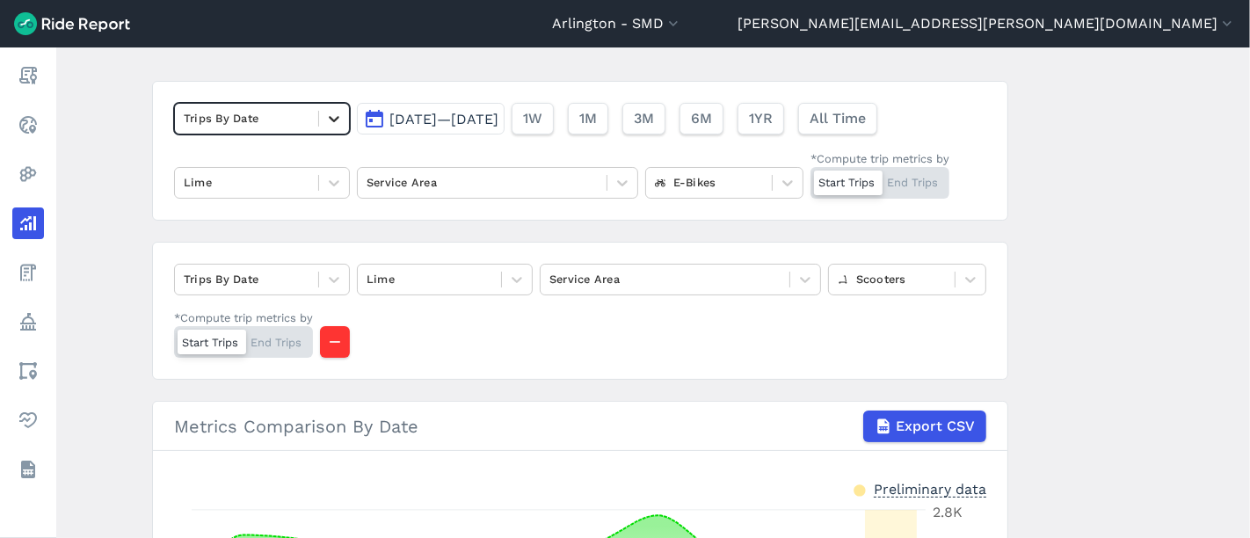
click at [340, 120] on div at bounding box center [334, 119] width 30 height 30
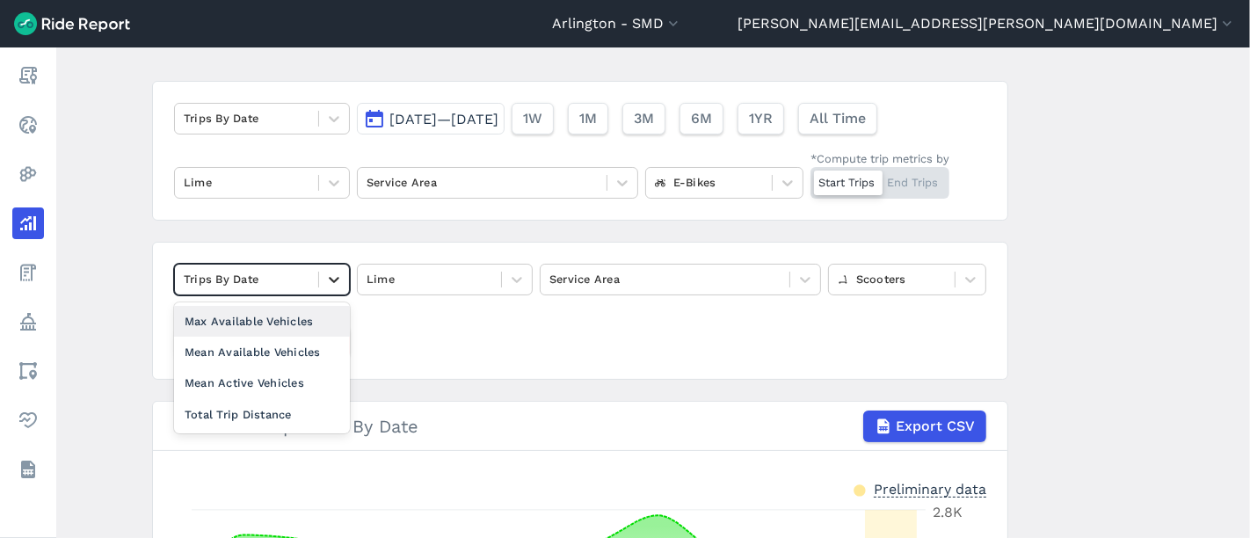
click at [326, 267] on div at bounding box center [334, 280] width 30 height 30
click at [321, 354] on div "Mean Available Vehicles" at bounding box center [262, 352] width 176 height 31
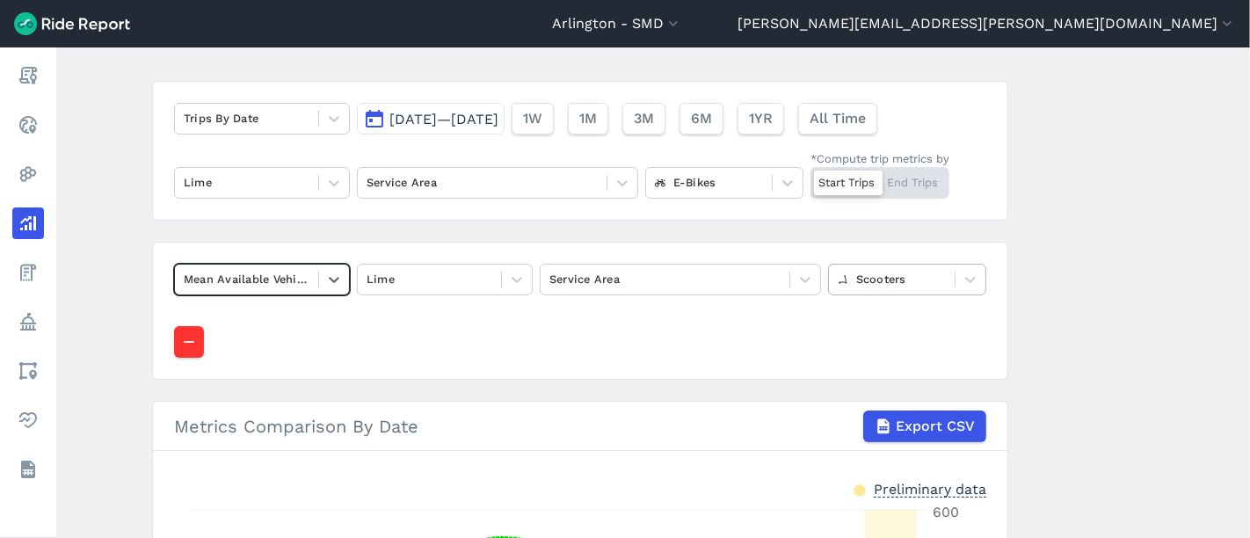
click at [938, 277] on div at bounding box center [892, 279] width 108 height 20
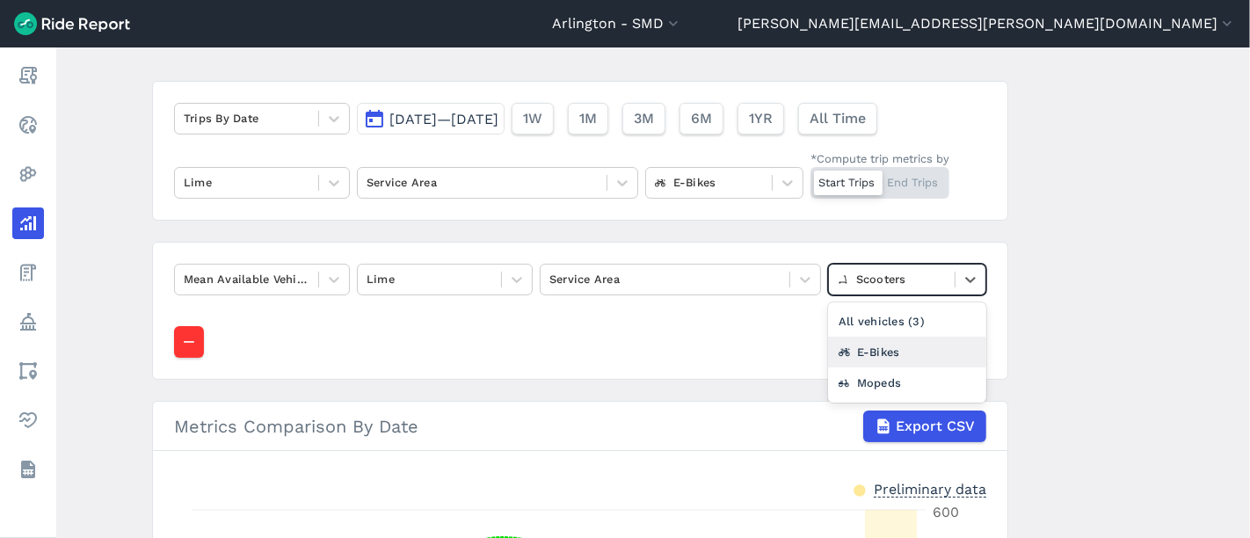
click at [900, 357] on div "E-Bikes" at bounding box center [907, 352] width 158 height 31
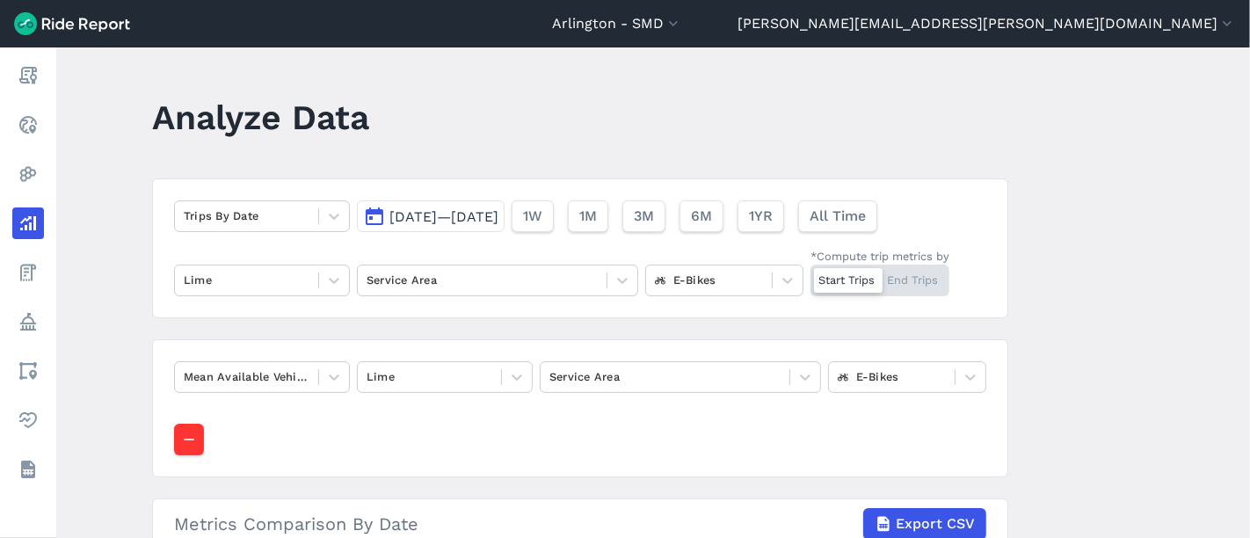
click at [457, 215] on span "[DATE]—[DATE]" at bounding box center [444, 216] width 109 height 17
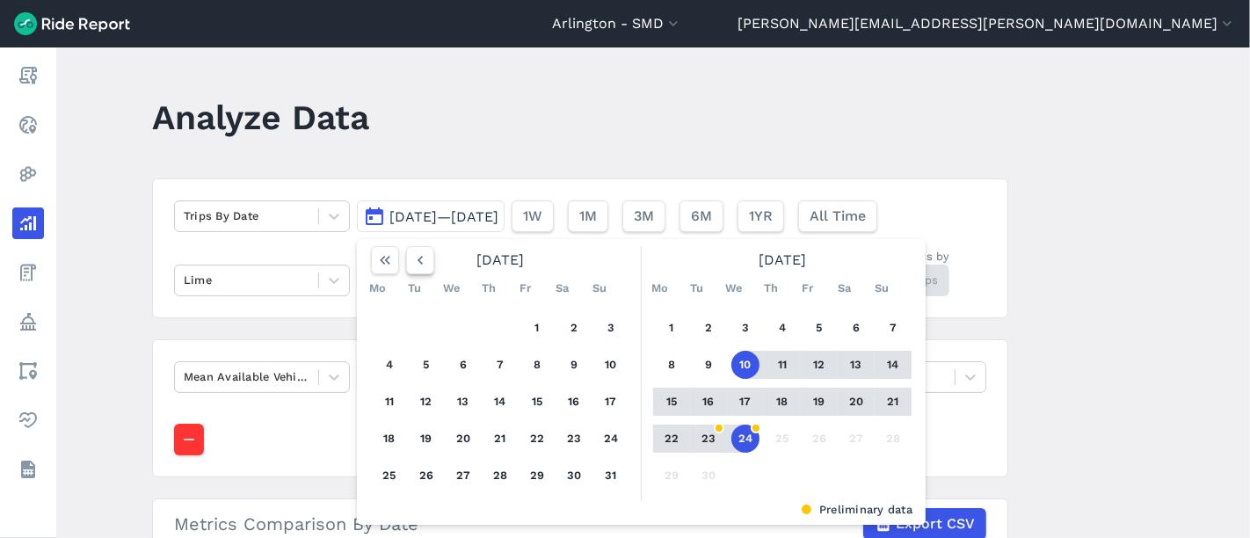
click at [419, 255] on icon "button" at bounding box center [421, 260] width 18 height 18
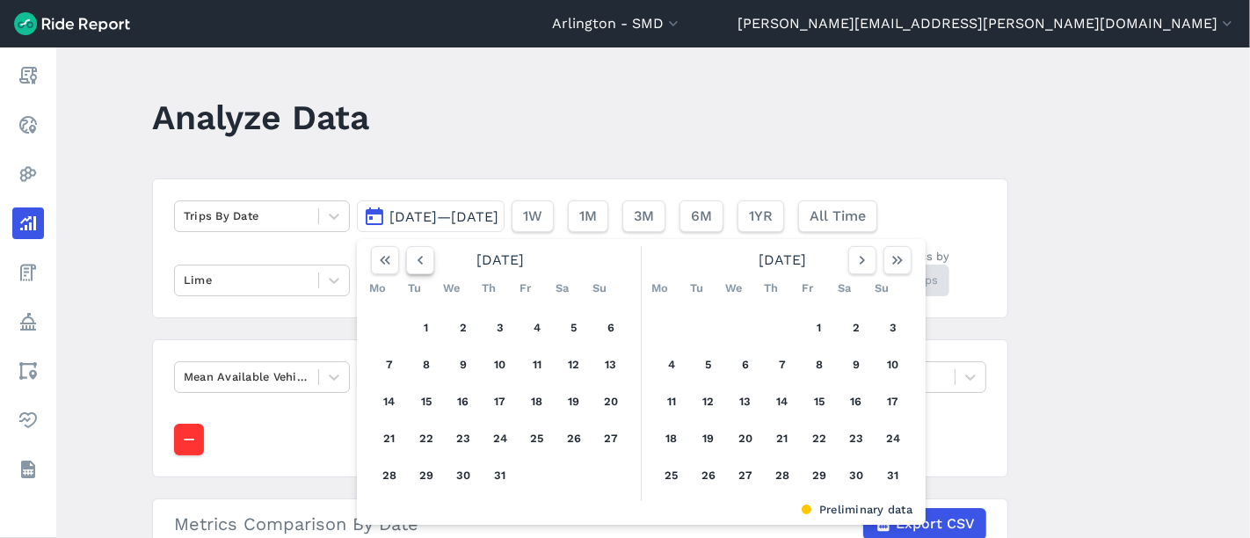
click at [419, 255] on icon "button" at bounding box center [421, 260] width 18 height 18
click at [418, 321] on button "1" at bounding box center [426, 328] width 28 height 28
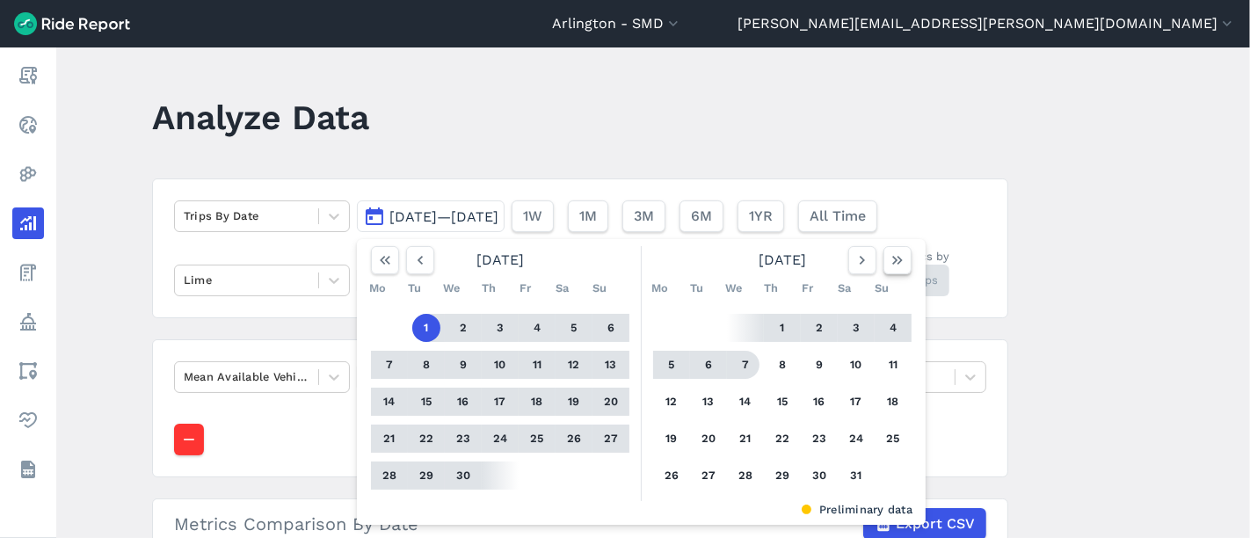
click at [901, 260] on icon "button" at bounding box center [898, 260] width 18 height 18
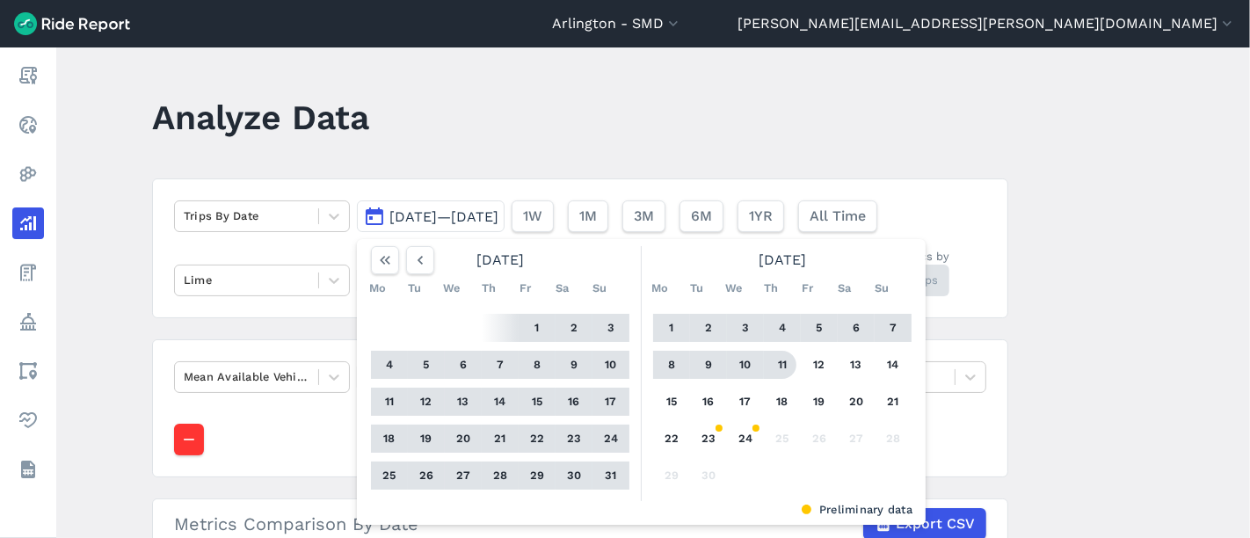
click at [798, 362] on div "1 2 3 4 5 6 7 8 9 10 11 12 13 14 15 16 17 18 19 20 21 22 23 24 25 26 27 28 29 30" at bounding box center [782, 401] width 273 height 199
click at [779, 371] on button "11" at bounding box center [783, 365] width 28 height 28
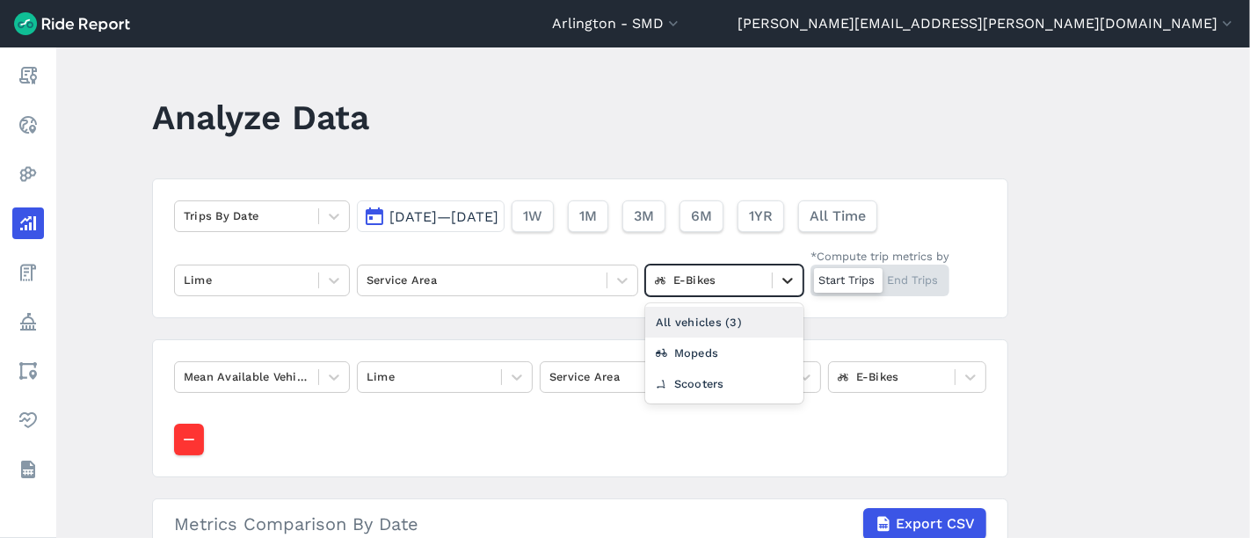
click at [779, 272] on icon at bounding box center [788, 281] width 18 height 18
click at [749, 380] on div "Scooters" at bounding box center [724, 383] width 158 height 31
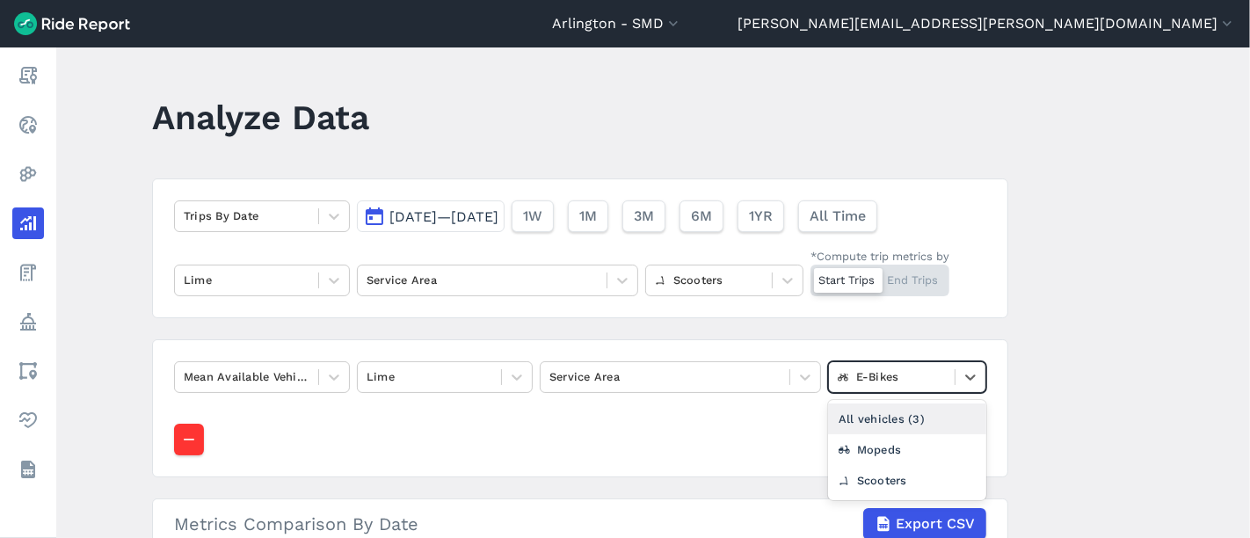
click at [902, 374] on div at bounding box center [892, 377] width 108 height 20
click at [886, 476] on div "Scooters" at bounding box center [907, 480] width 158 height 31
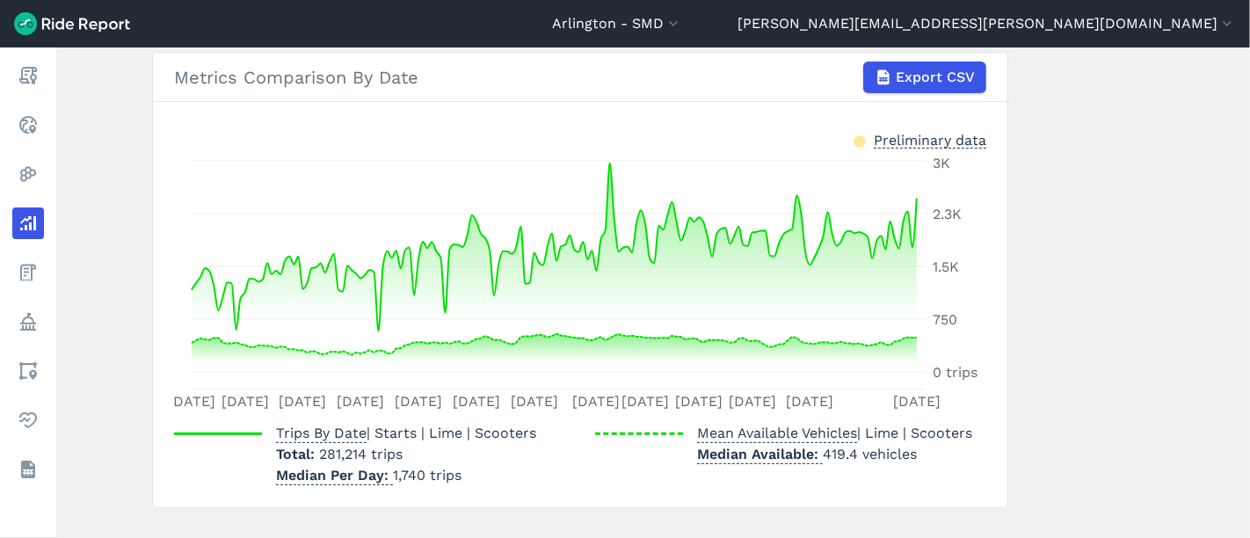
scroll to position [477, 0]
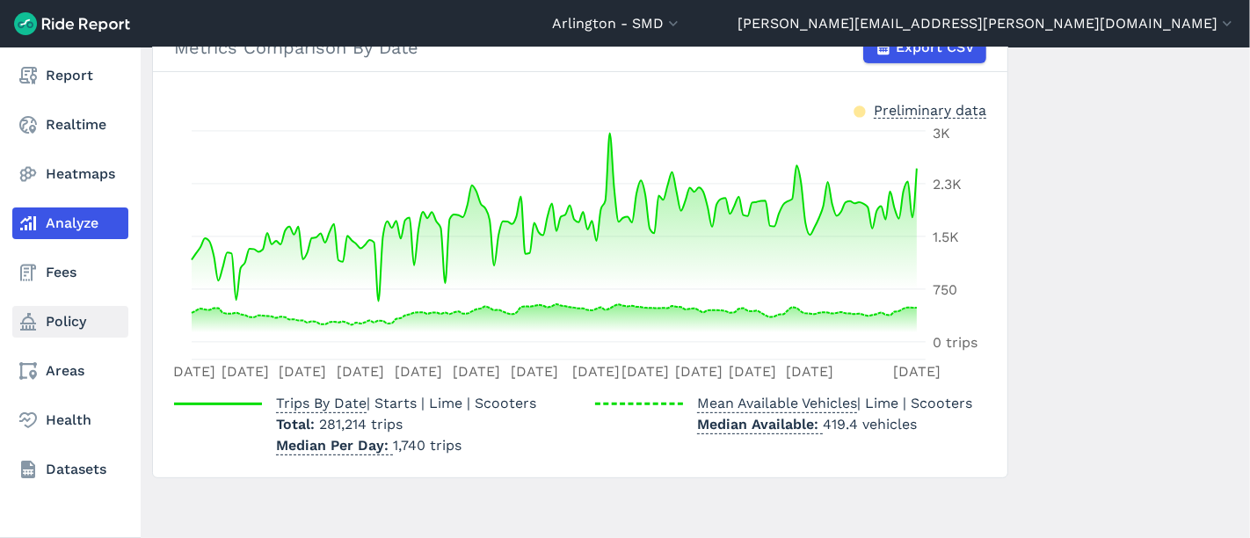
click at [61, 325] on link "Policy" at bounding box center [70, 322] width 116 height 32
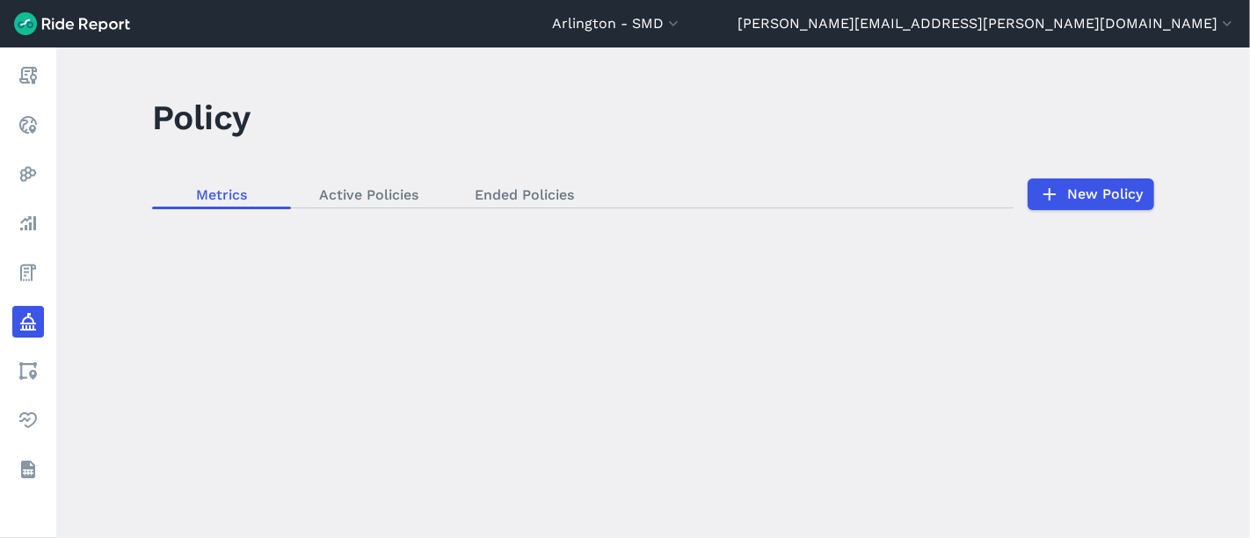
click at [336, 193] on div "loading" at bounding box center [653, 292] width 1194 height 491
click at [320, 194] on div "loading" at bounding box center [653, 292] width 1194 height 491
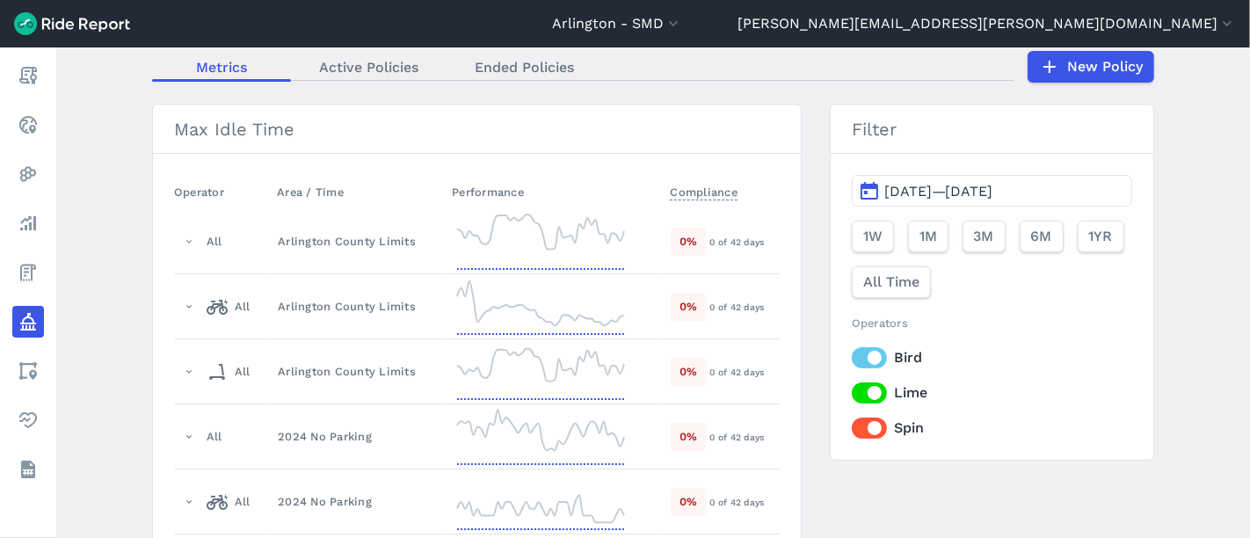
scroll to position [98, 0]
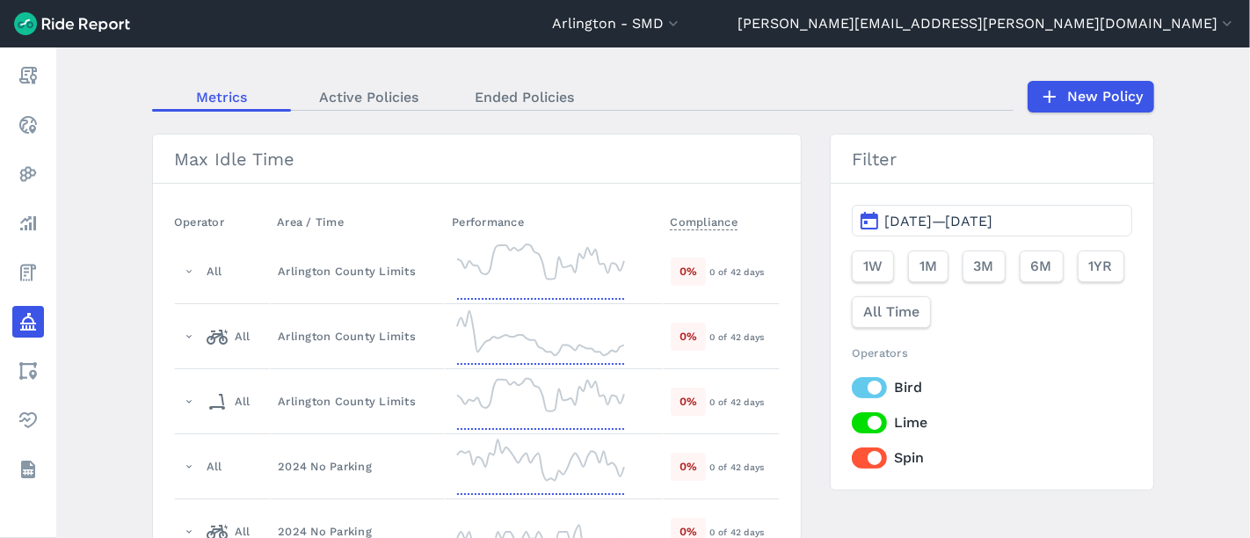
click at [861, 382] on label "Bird" at bounding box center [992, 387] width 281 height 21
click at [852, 382] on input "Bird" at bounding box center [852, 382] width 0 height 11
click at [862, 461] on label "Spin" at bounding box center [992, 458] width 281 height 21
click at [852, 459] on input "Spin" at bounding box center [852, 453] width 0 height 11
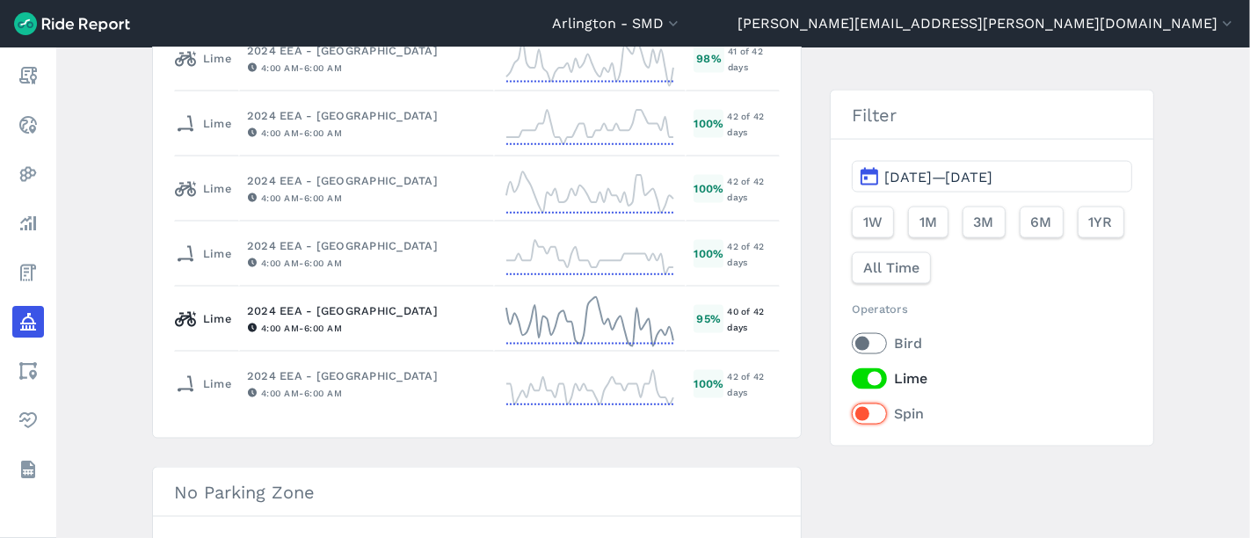
scroll to position [2344, 0]
